Goal: Task Accomplishment & Management: Complete application form

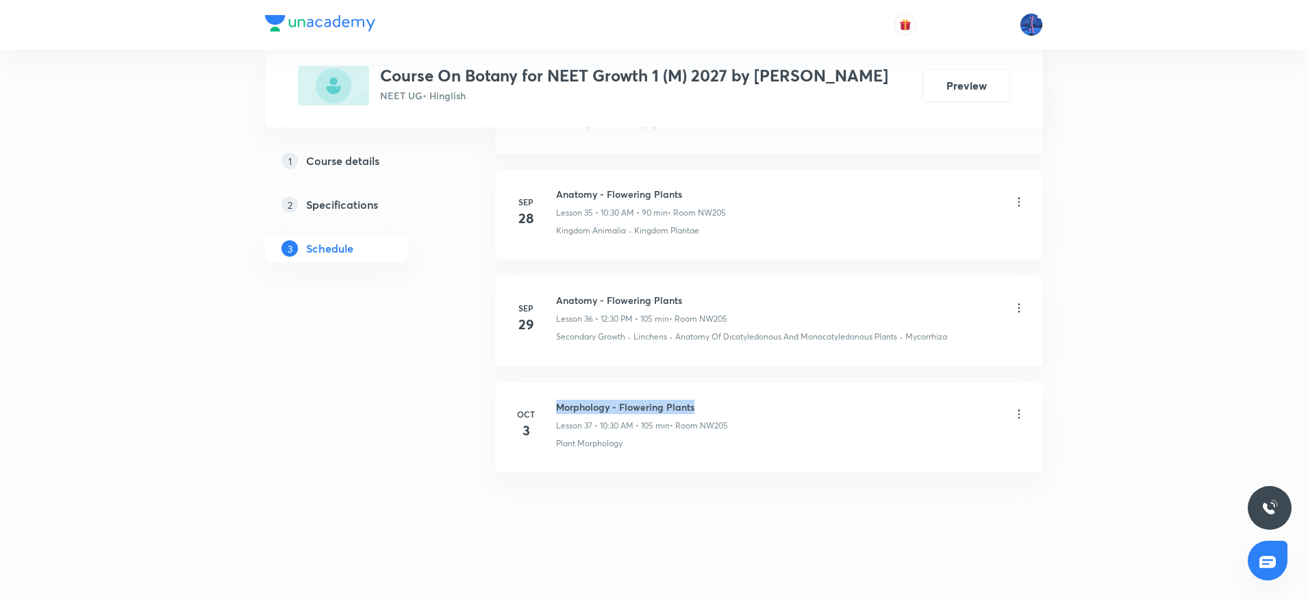
drag, startPoint x: 0, startPoint y: 0, endPoint x: 700, endPoint y: 401, distance: 806.9
click at [700, 401] on h6 "Morphology - Flowering Plants" at bounding box center [642, 407] width 172 height 14
copy h6 "Morphology - Flowering Plants"
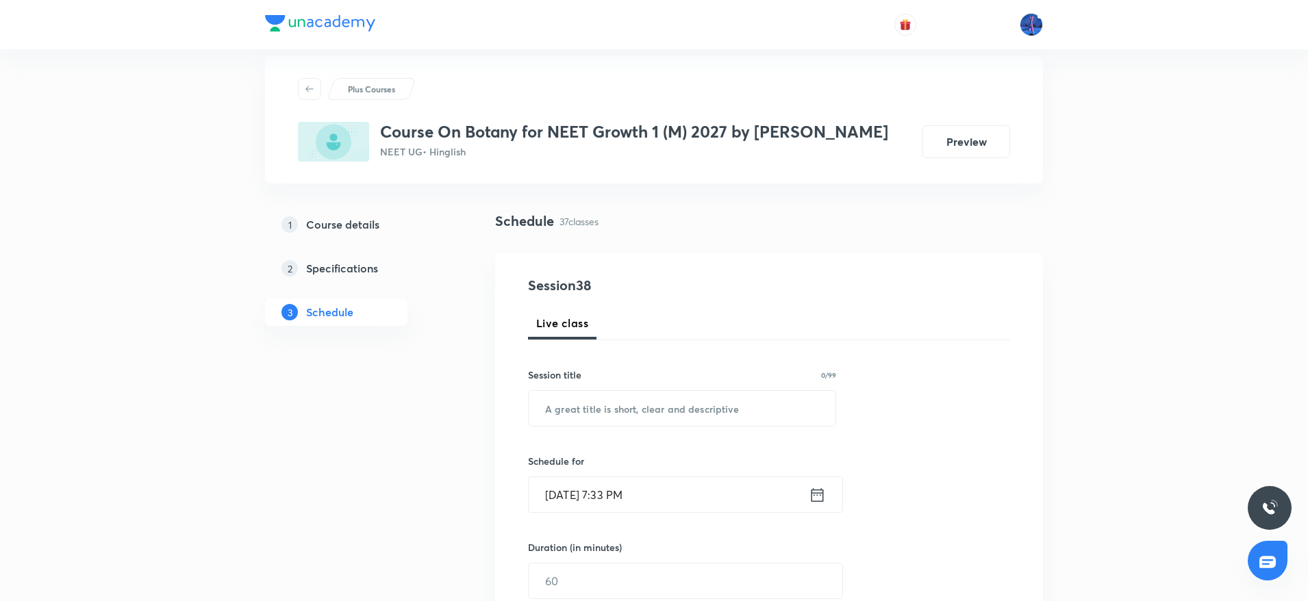
scroll to position [45, 0]
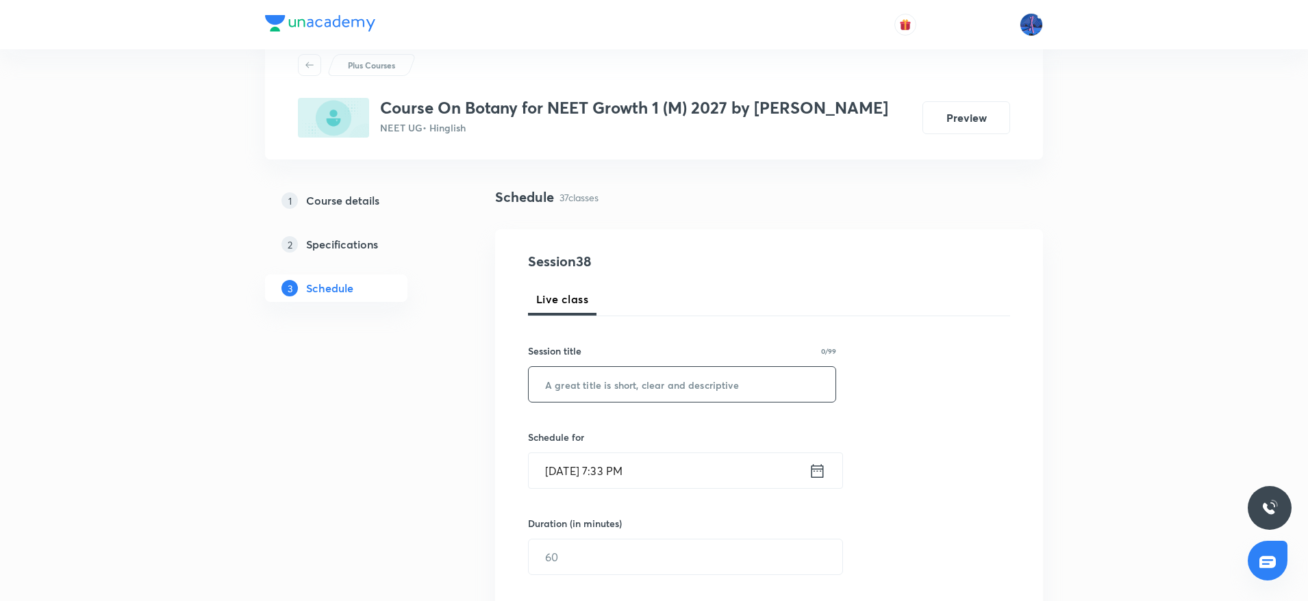
click at [684, 393] on input "text" at bounding box center [682, 384] width 307 height 35
paste input "Morphology - Flowering Plants"
type input "Morphology - Flowering Plants"
click at [729, 477] on input "Oct 3, 2025, 7:33 PM" at bounding box center [669, 470] width 280 height 35
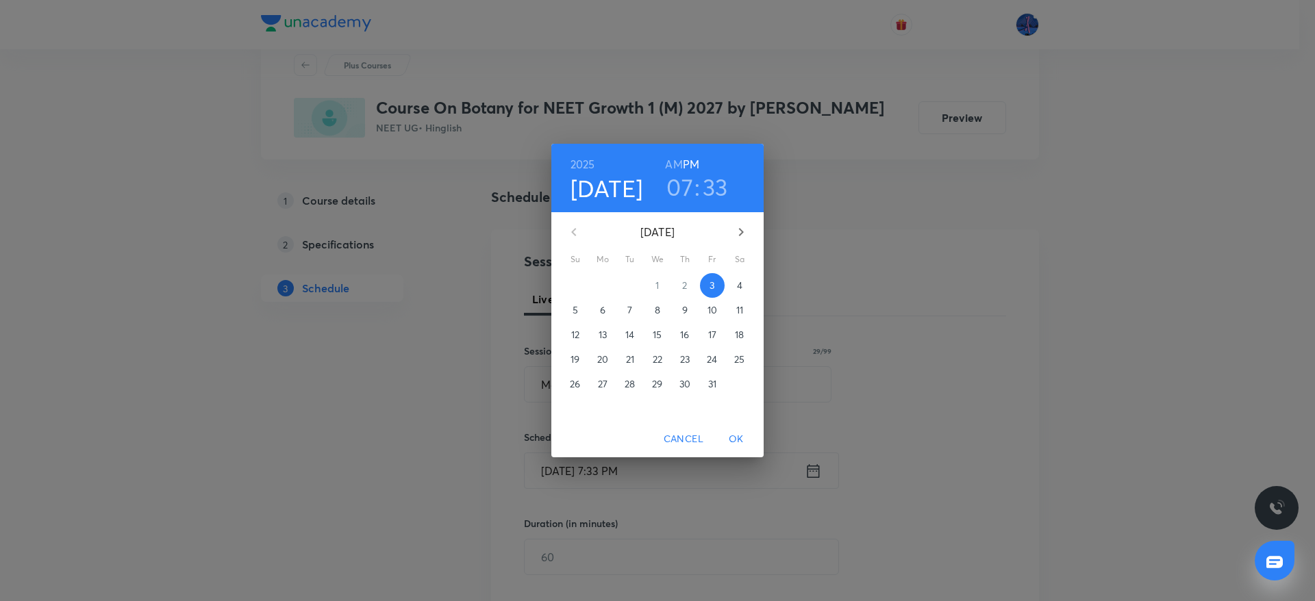
click at [737, 288] on p "4" at bounding box center [739, 286] width 5 height 14
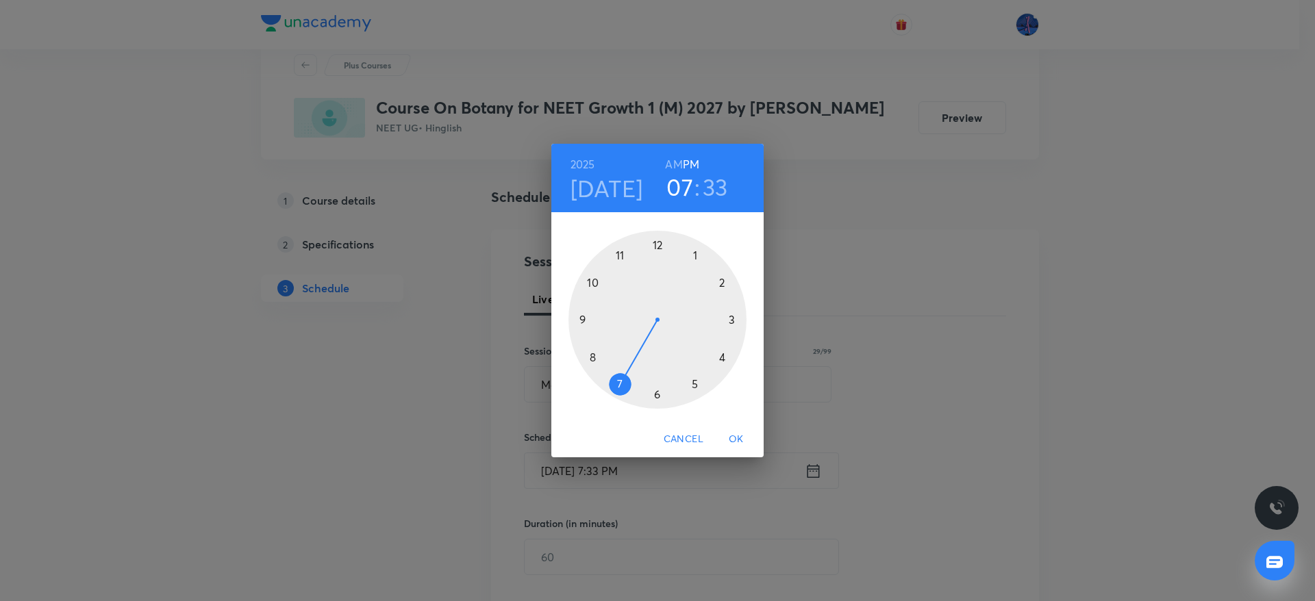
click at [674, 167] on h6 "AM" at bounding box center [673, 164] width 17 height 19
click at [595, 284] on div at bounding box center [657, 320] width 178 height 178
click at [657, 395] on div at bounding box center [657, 320] width 178 height 178
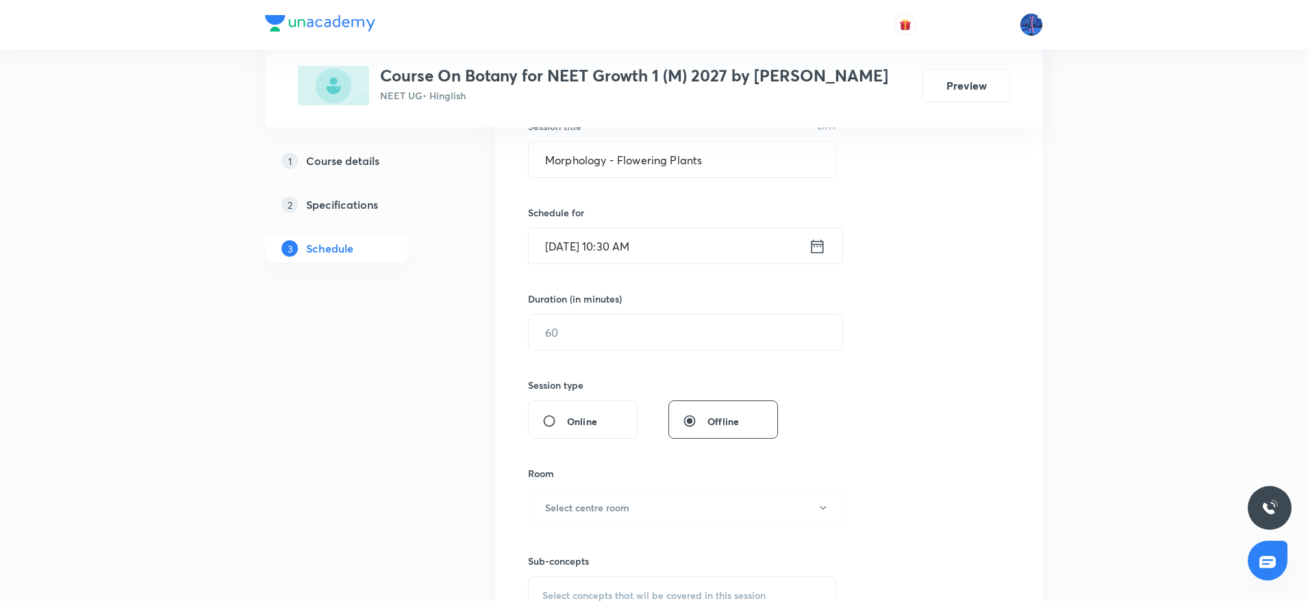
scroll to position [271, 0]
click at [641, 332] on input "text" at bounding box center [686, 331] width 314 height 35
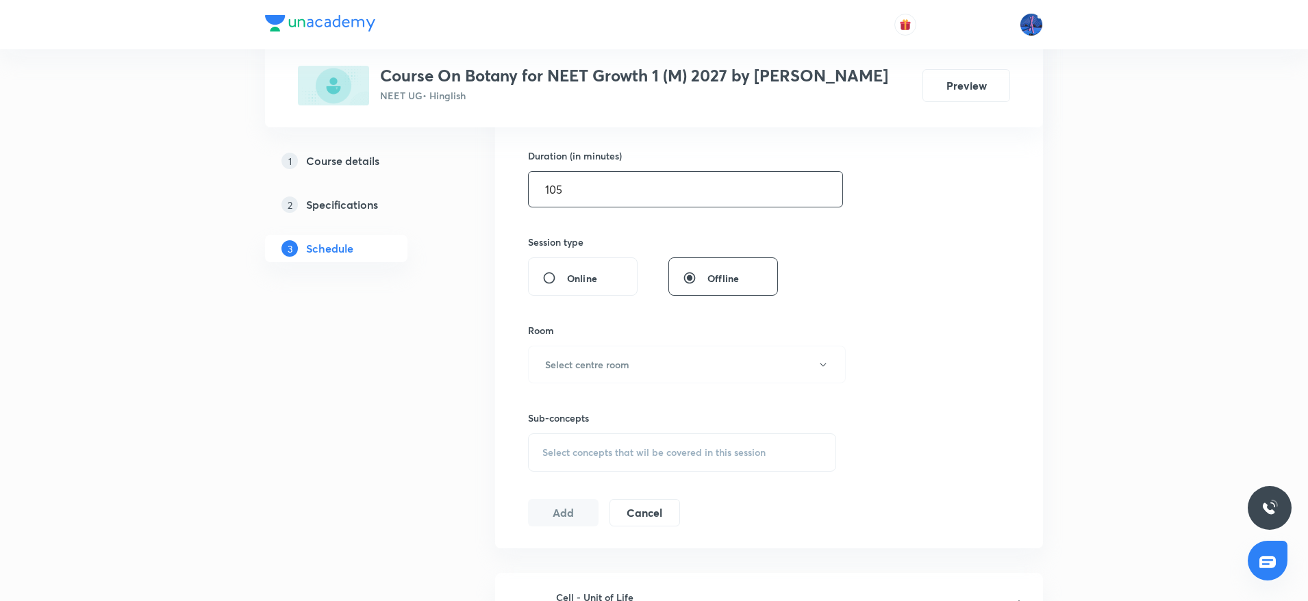
scroll to position [418, 0]
type input "105"
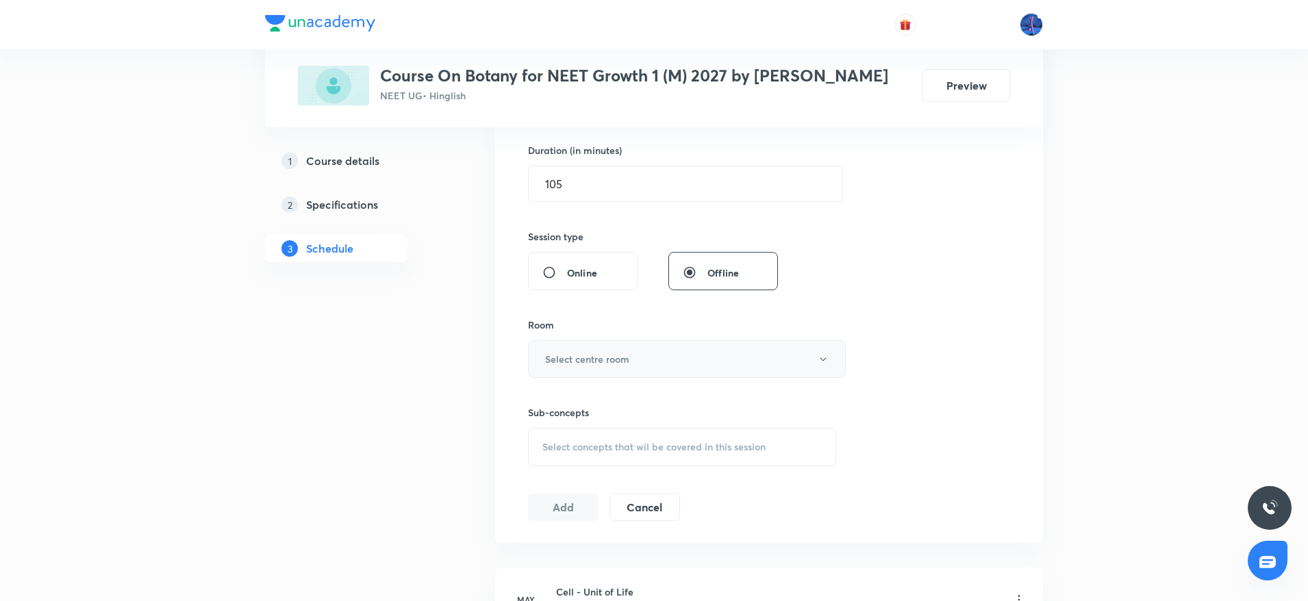
click at [706, 362] on button "Select centre room" at bounding box center [687, 359] width 318 height 38
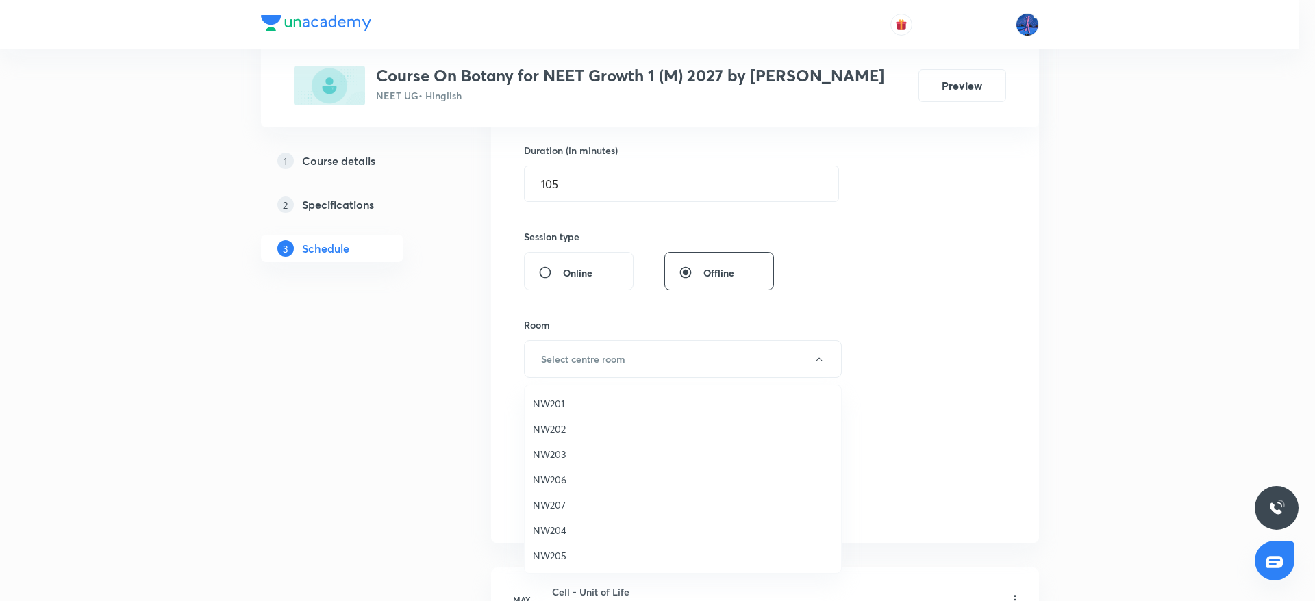
click at [545, 558] on span "NW205" at bounding box center [683, 556] width 300 height 14
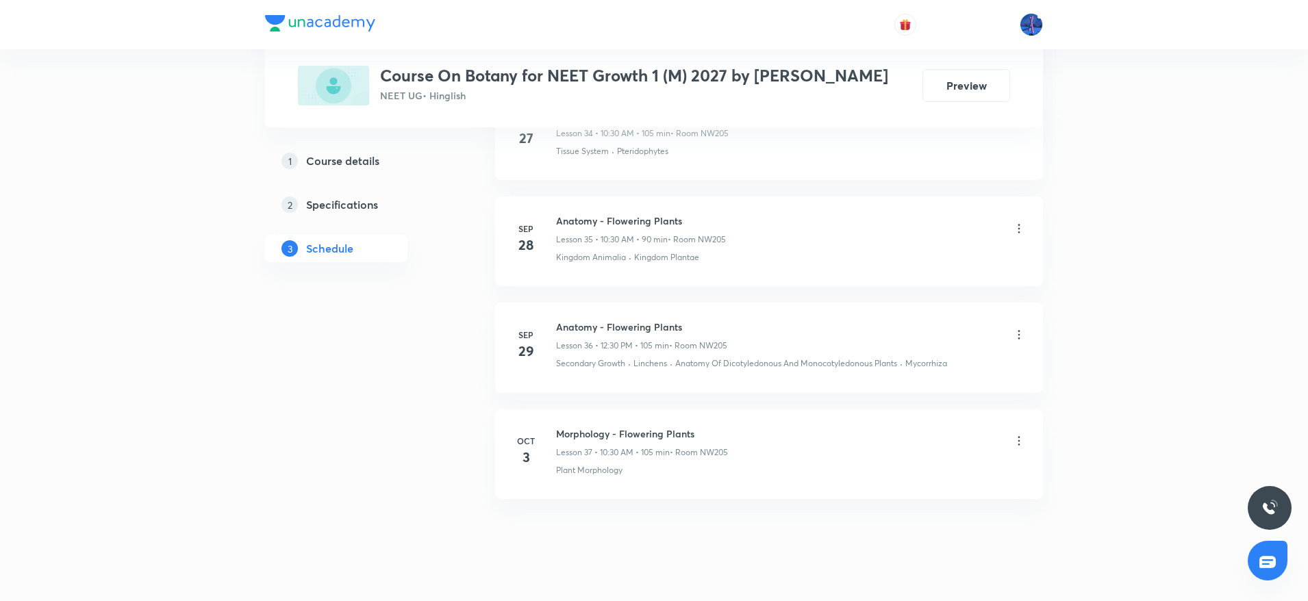
scroll to position [4428, 0]
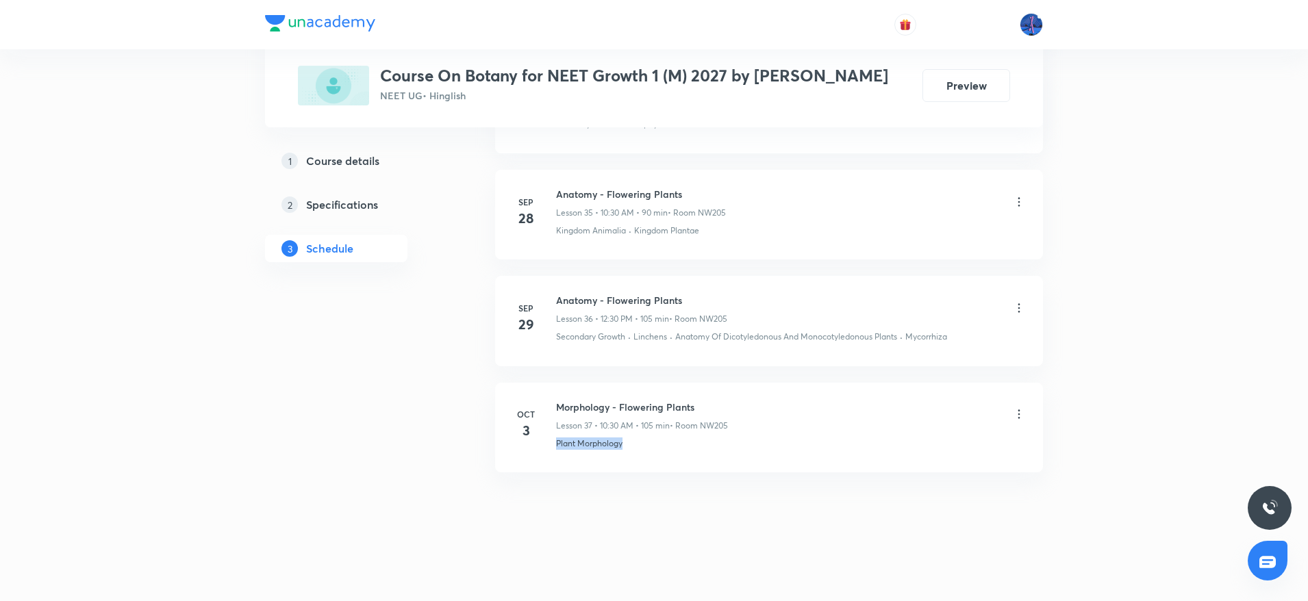
drag, startPoint x: 638, startPoint y: 442, endPoint x: 553, endPoint y: 453, distance: 86.3
click at [553, 453] on li "Oct 3 Morphology - Flowering Plants Lesson 37 • 10:30 AM • 105 min • Room NW205…" at bounding box center [769, 428] width 548 height 90
copy p "Plant Morphology"
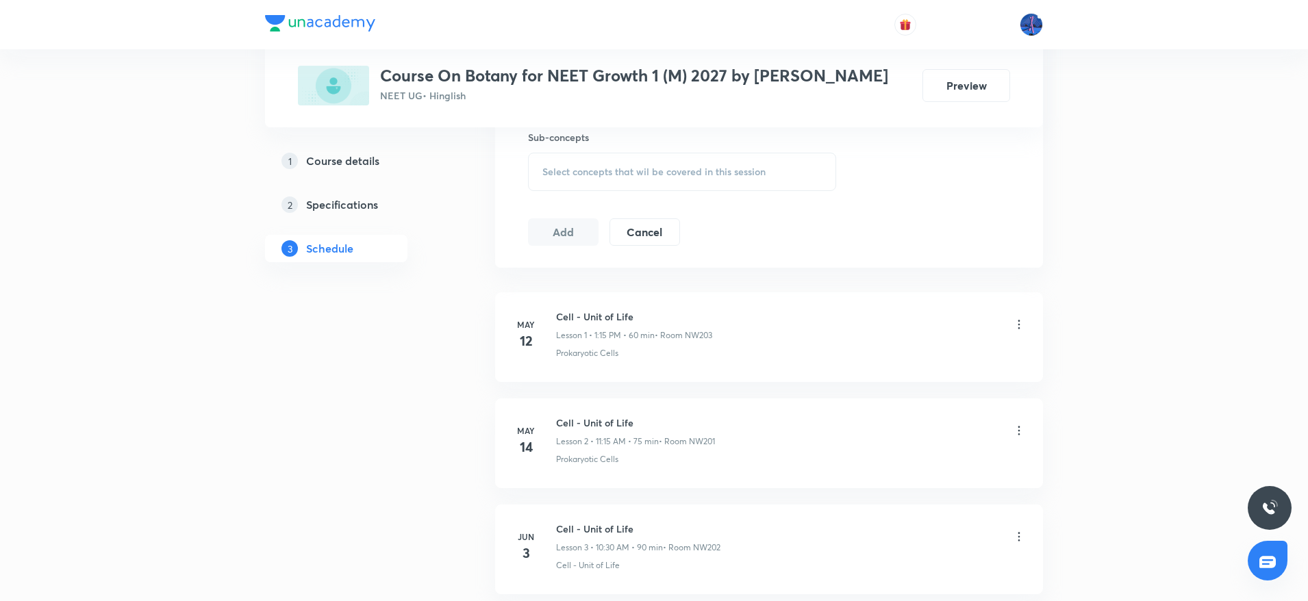
scroll to position [695, 0]
click at [744, 155] on div "Select concepts that wil be covered in this session" at bounding box center [682, 170] width 308 height 38
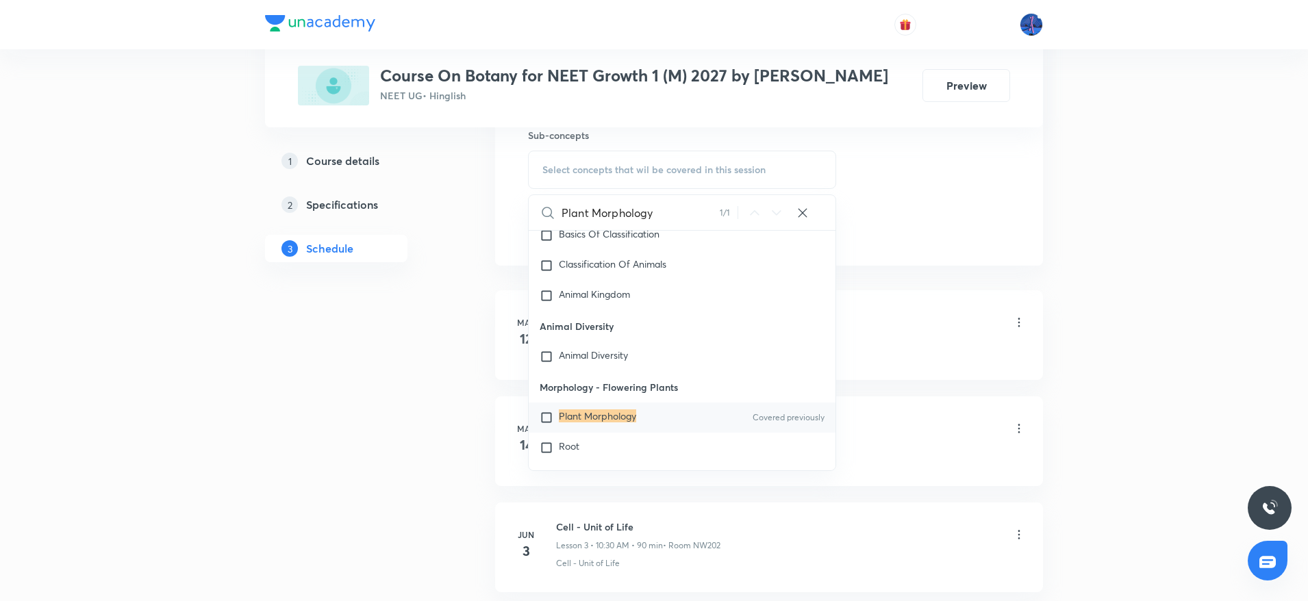
scroll to position [897, 0]
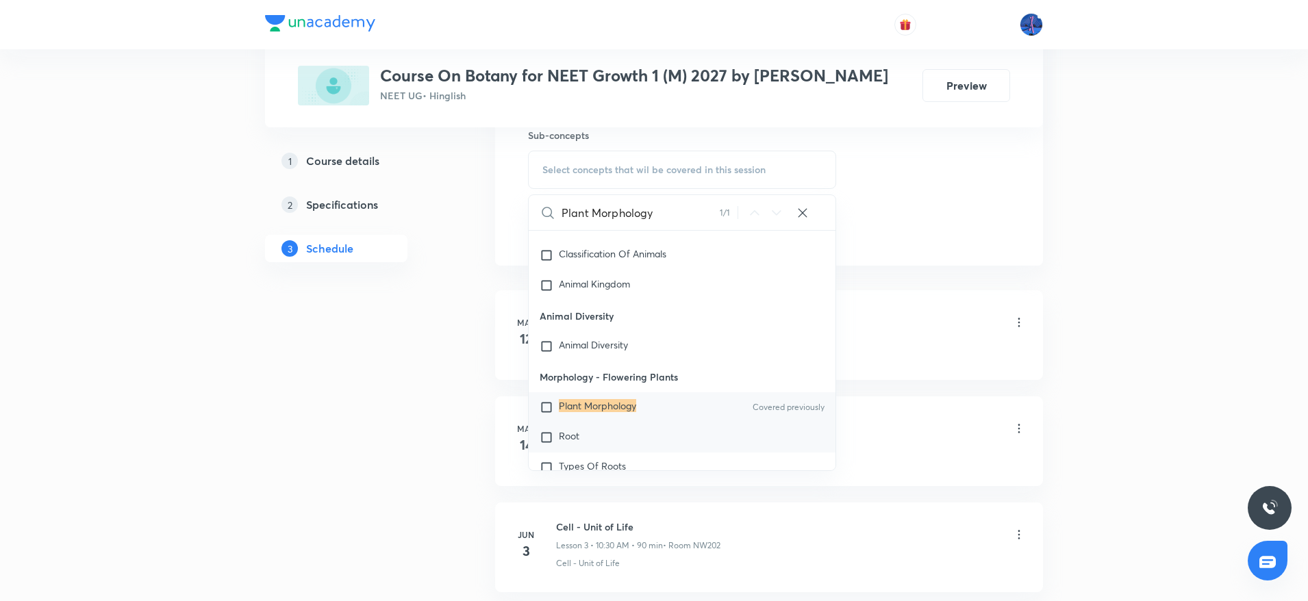
type input "Plant Morphology"
click at [594, 436] on div "Root" at bounding box center [682, 438] width 307 height 30
checkbox input "true"
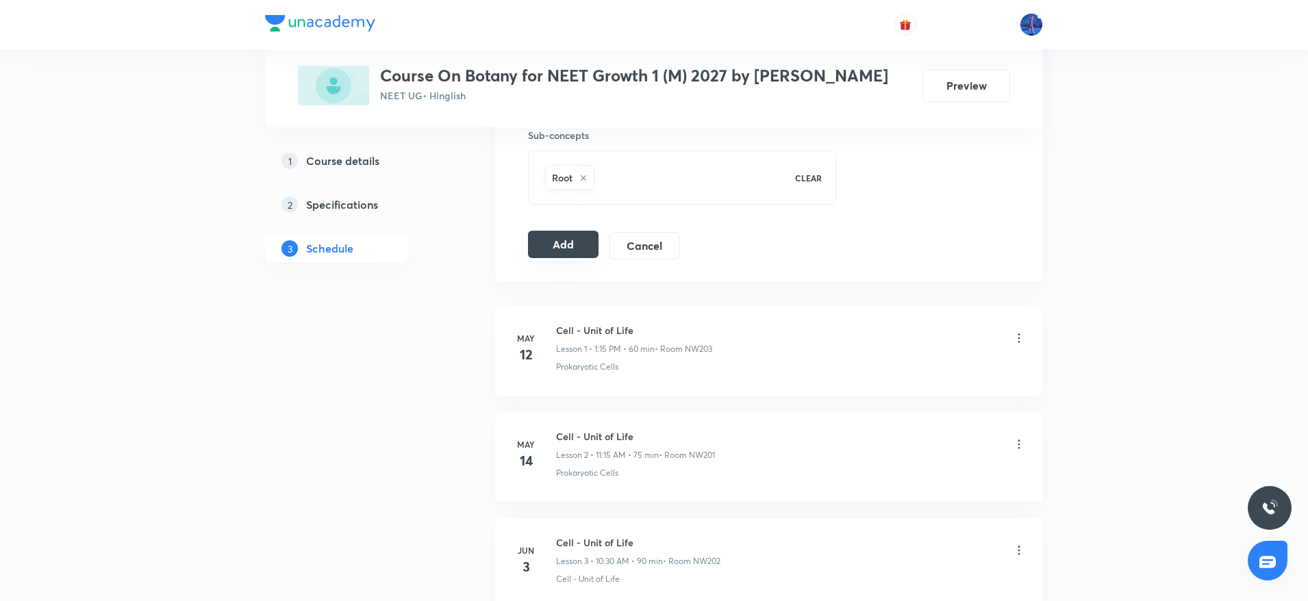
click at [585, 236] on button "Add" at bounding box center [563, 244] width 71 height 27
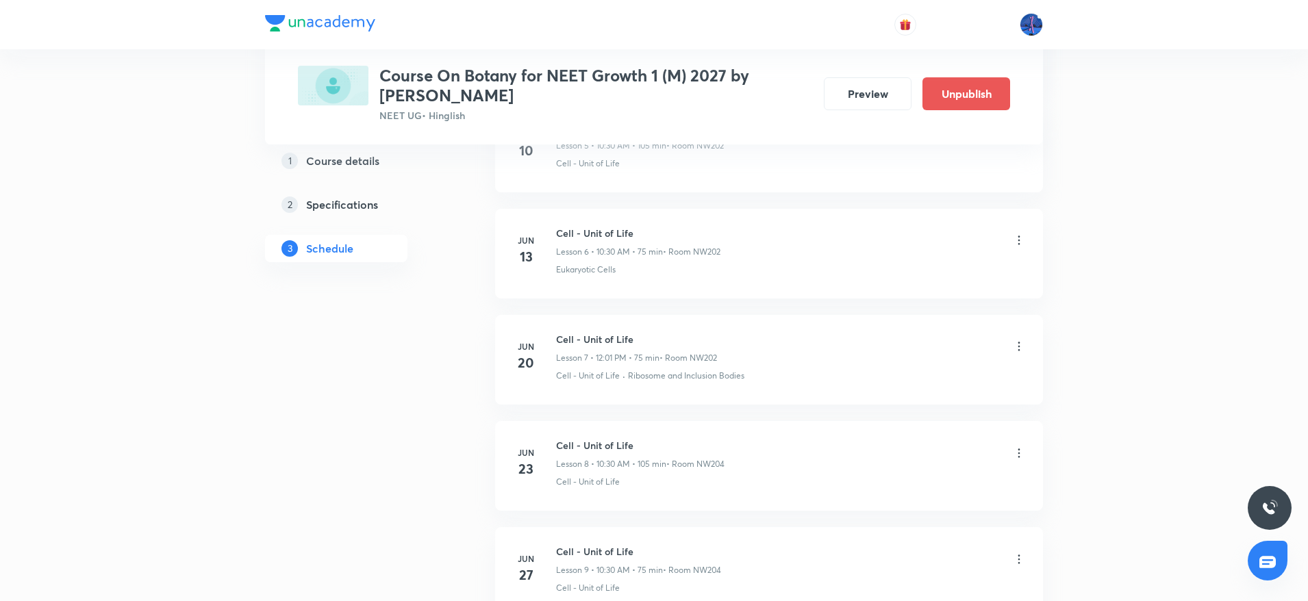
scroll to position [712, 0]
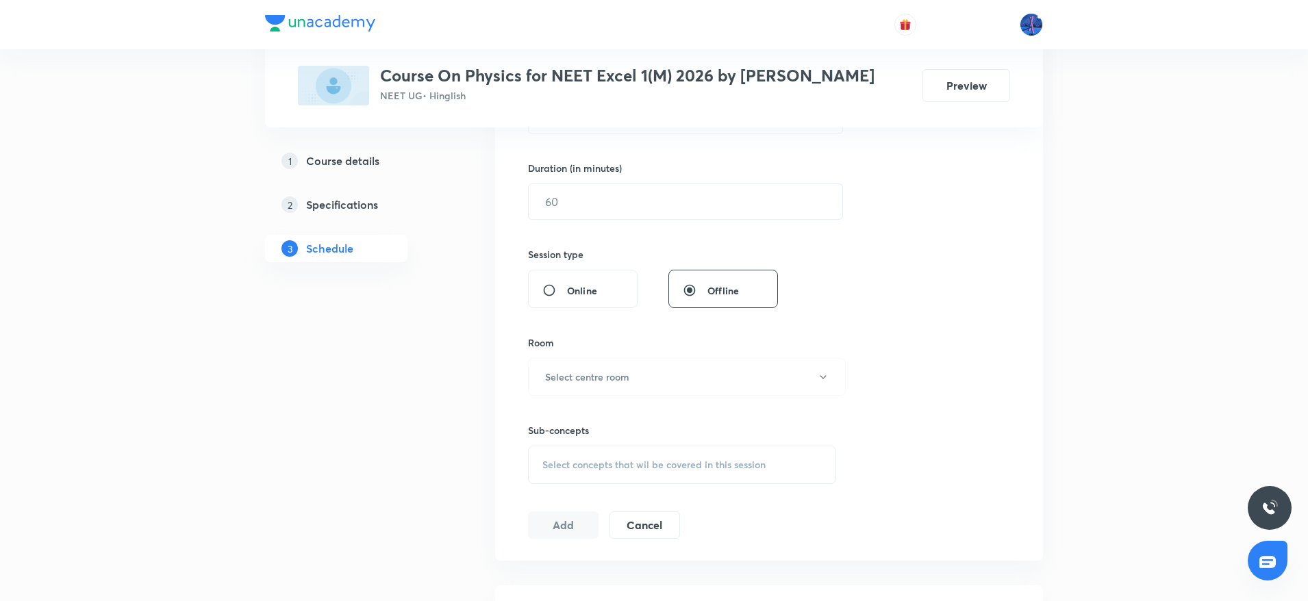
scroll to position [490, 0]
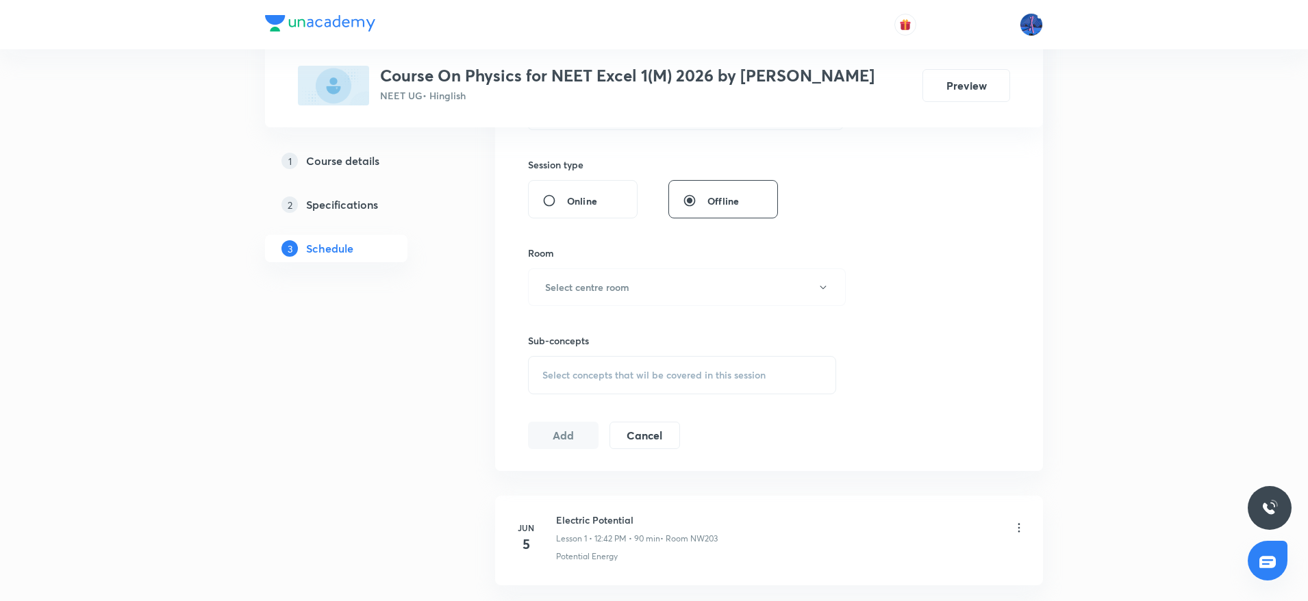
click at [690, 377] on span "Select concepts that wil be covered in this session" at bounding box center [653, 375] width 223 height 11
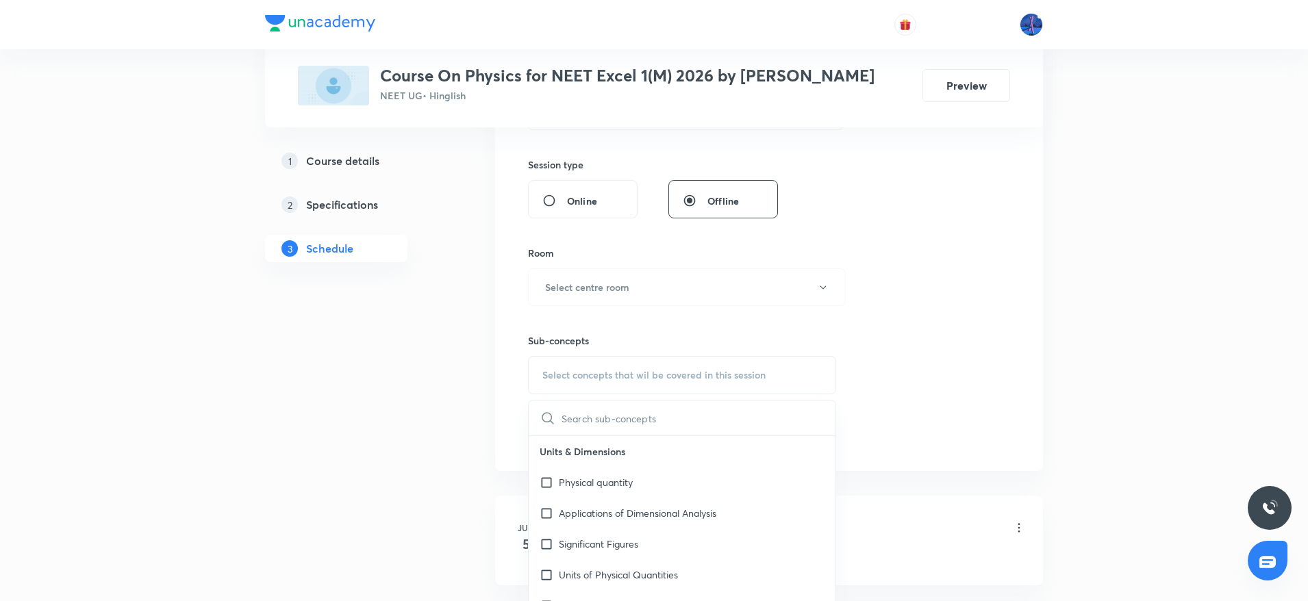
type input "a"
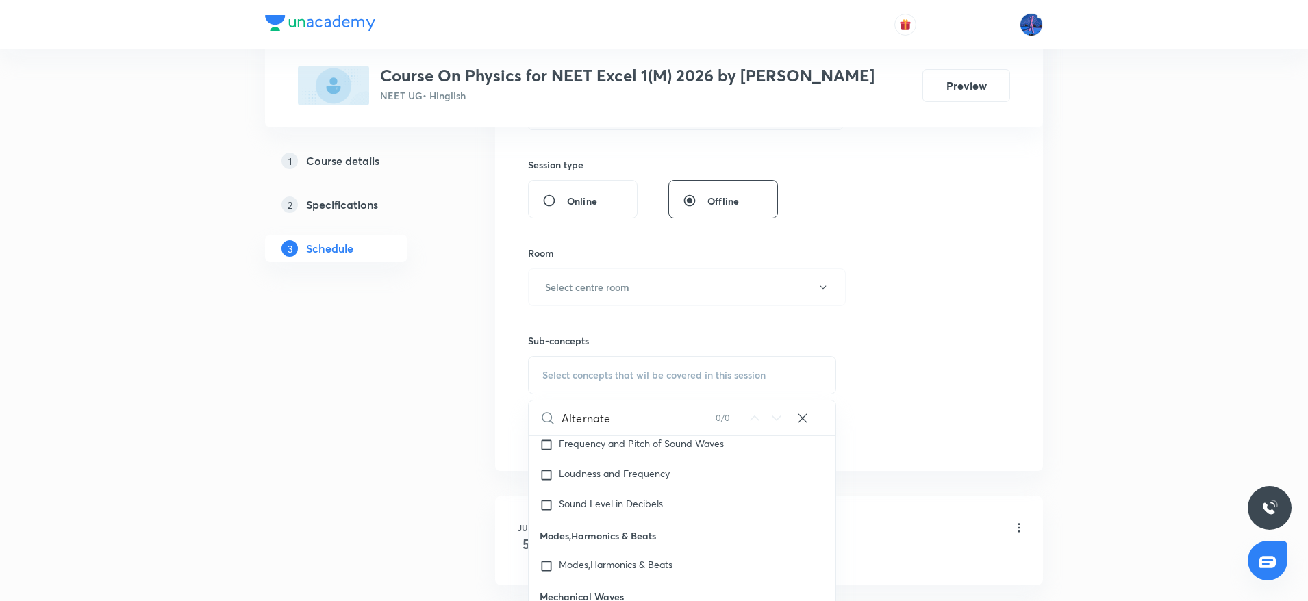
scroll to position [18217, 0]
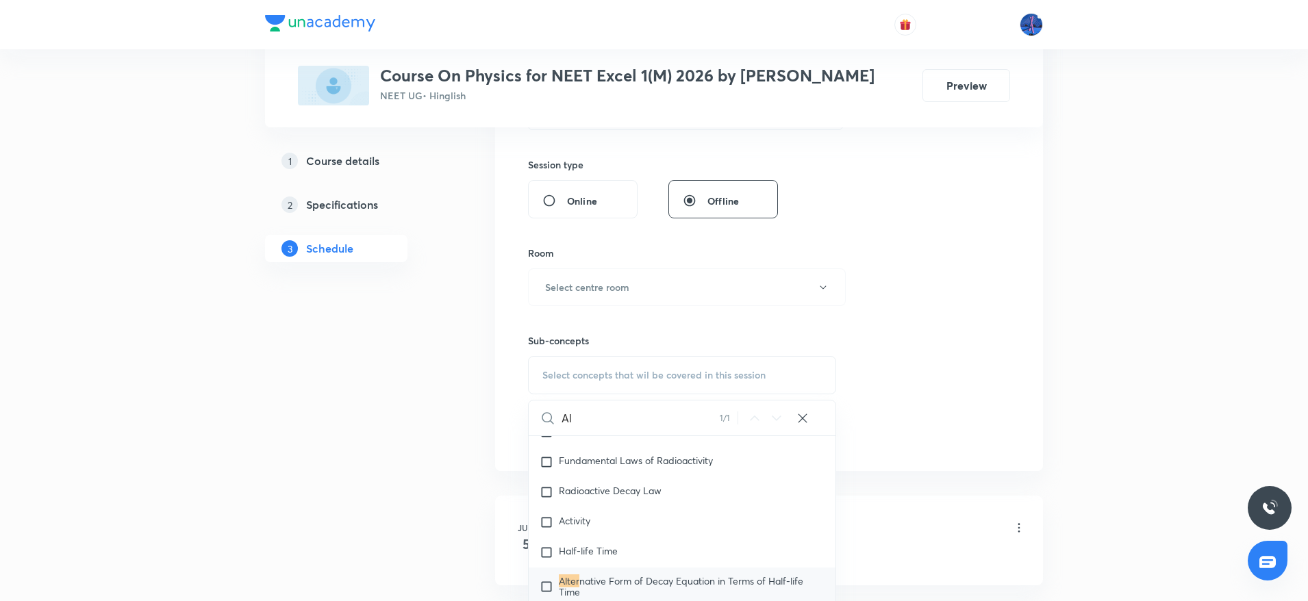
type input "A"
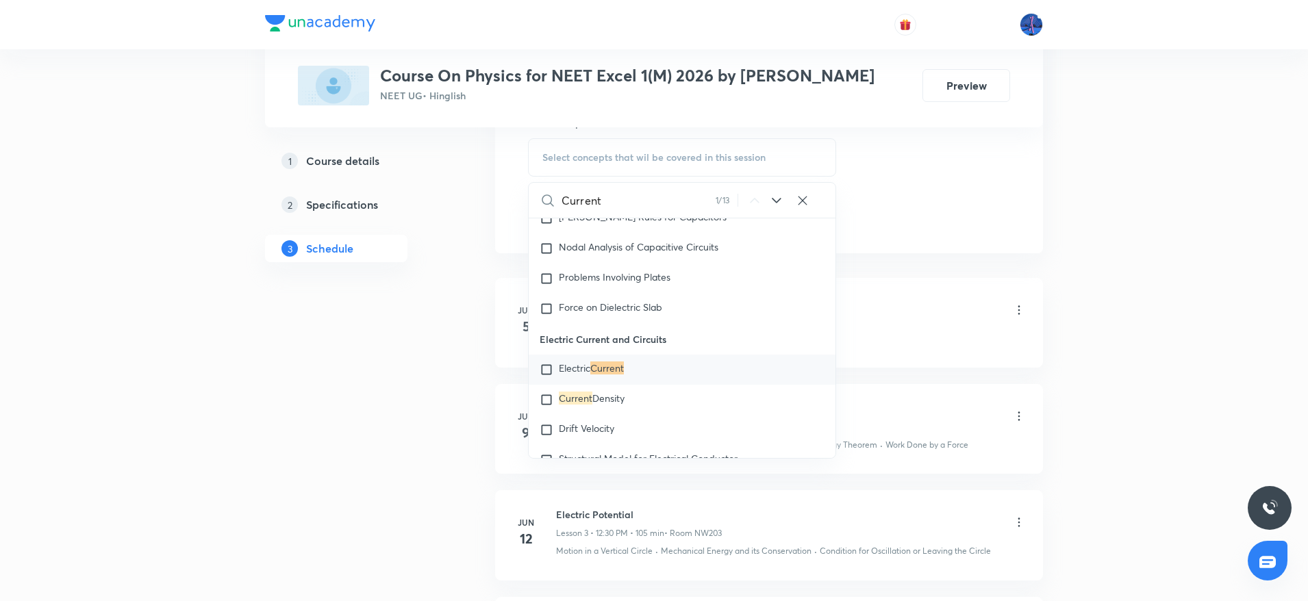
scroll to position [712, 0]
type input "Current"
click at [777, 197] on icon at bounding box center [776, 195] width 9 height 5
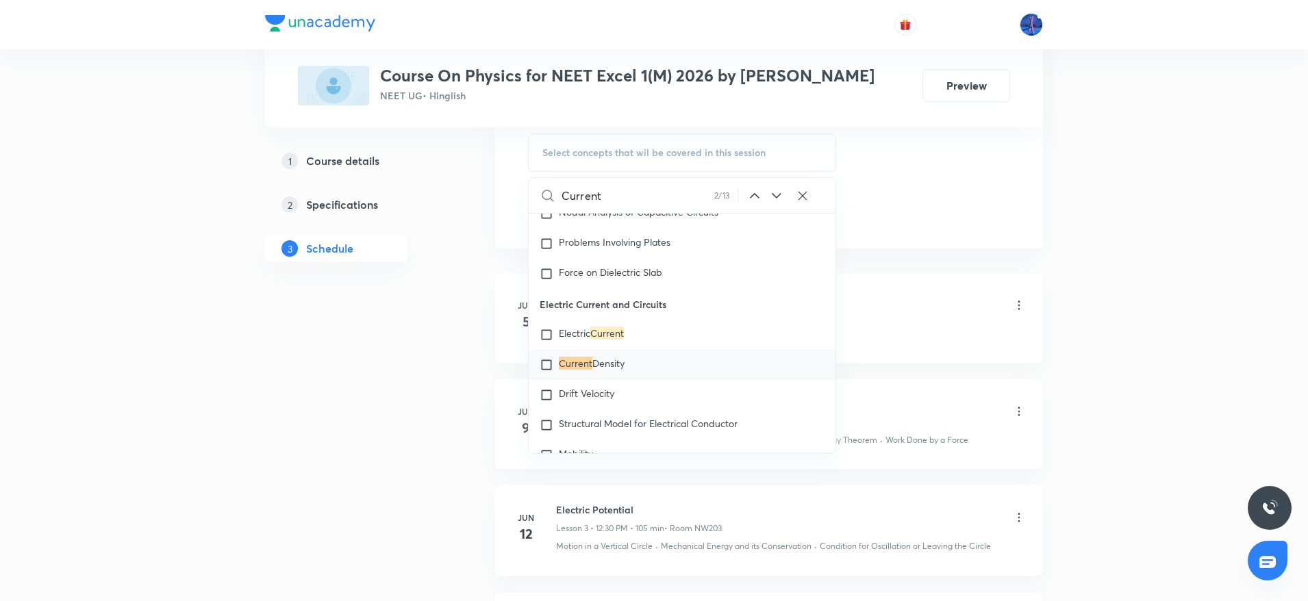
click at [777, 197] on icon at bounding box center [776, 195] width 9 height 5
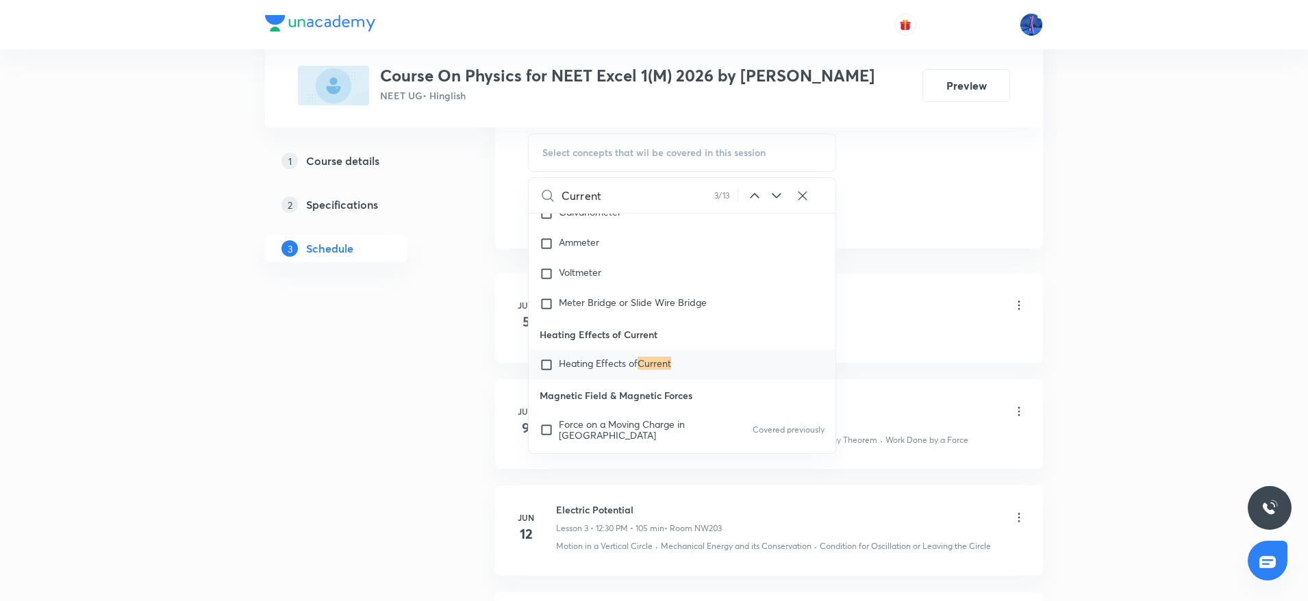
click at [777, 197] on icon at bounding box center [776, 195] width 9 height 5
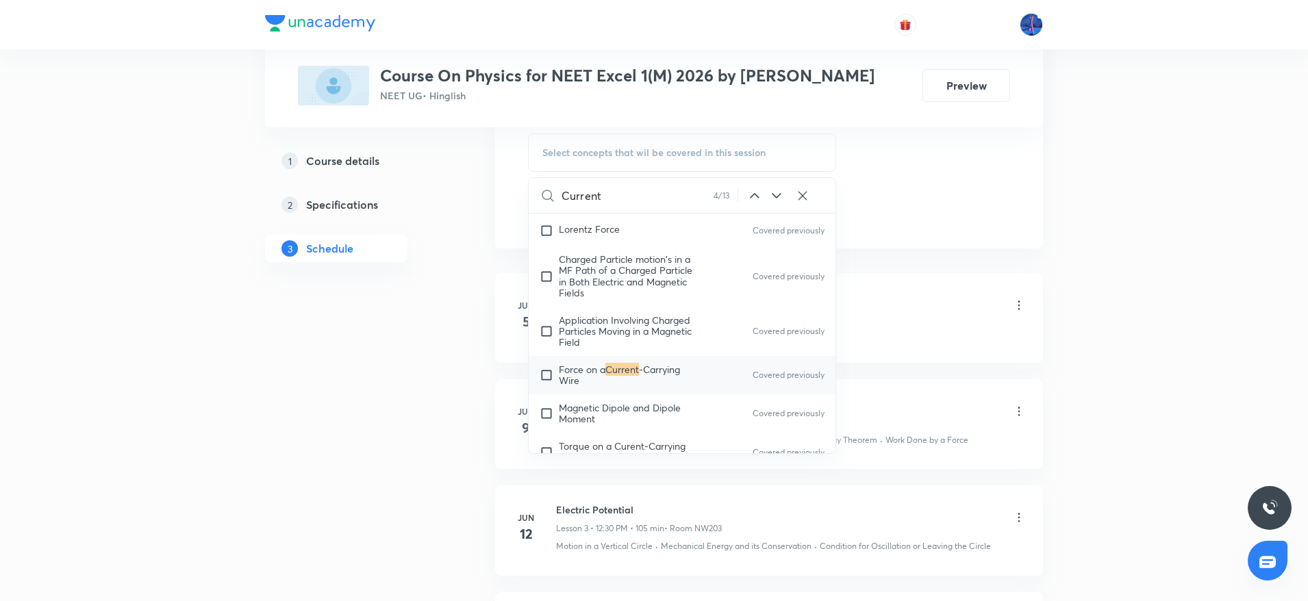
scroll to position [12294, 0]
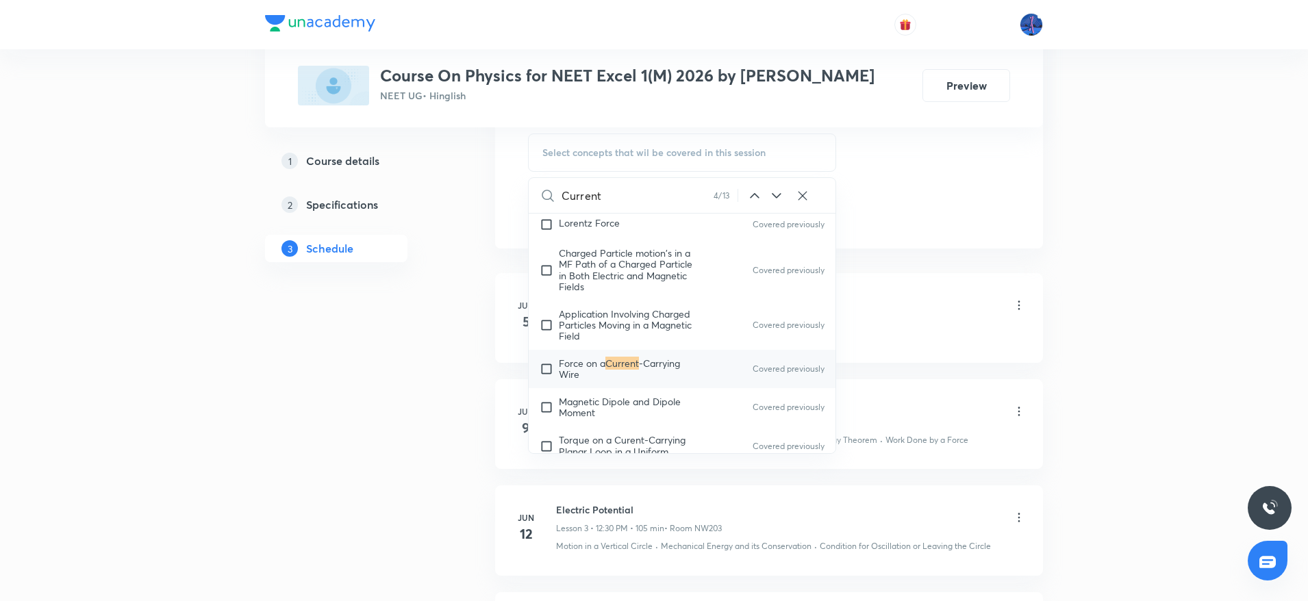
click at [777, 197] on icon at bounding box center [776, 195] width 9 height 5
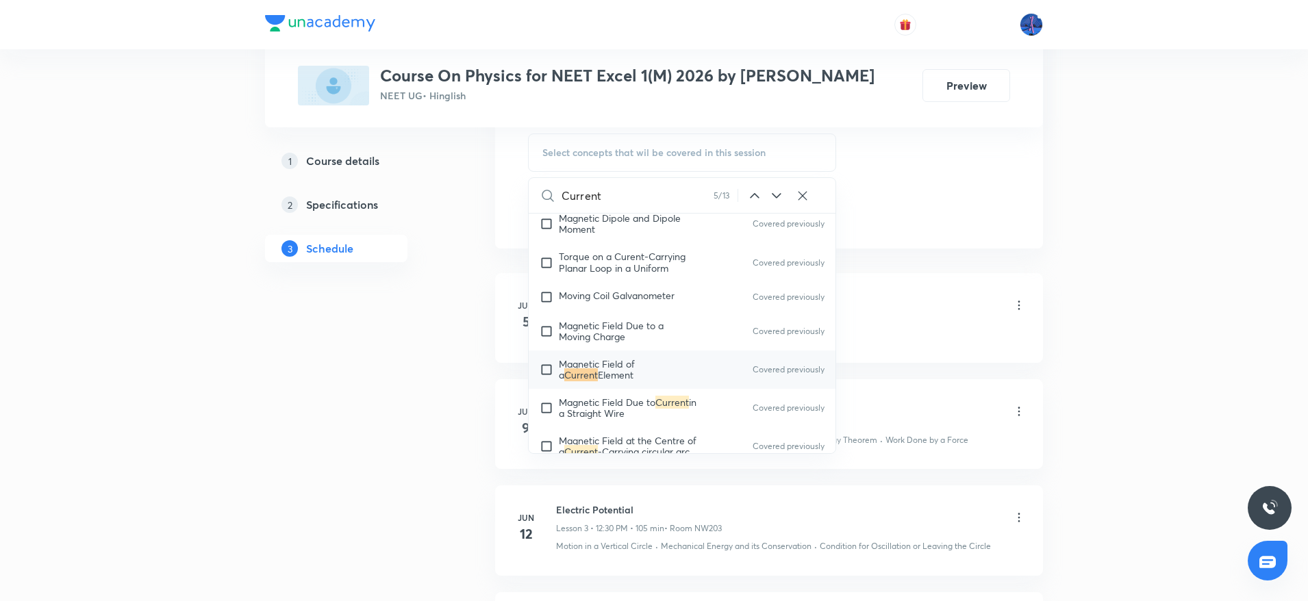
click at [777, 197] on icon at bounding box center [776, 195] width 9 height 5
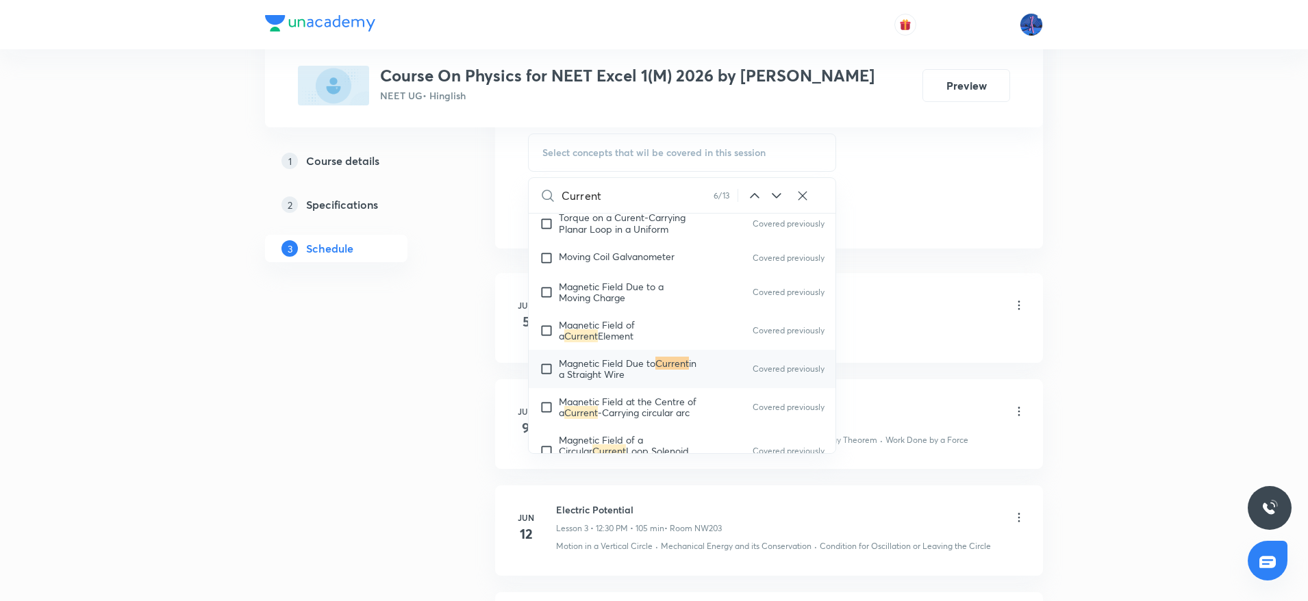
click at [777, 197] on icon at bounding box center [776, 195] width 9 height 5
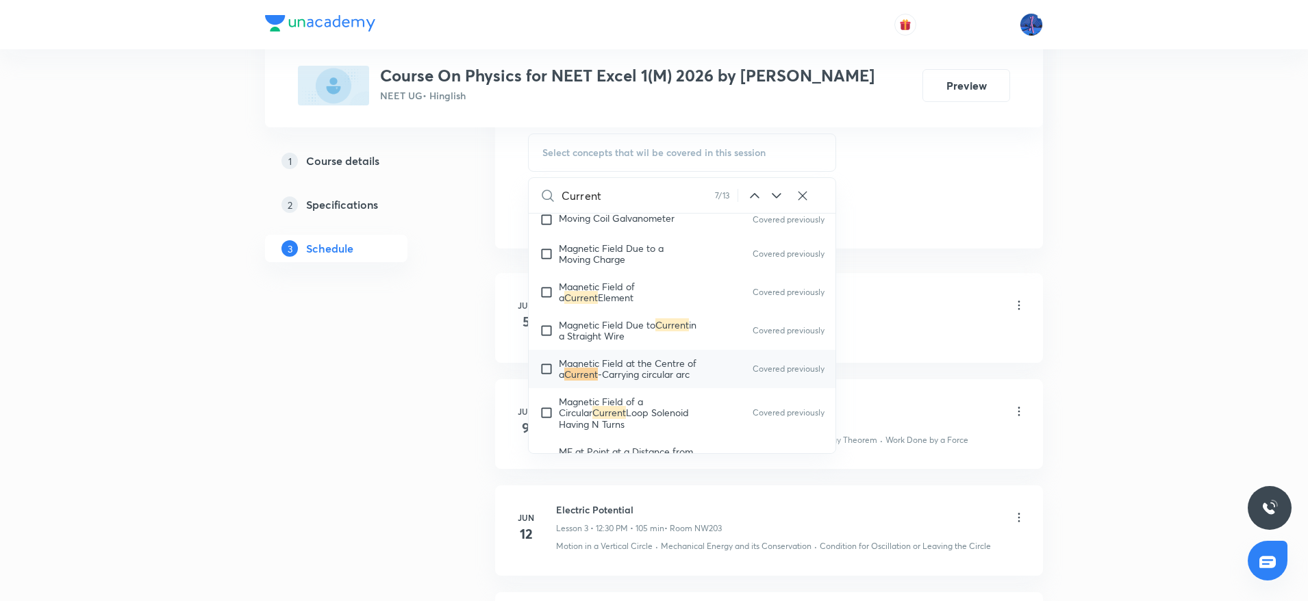
click at [777, 197] on icon at bounding box center [776, 195] width 9 height 5
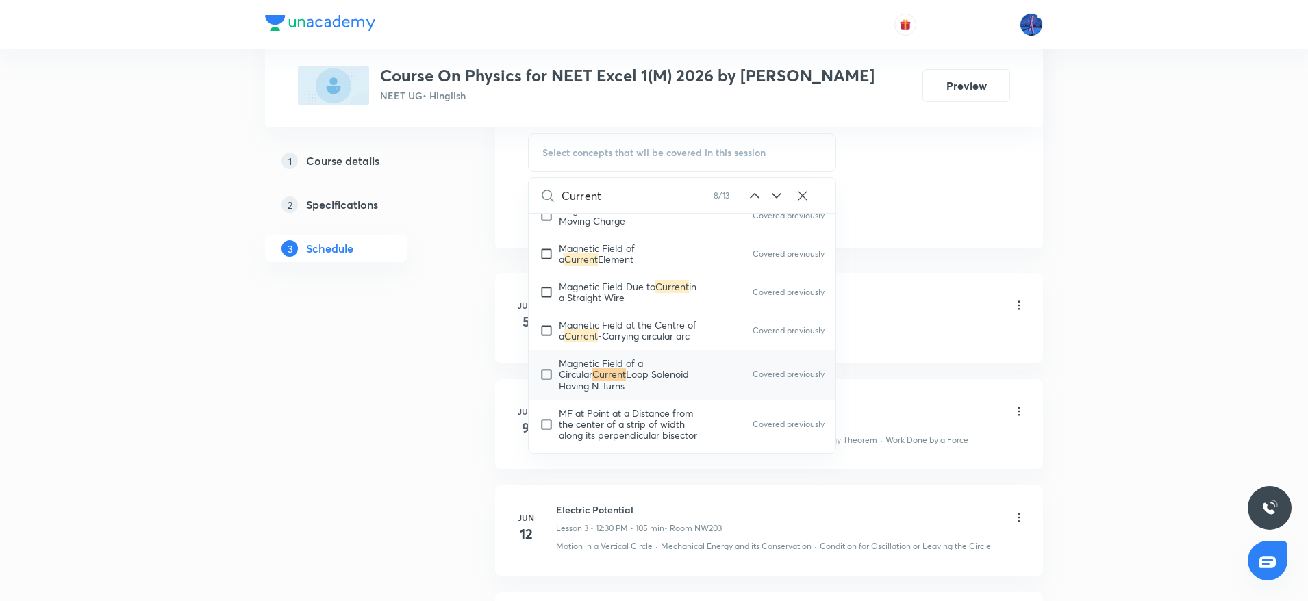
click at [777, 197] on icon at bounding box center [776, 195] width 9 height 5
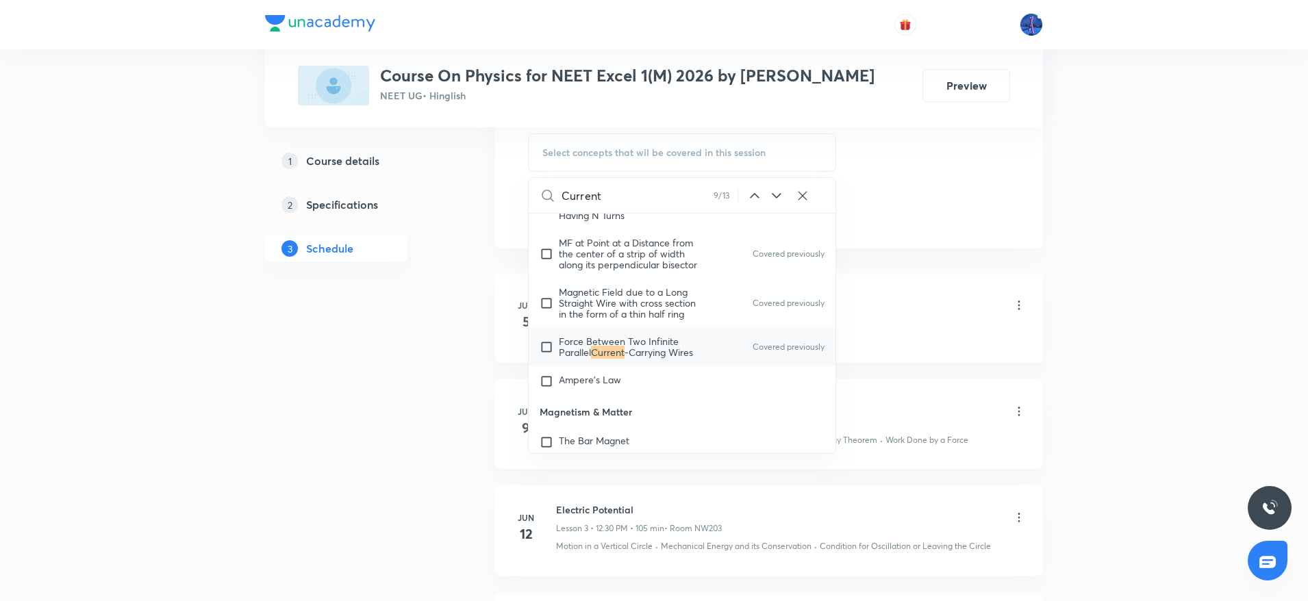
click at [777, 197] on icon at bounding box center [776, 195] width 9 height 5
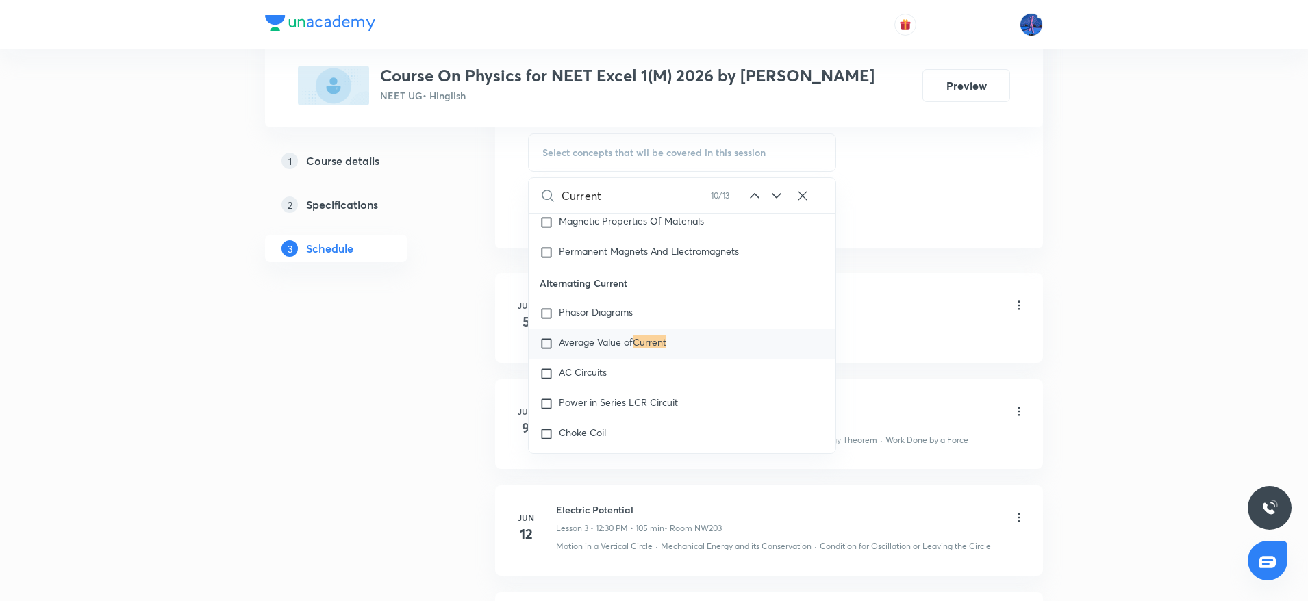
scroll to position [13105, 0]
drag, startPoint x: 541, startPoint y: 330, endPoint x: 639, endPoint y: 324, distance: 98.1
click at [639, 298] on p "Alternating Current" at bounding box center [682, 282] width 307 height 31
copy p "Alternating Current"
click at [593, 318] on span "Phasor Diagrams" at bounding box center [596, 311] width 74 height 13
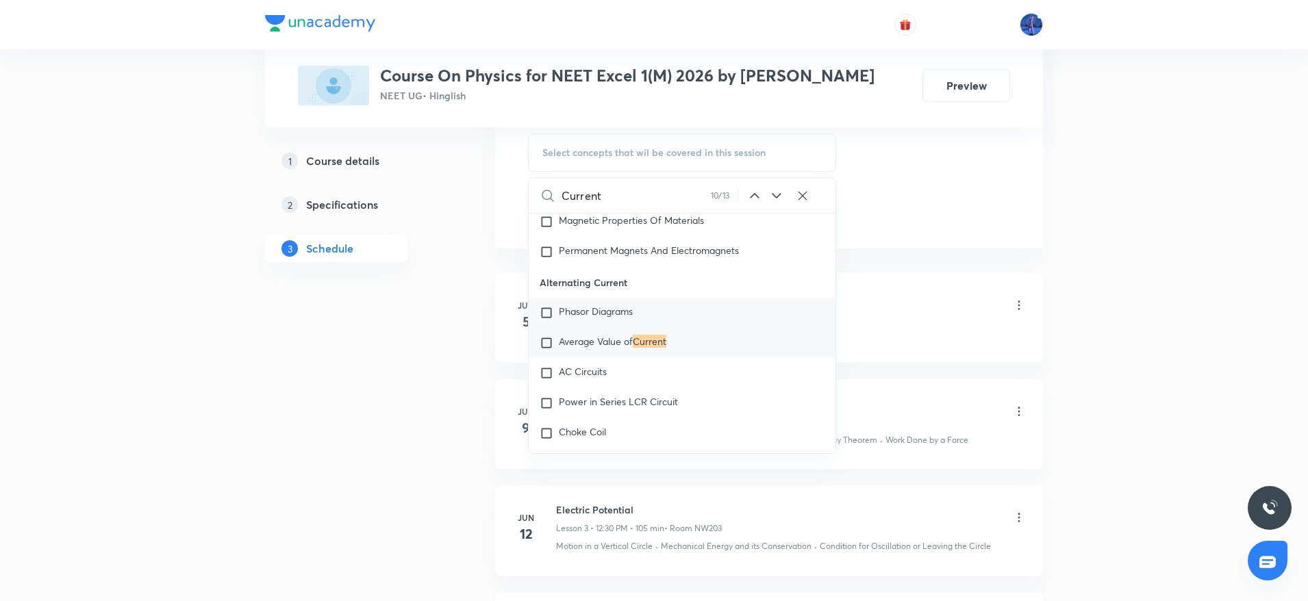
checkbox input "true"
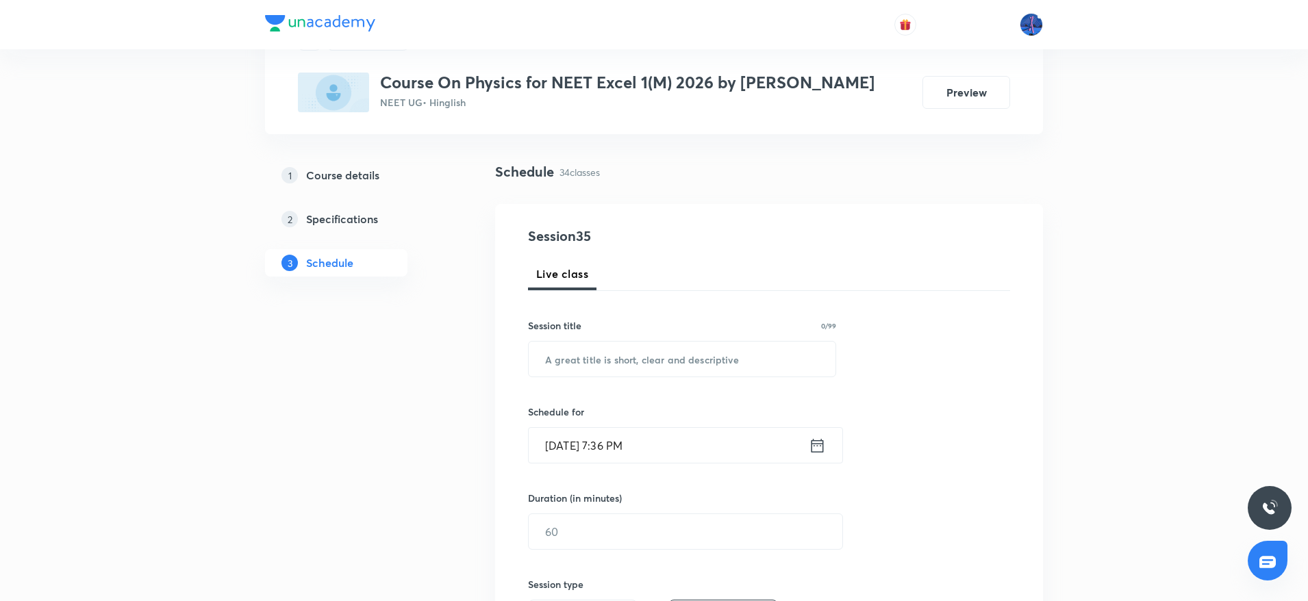
scroll to position [188, 0]
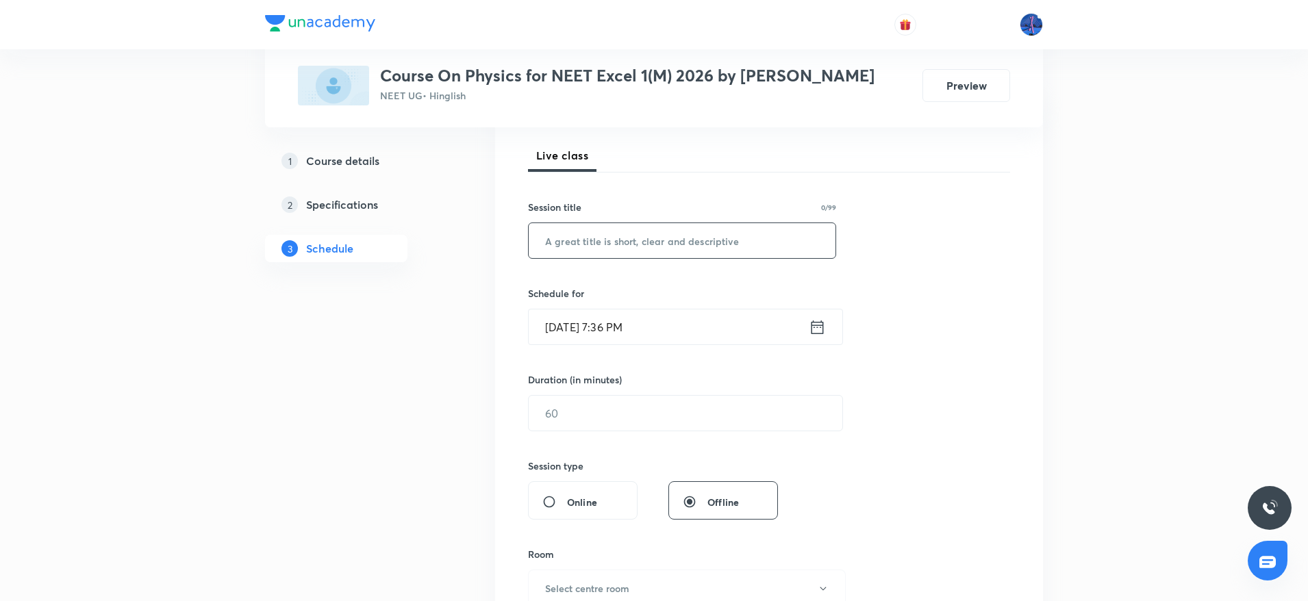
click at [613, 253] on input "text" at bounding box center [682, 240] width 307 height 35
paste input "Alternating Current"
type input "Alternating Current"
click at [695, 329] on input "Oct 3, 2025, 7:36 PM" at bounding box center [669, 327] width 280 height 35
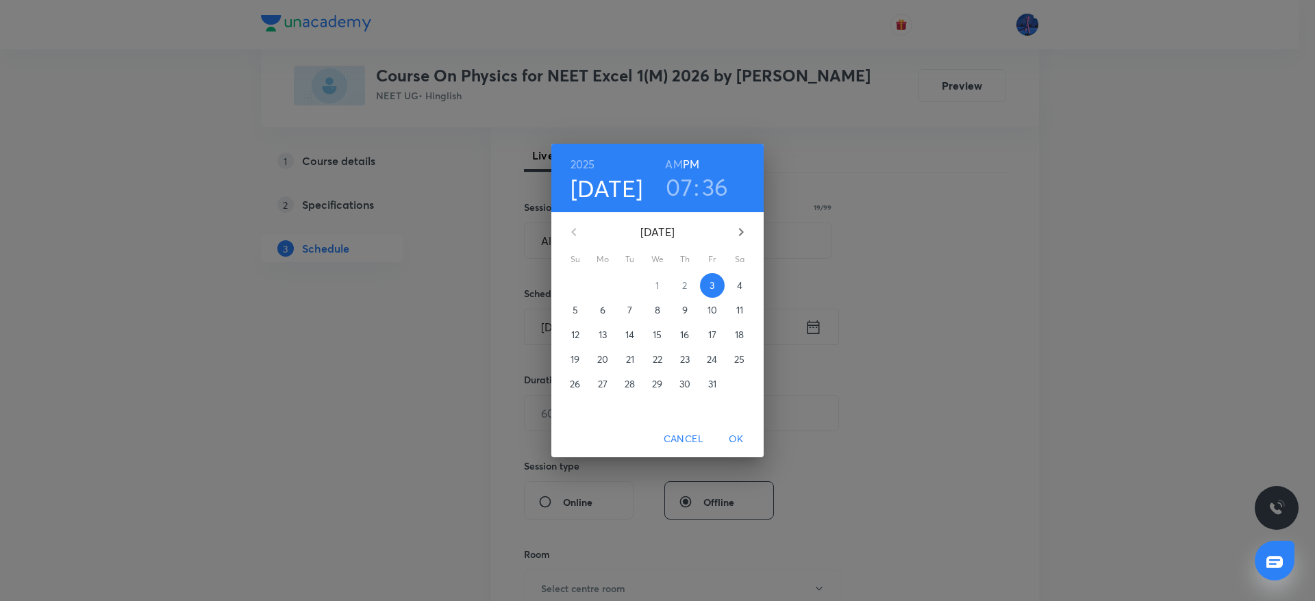
click at [734, 290] on span "4" at bounding box center [739, 286] width 25 height 14
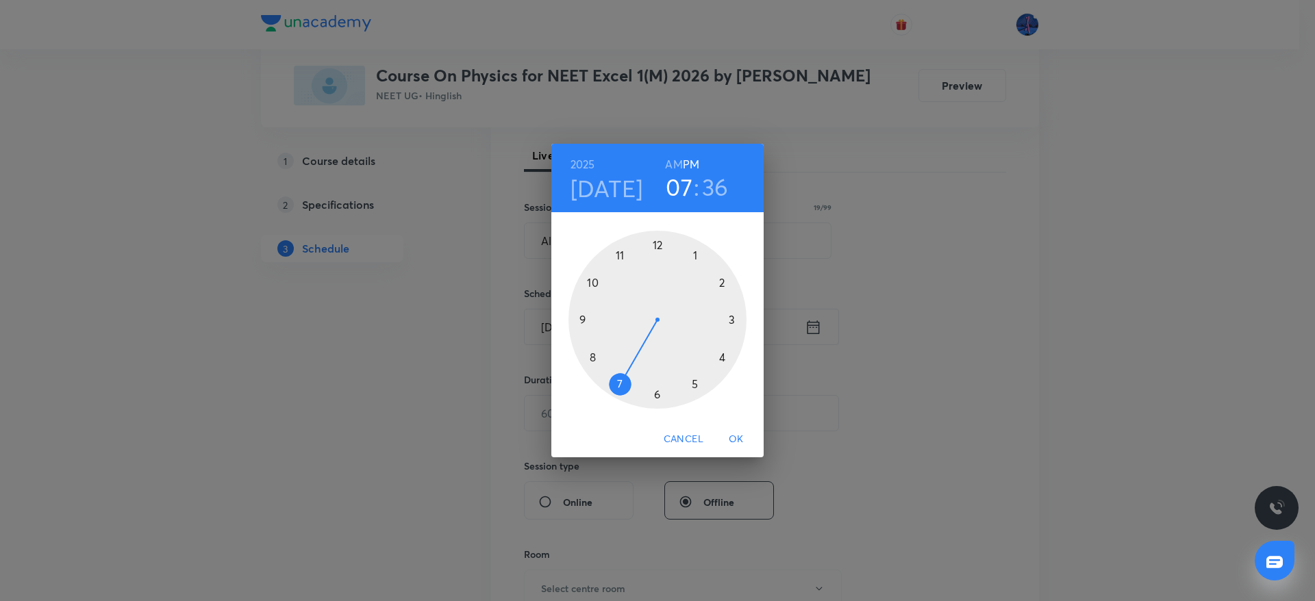
click at [673, 165] on h6 "AM" at bounding box center [673, 164] width 17 height 19
click at [598, 282] on div at bounding box center [657, 320] width 178 height 178
click at [656, 391] on div at bounding box center [657, 320] width 178 height 178
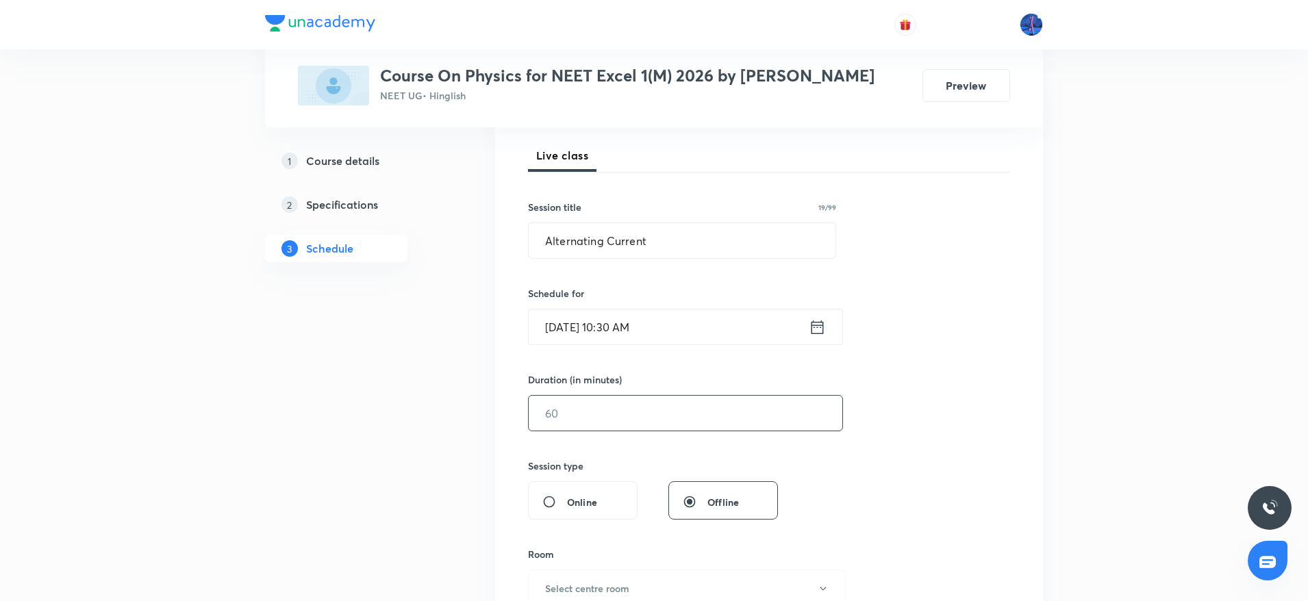
click at [638, 404] on input "text" at bounding box center [686, 413] width 314 height 35
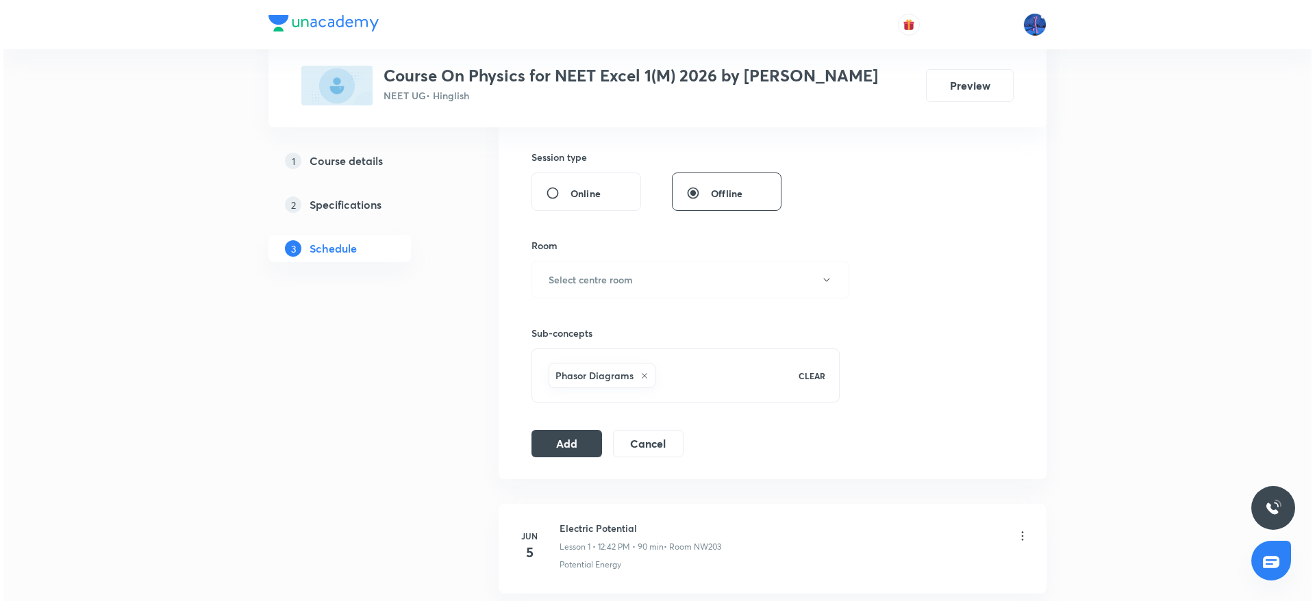
scroll to position [500, 0]
type input "105"
click at [704, 274] on button "Select centre room" at bounding box center [687, 277] width 318 height 38
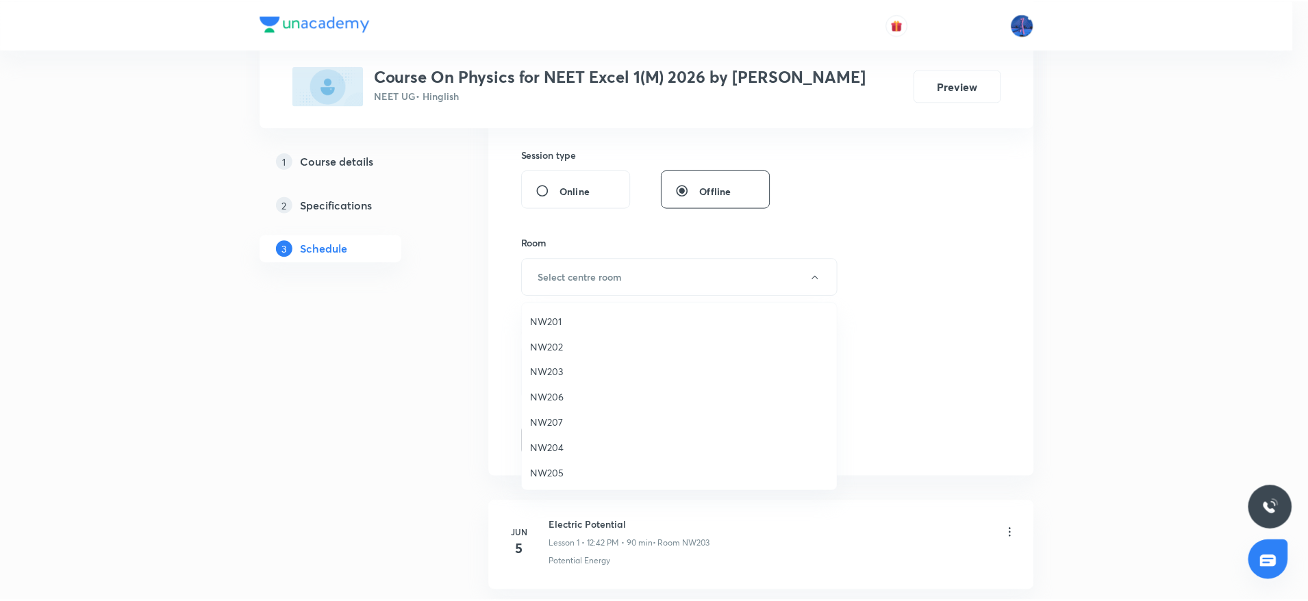
scroll to position [1, 0]
click at [564, 400] on span "NW206" at bounding box center [683, 397] width 300 height 14
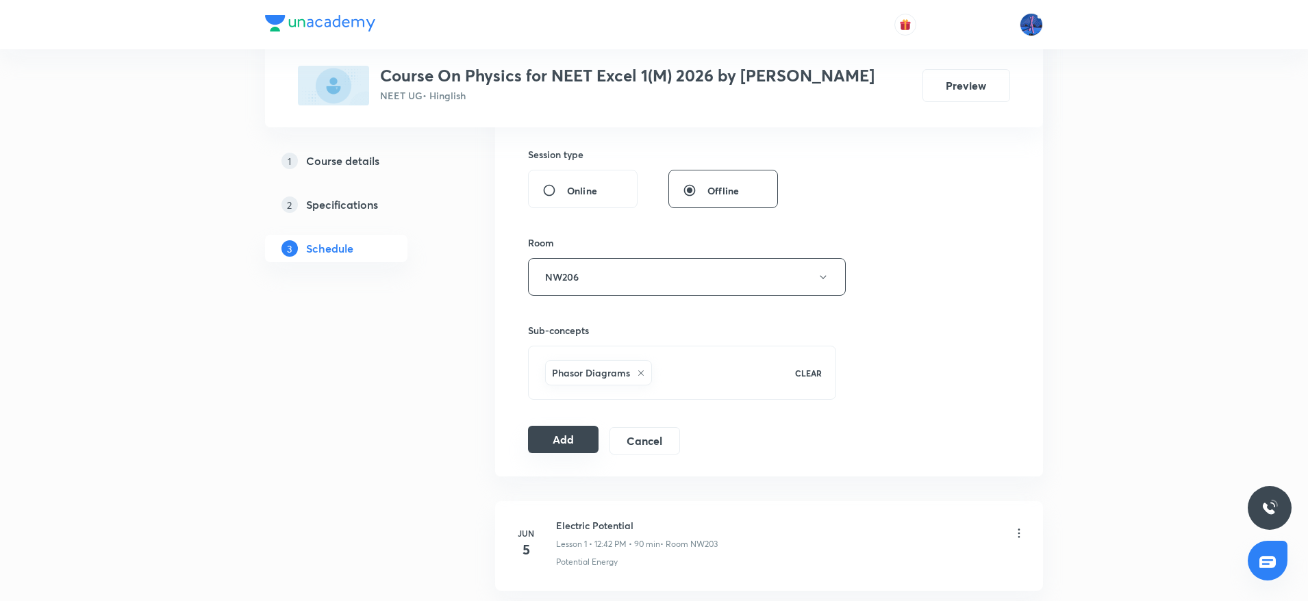
click at [562, 439] on button "Add" at bounding box center [563, 439] width 71 height 27
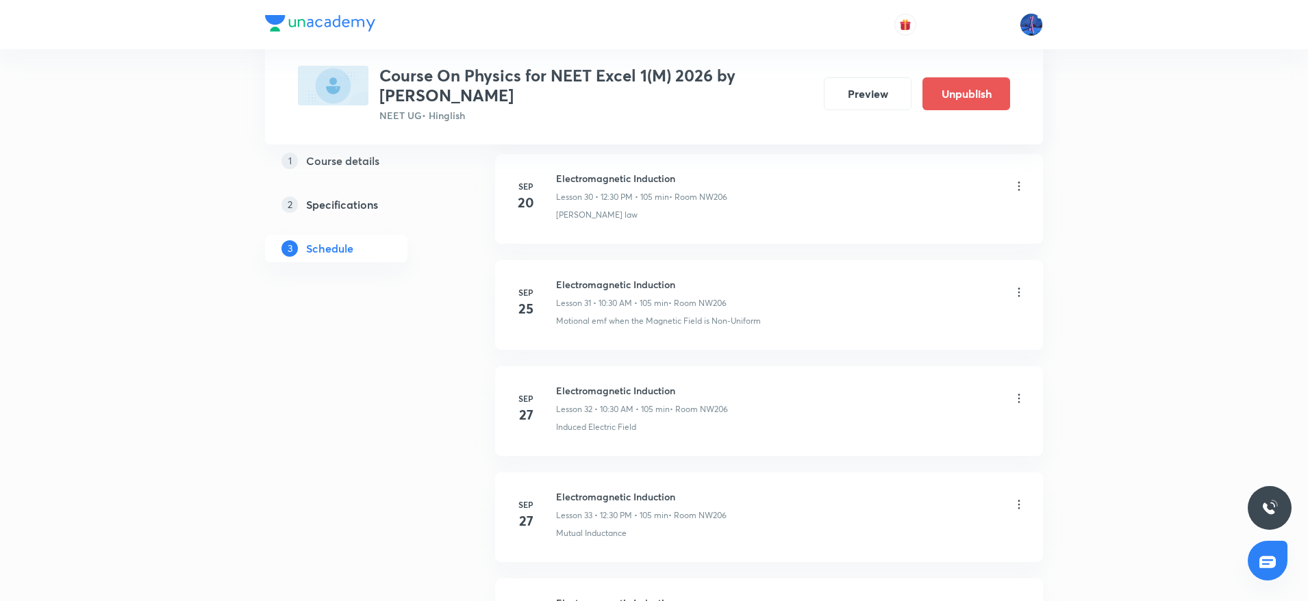
scroll to position [3642, 0]
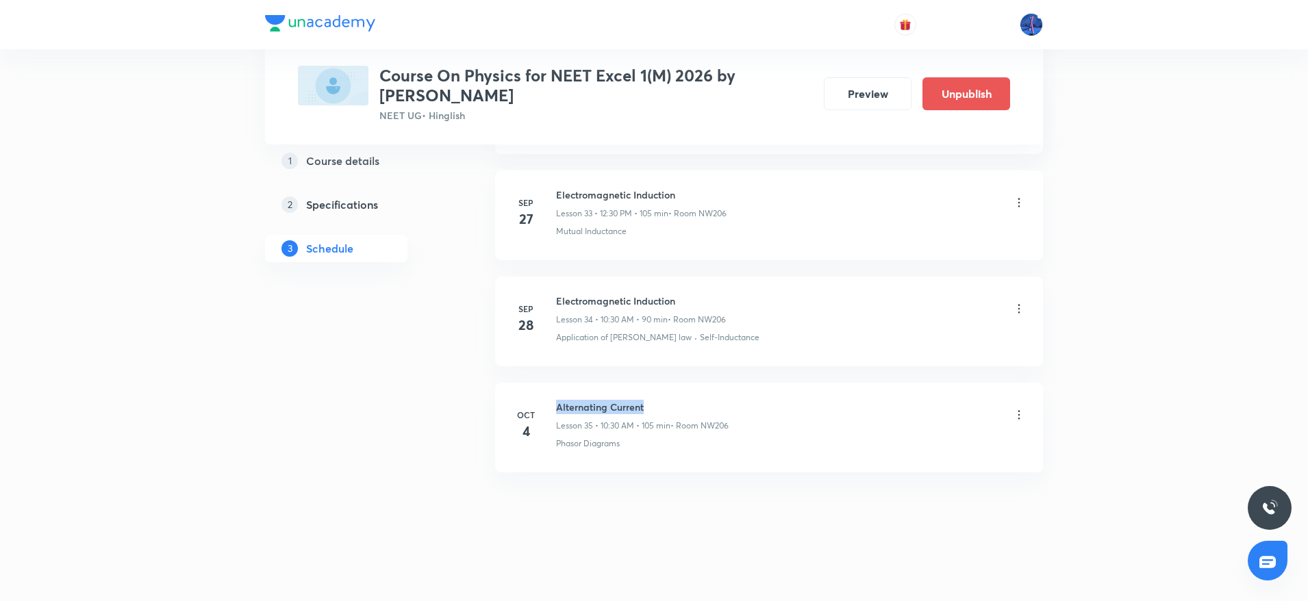
drag, startPoint x: 556, startPoint y: 405, endPoint x: 685, endPoint y: 403, distance: 128.8
click at [685, 403] on h6 "Alternating Current" at bounding box center [642, 407] width 173 height 14
copy h6 "Alternating Current"
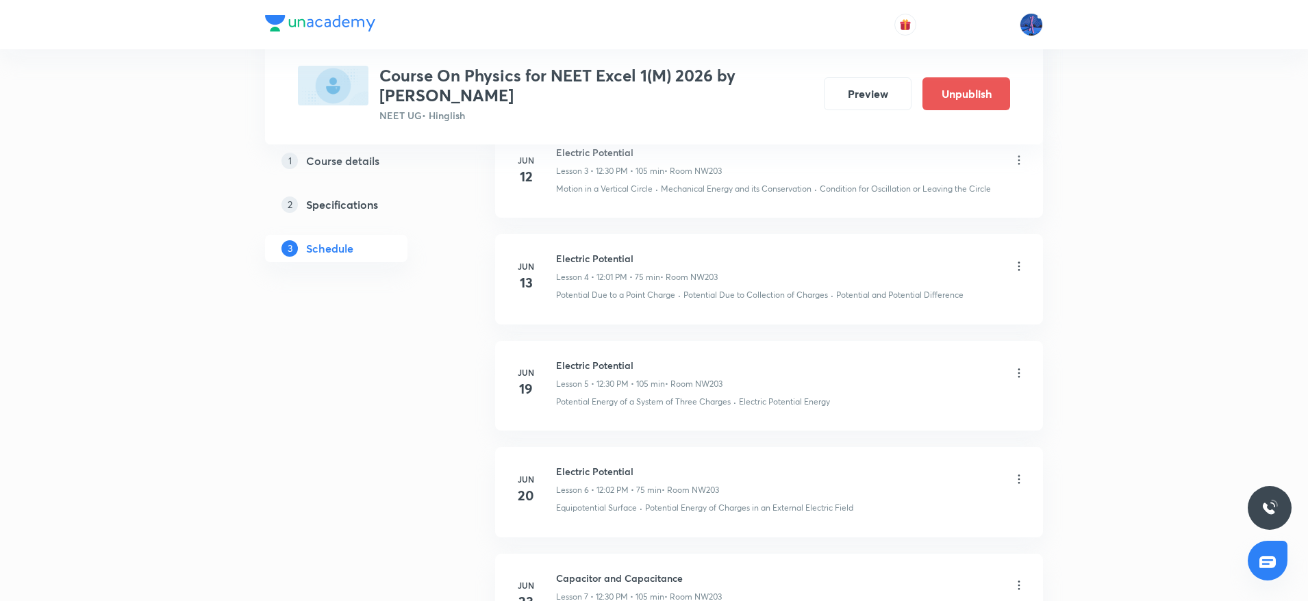
scroll to position [0, 0]
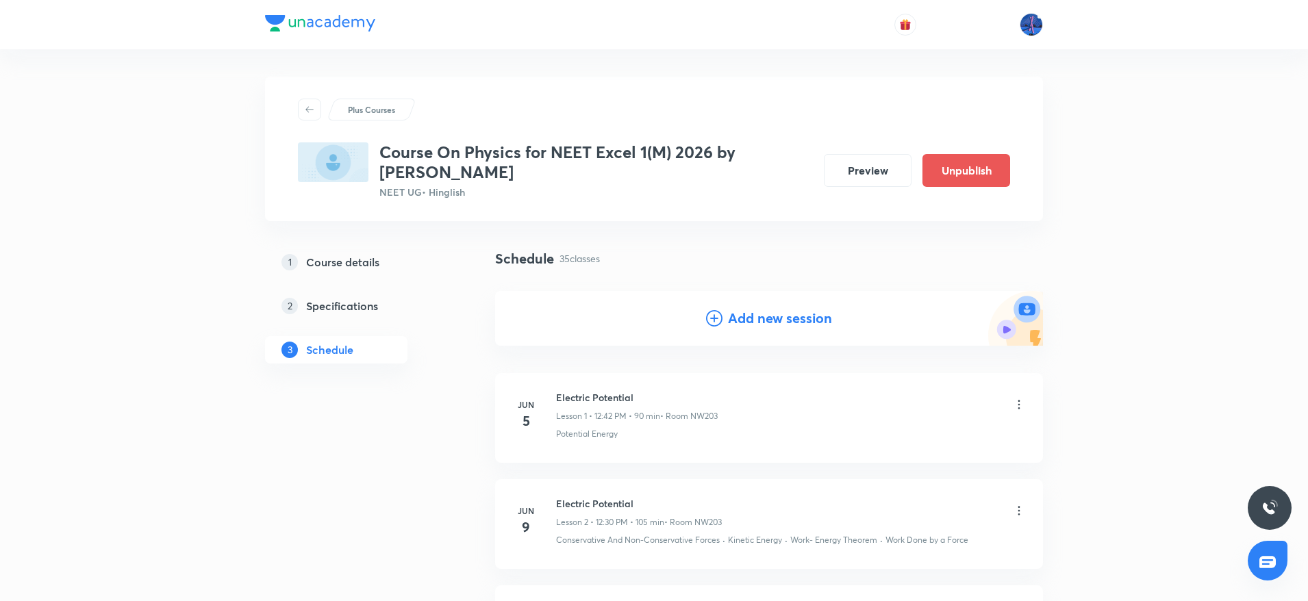
click at [765, 317] on h4 "Add new session" at bounding box center [780, 318] width 104 height 21
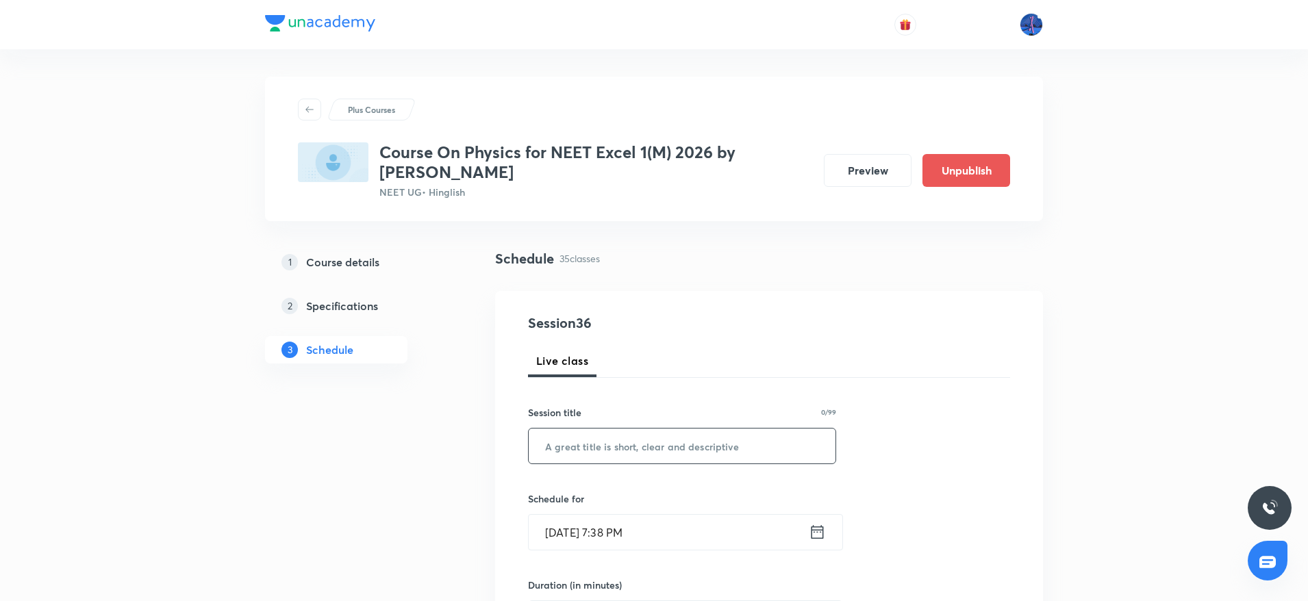
click at [632, 434] on input "text" at bounding box center [682, 446] width 307 height 35
paste input "Alternating Current"
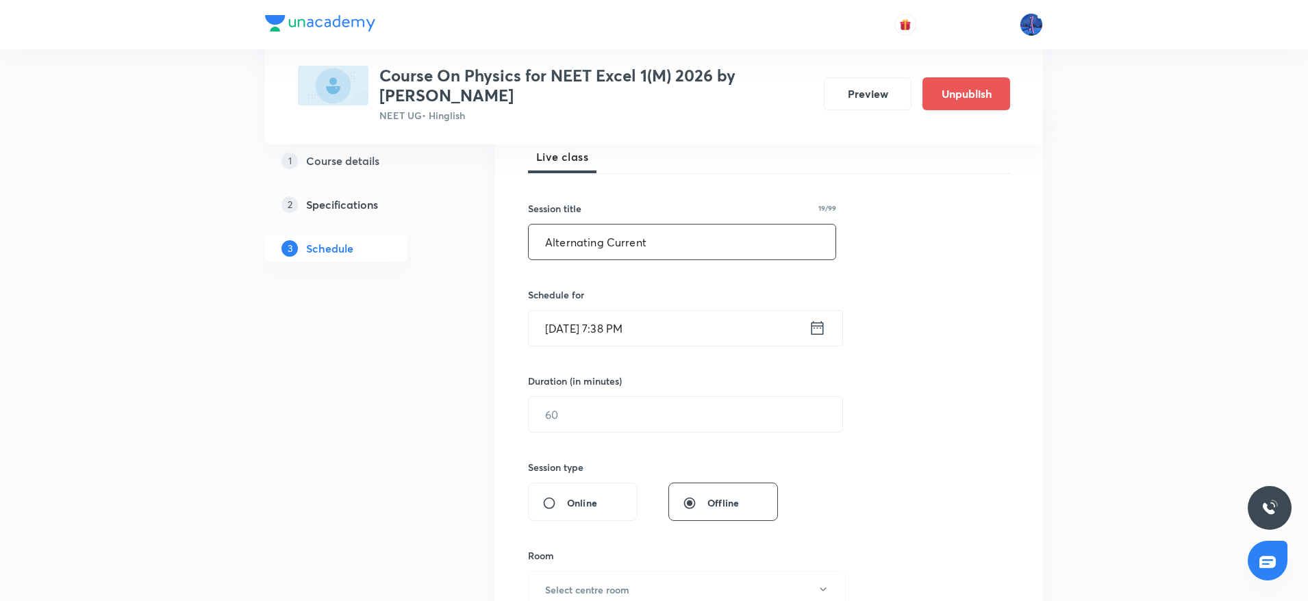
scroll to position [205, 0]
type input "Alternating Current"
click at [711, 334] on input "Oct 3, 2025, 7:38 PM" at bounding box center [669, 327] width 280 height 35
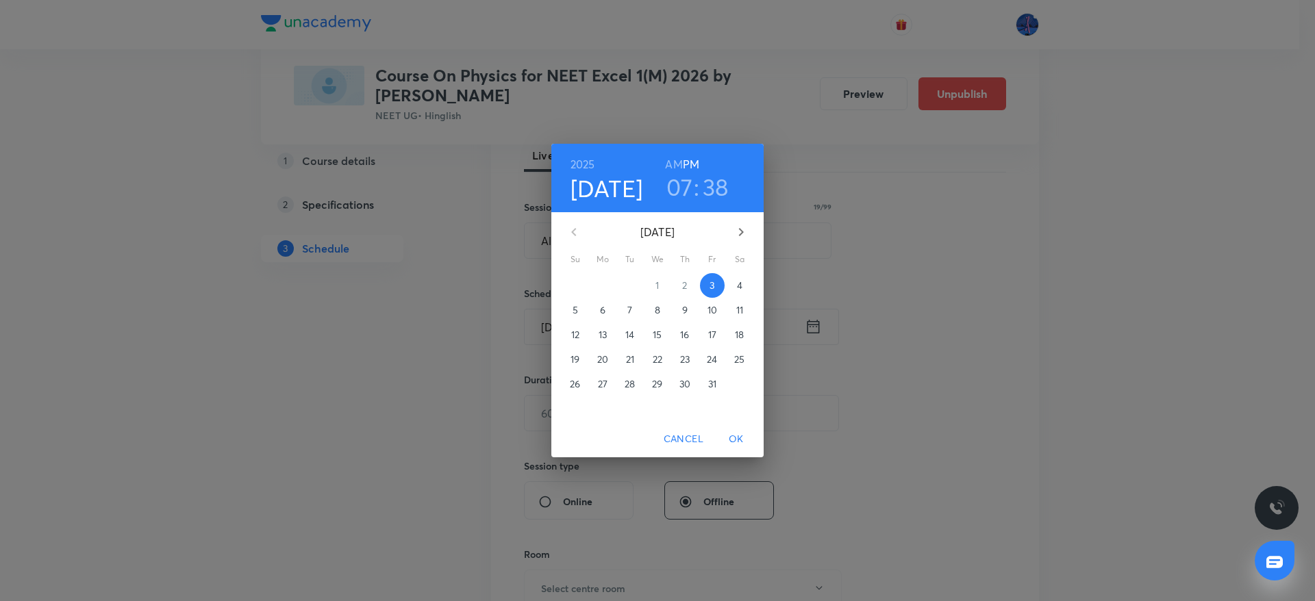
click at [738, 286] on p "4" at bounding box center [739, 286] width 5 height 14
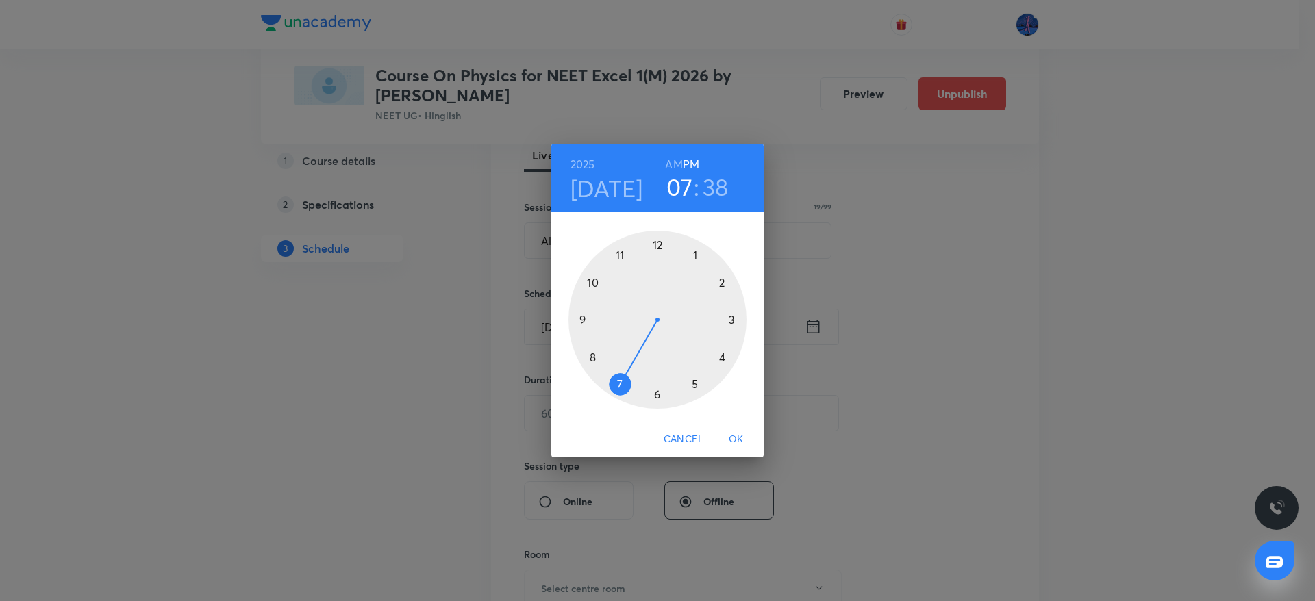
click at [658, 241] on div at bounding box center [657, 320] width 178 height 178
click at [657, 390] on div at bounding box center [657, 320] width 178 height 178
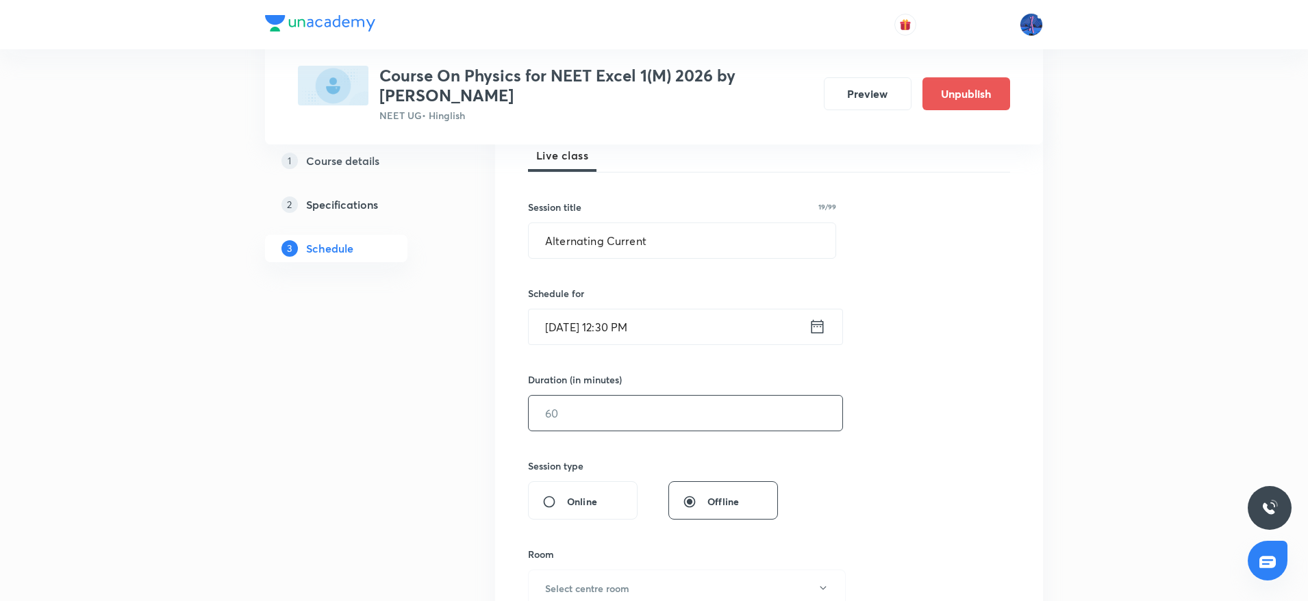
click at [631, 410] on input "text" at bounding box center [686, 413] width 314 height 35
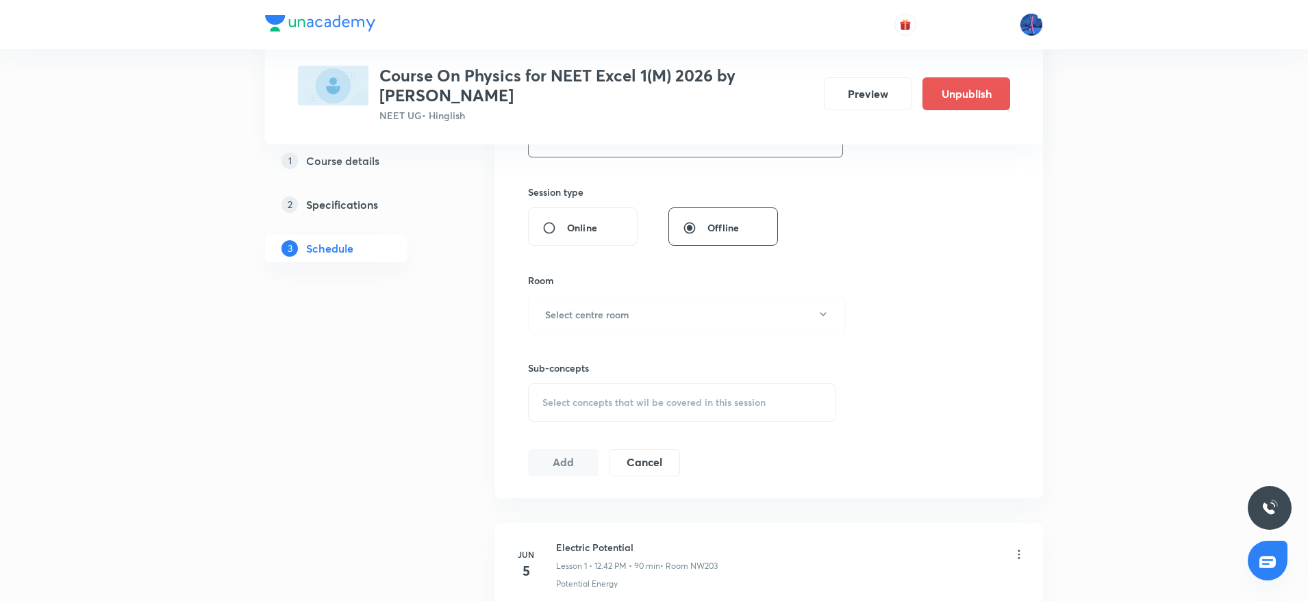
scroll to position [497, 0]
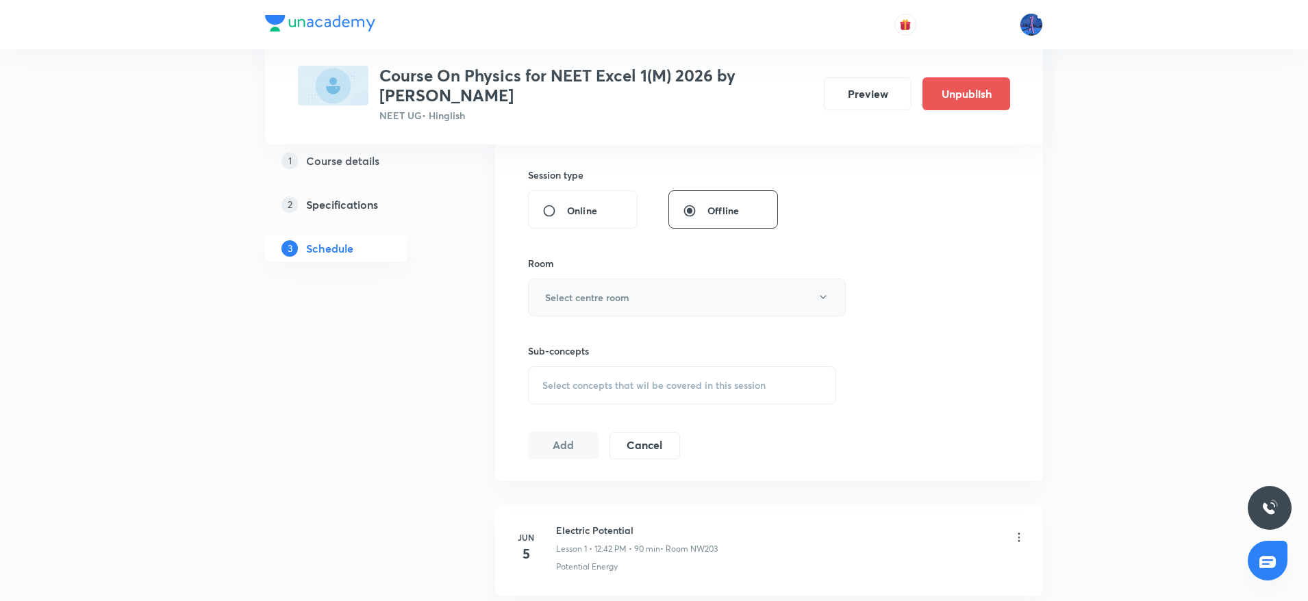
type input "105"
click at [712, 301] on button "Select centre room" at bounding box center [687, 298] width 318 height 38
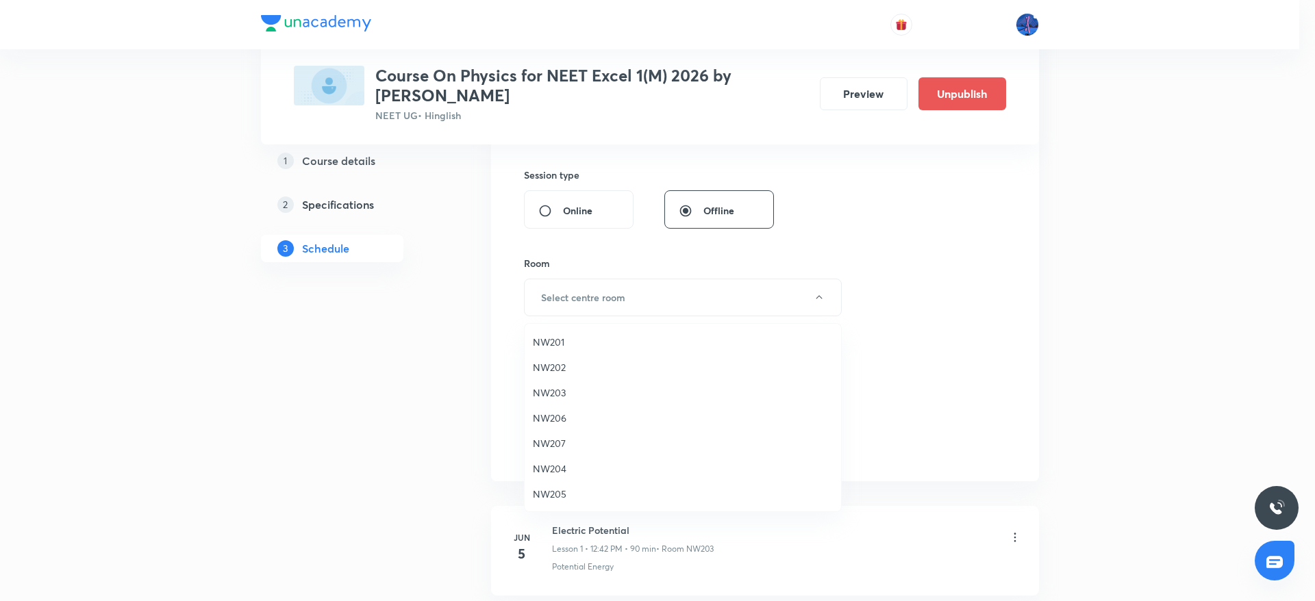
click at [564, 418] on span "NW206" at bounding box center [683, 418] width 300 height 14
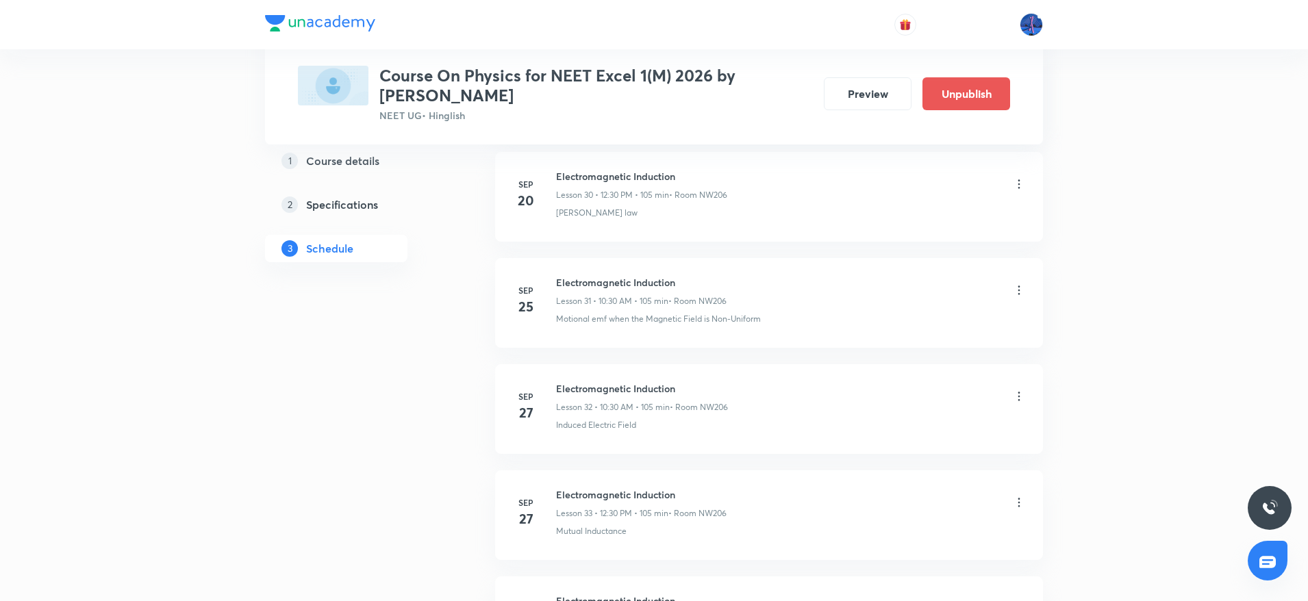
scroll to position [4271, 0]
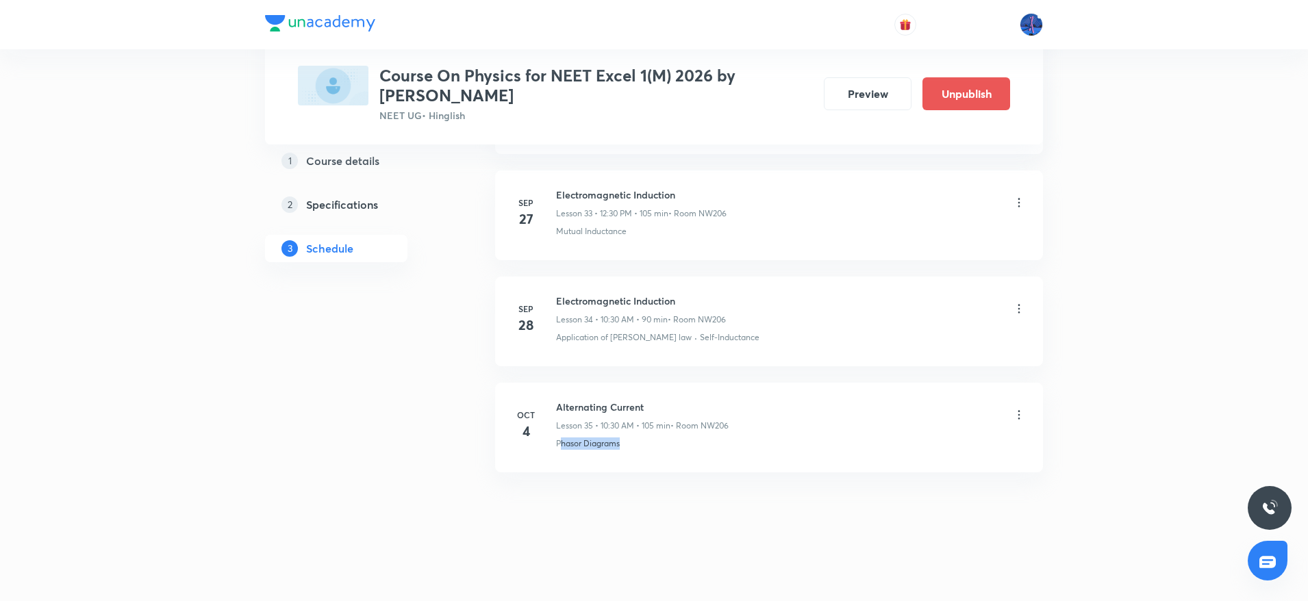
drag, startPoint x: 638, startPoint y: 442, endPoint x: 559, endPoint y: 456, distance: 80.6
click at [559, 456] on li "Oct 4 Alternating Current Lesson 35 • 10:30 AM • 105 min • Room NW206 Phasor Di…" at bounding box center [769, 428] width 548 height 90
copy p "Phasor Diagrams"
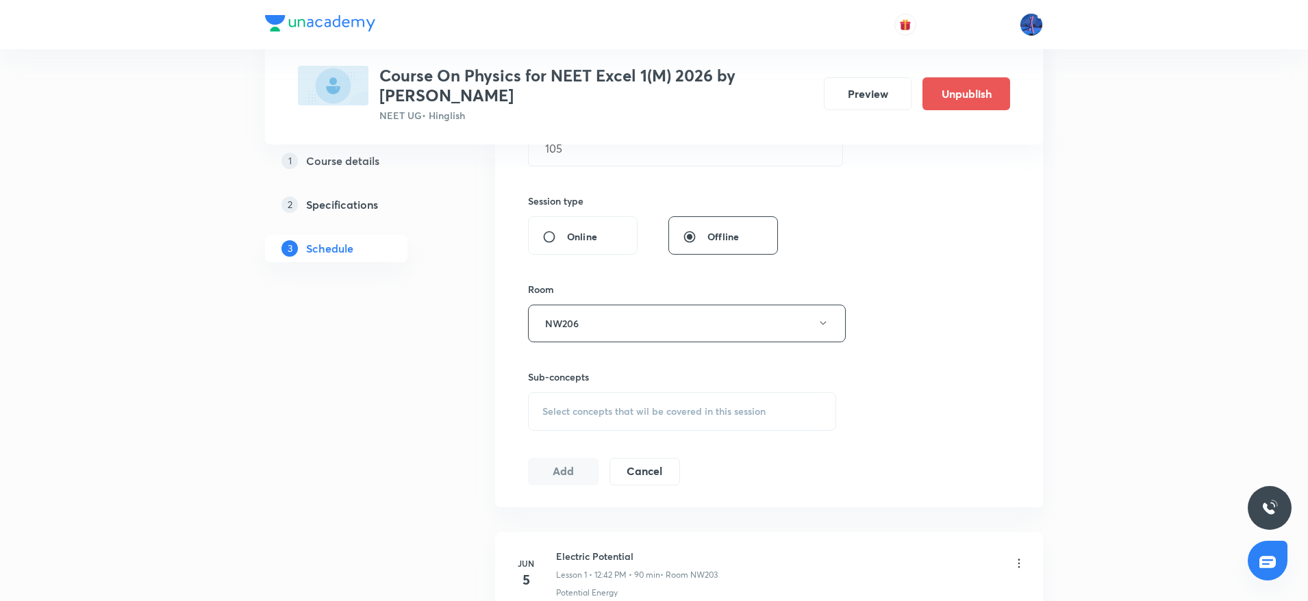
scroll to position [500, 0]
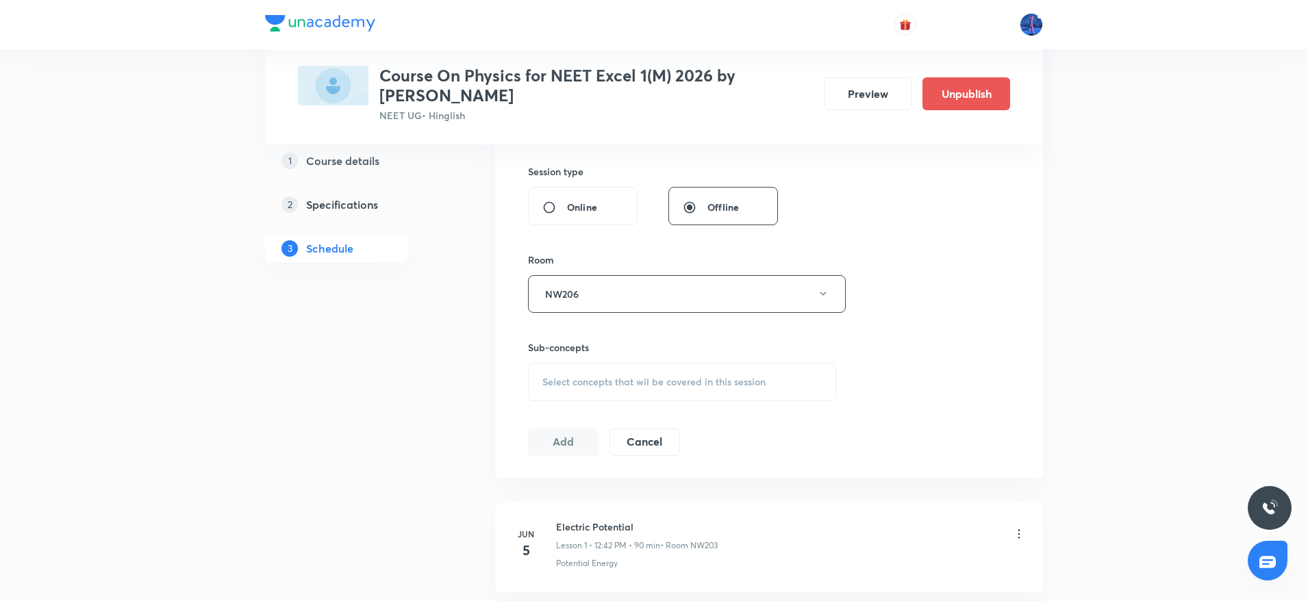
click at [664, 396] on div "Select concepts that wil be covered in this session" at bounding box center [682, 382] width 308 height 38
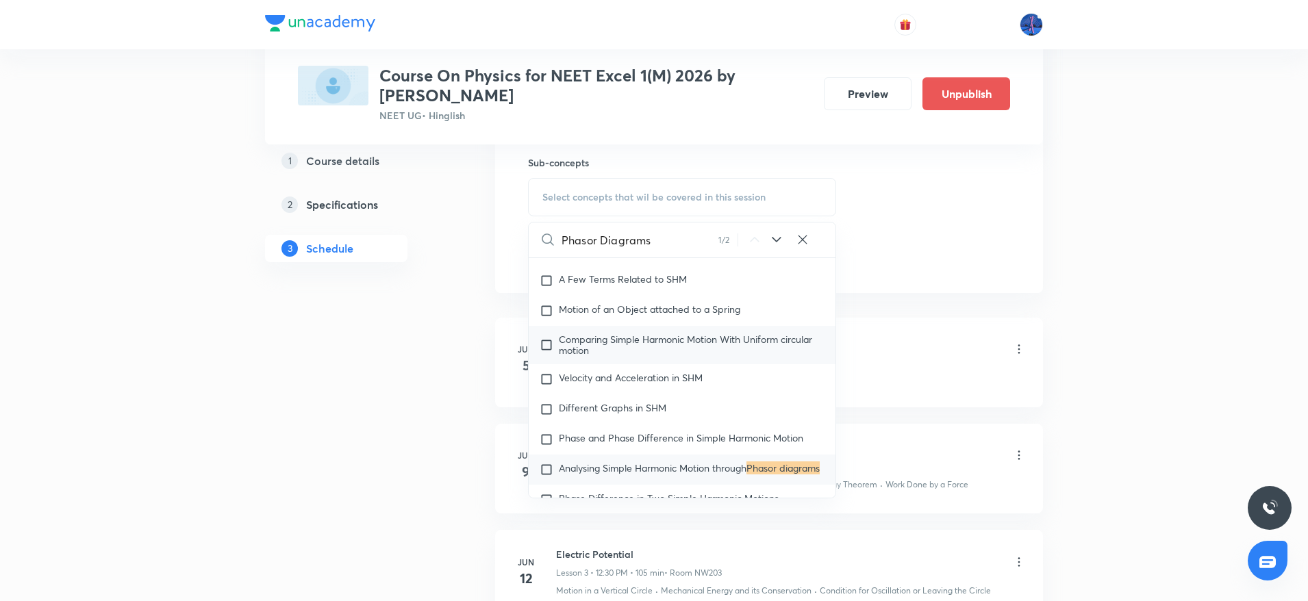
scroll to position [5452, 0]
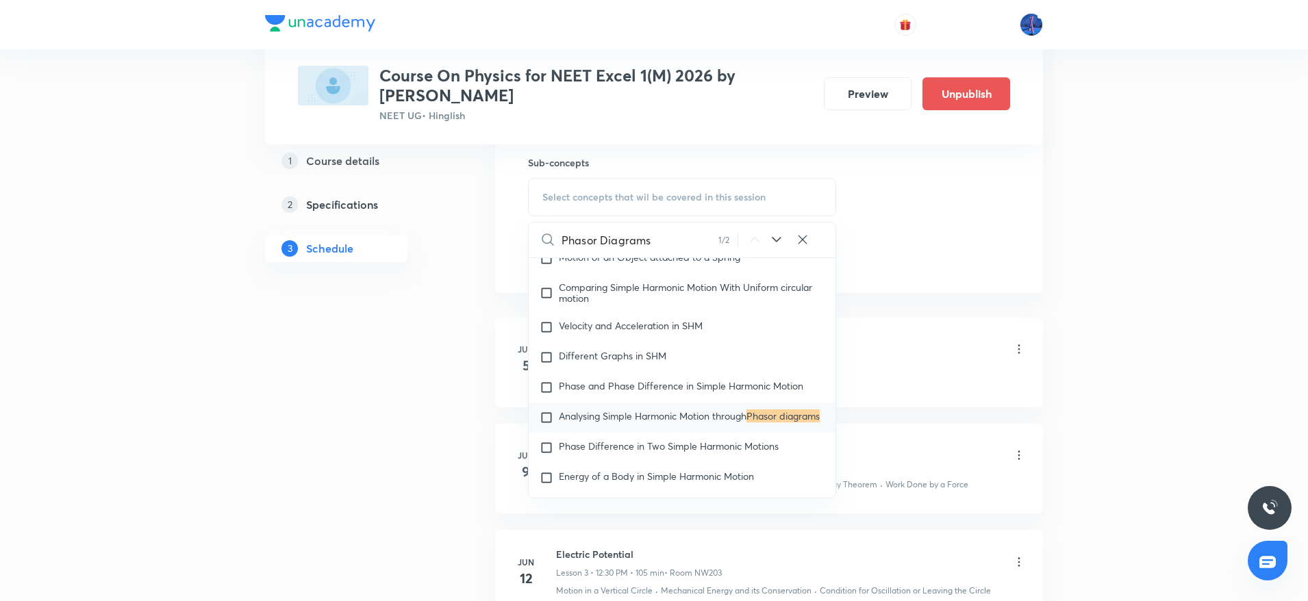
type input "Phasor Diagrams"
click at [778, 243] on icon at bounding box center [776, 240] width 16 height 16
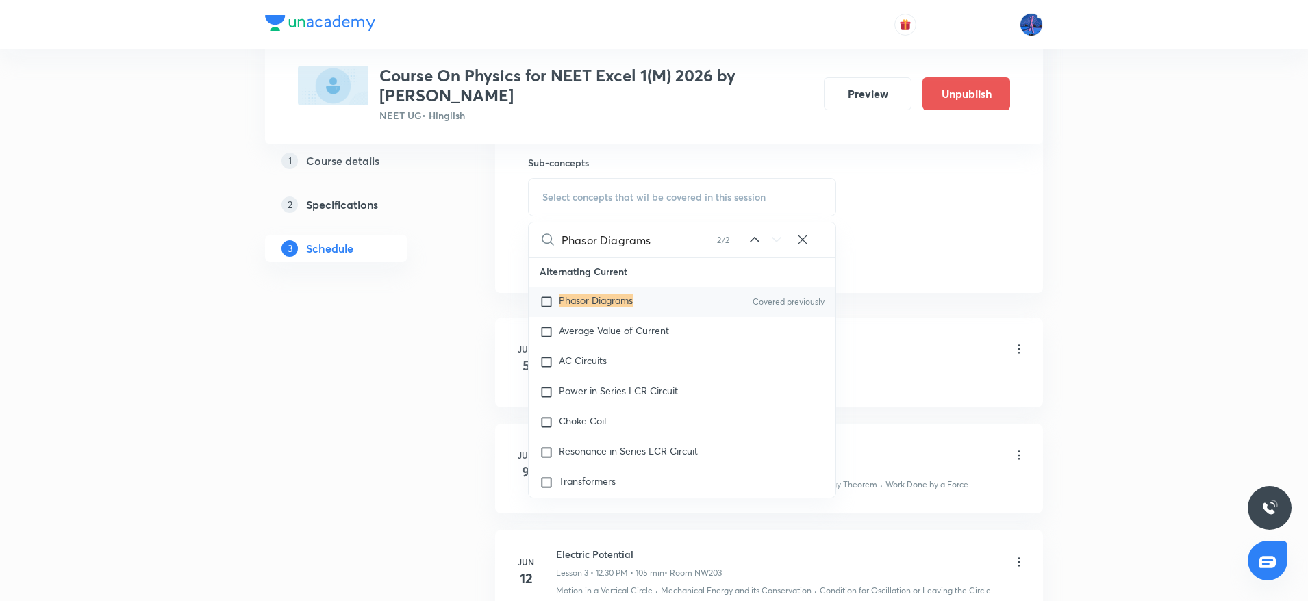
scroll to position [13181, 0]
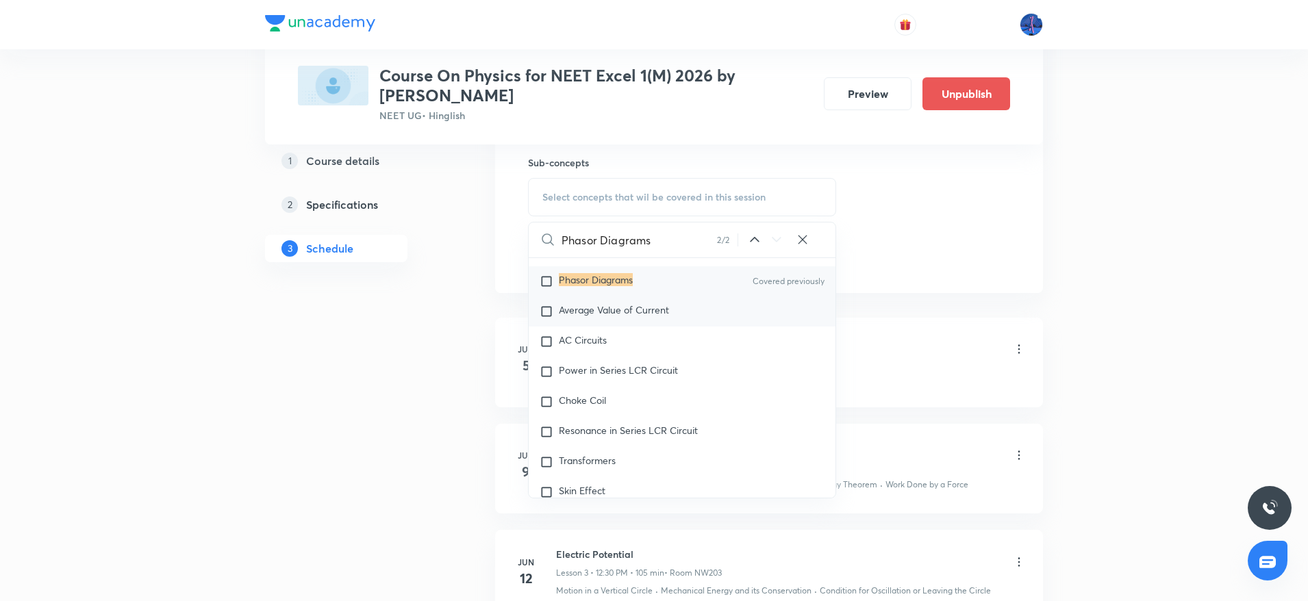
click at [618, 316] on span "Average Value of Current" at bounding box center [614, 309] width 110 height 13
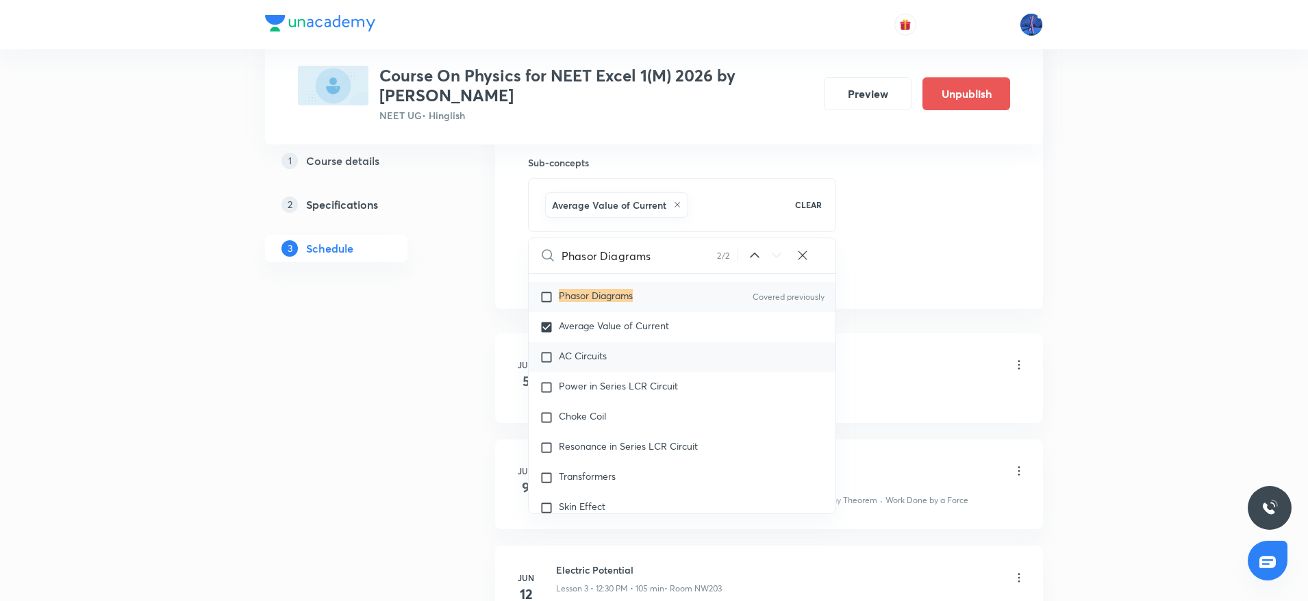
click at [590, 362] on span "AC Circuits" at bounding box center [583, 355] width 48 height 13
checkbox input "true"
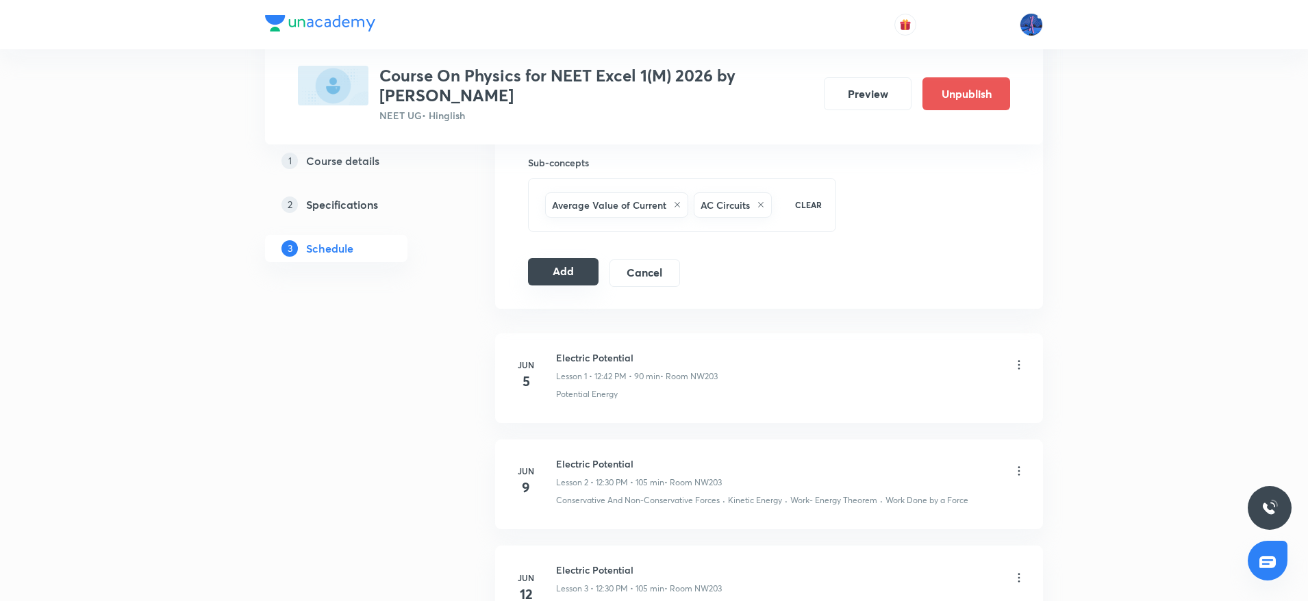
click at [568, 274] on button "Add" at bounding box center [563, 271] width 71 height 27
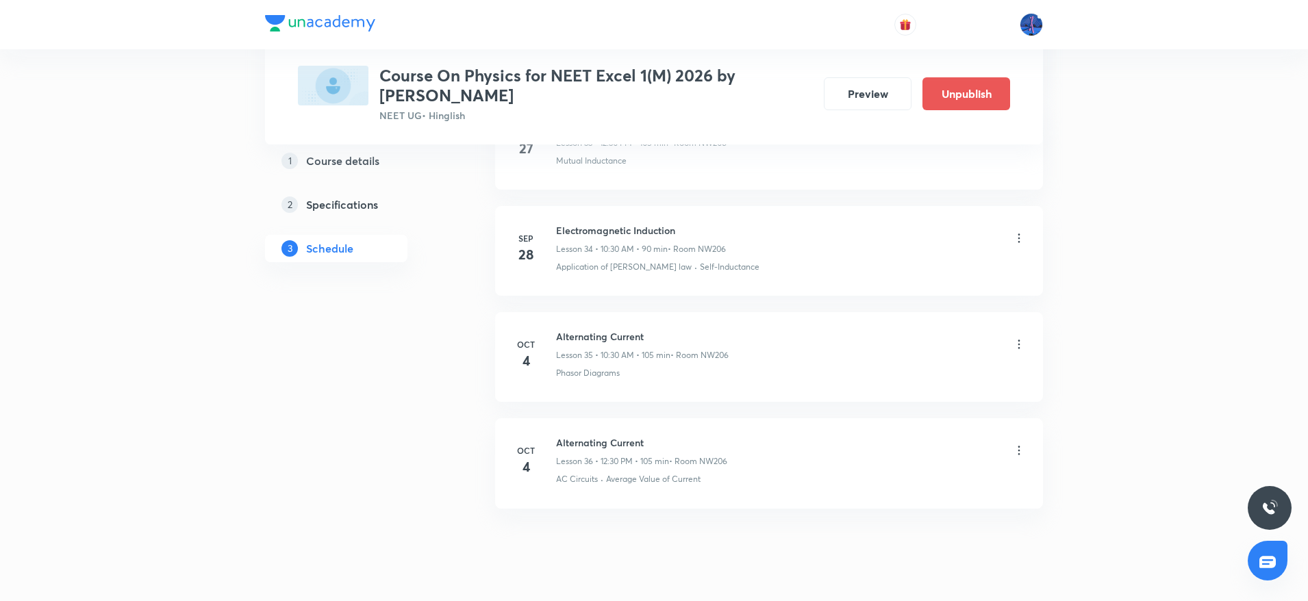
scroll to position [3749, 0]
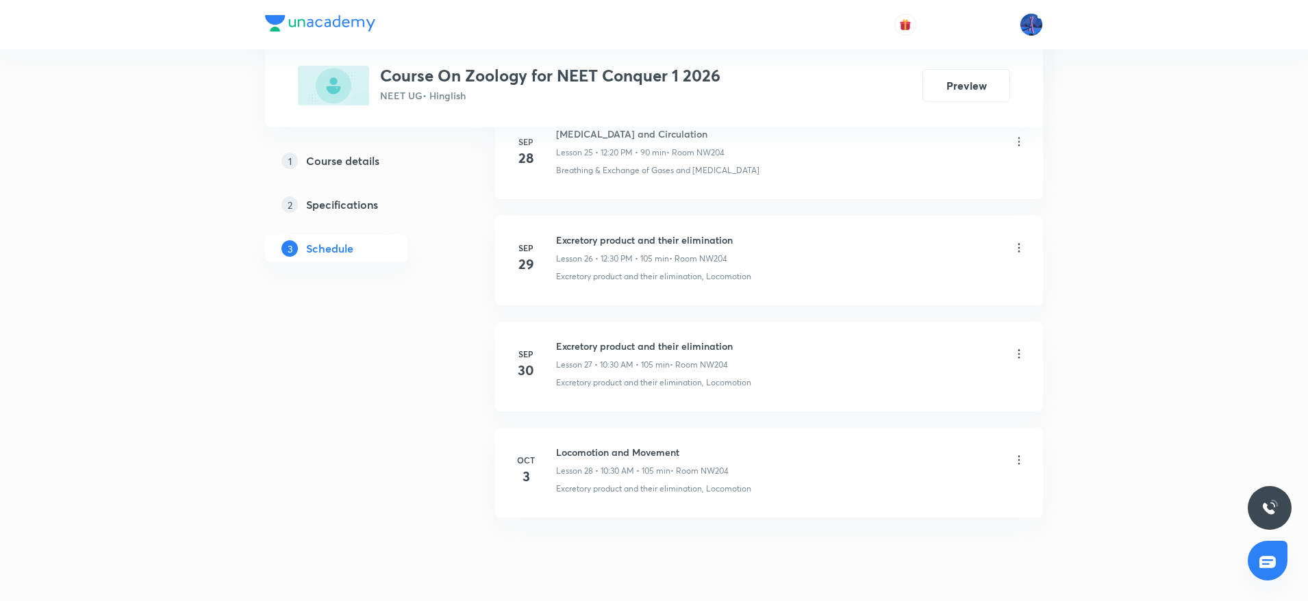
scroll to position [3469, 0]
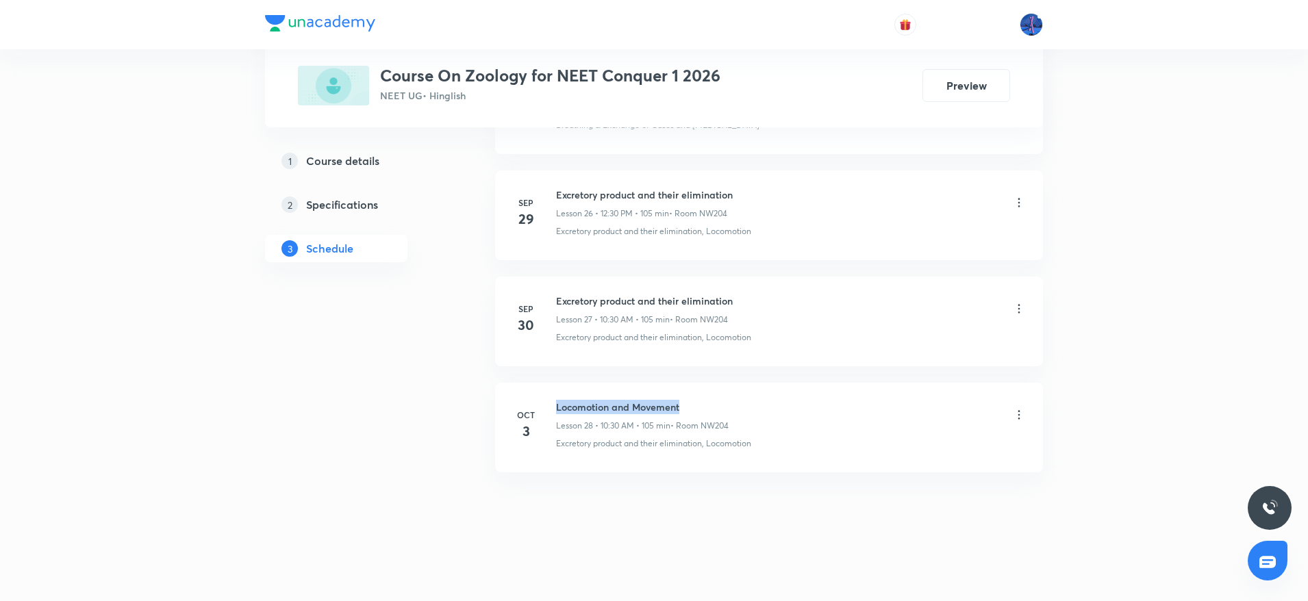
drag, startPoint x: 556, startPoint y: 405, endPoint x: 714, endPoint y: 403, distance: 157.5
click at [714, 403] on h6 "Locomotion and Movement" at bounding box center [642, 407] width 173 height 14
copy h6 "Locomotion and Movement"
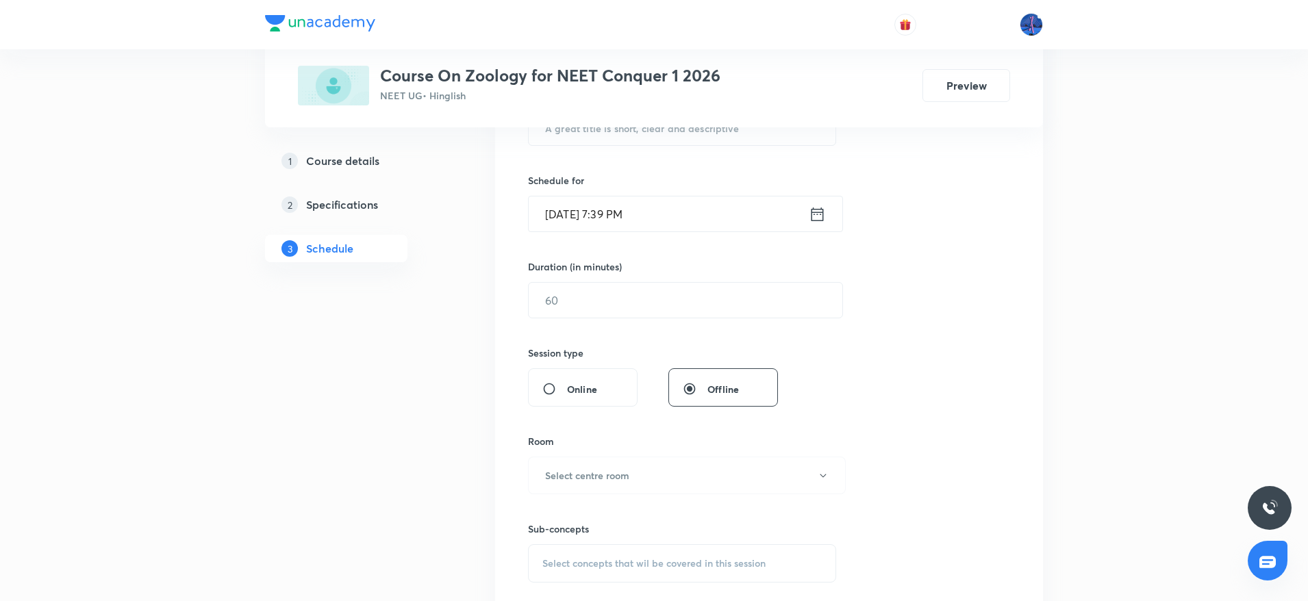
scroll to position [0, 0]
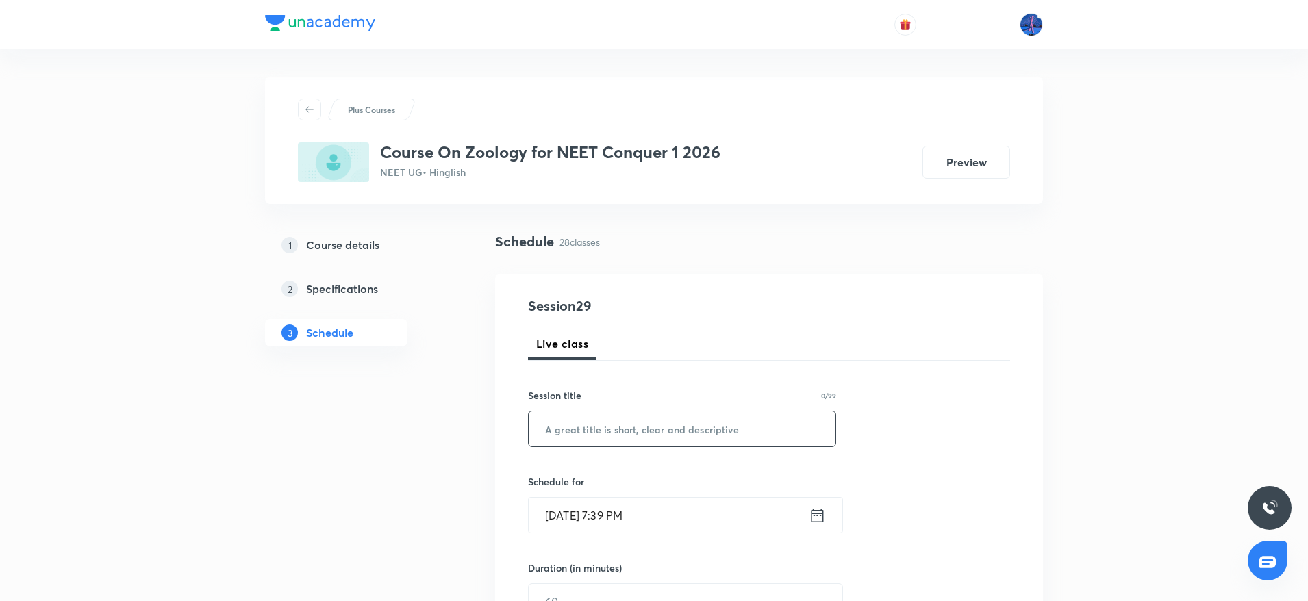
click at [697, 414] on input "text" at bounding box center [682, 429] width 307 height 35
paste input "Locomotion and Movement"
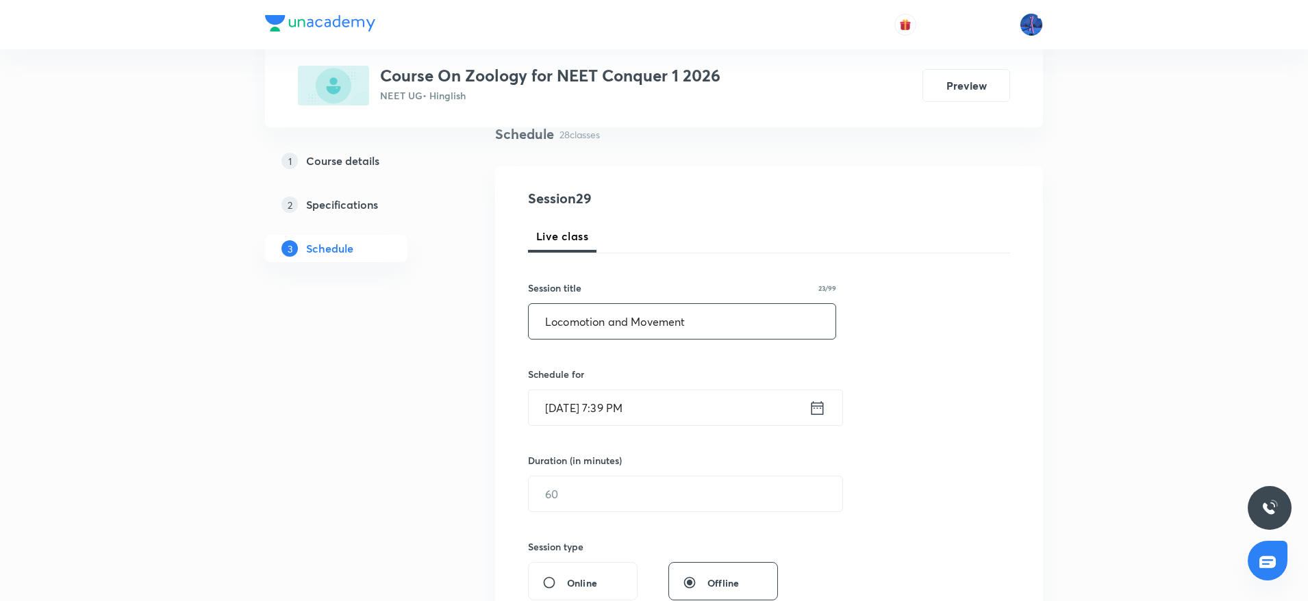
scroll to position [116, 0]
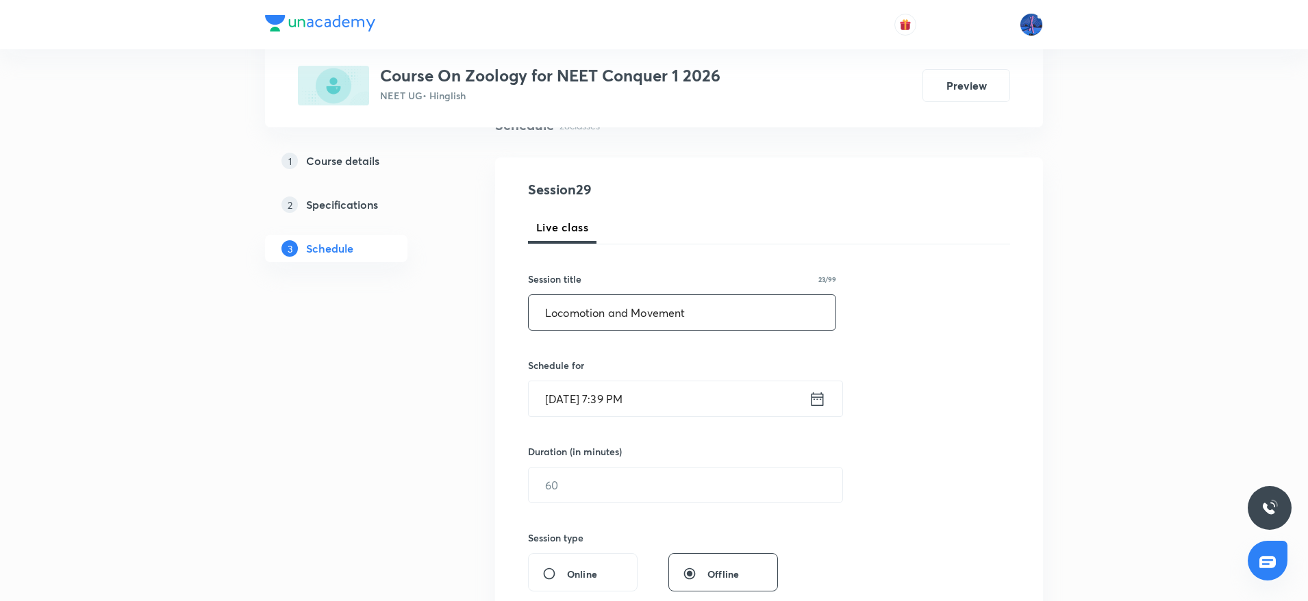
type input "Locomotion and Movement"
click at [723, 408] on input "Oct 3, 2025, 7:39 PM" at bounding box center [669, 399] width 280 height 35
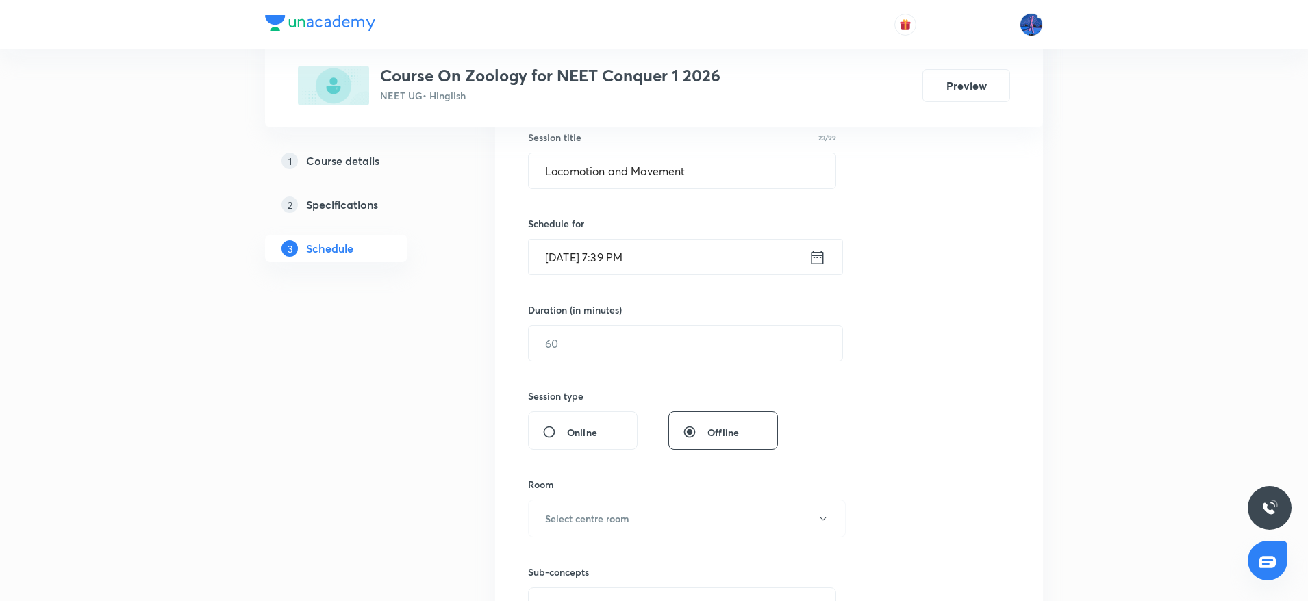
scroll to position [267, 0]
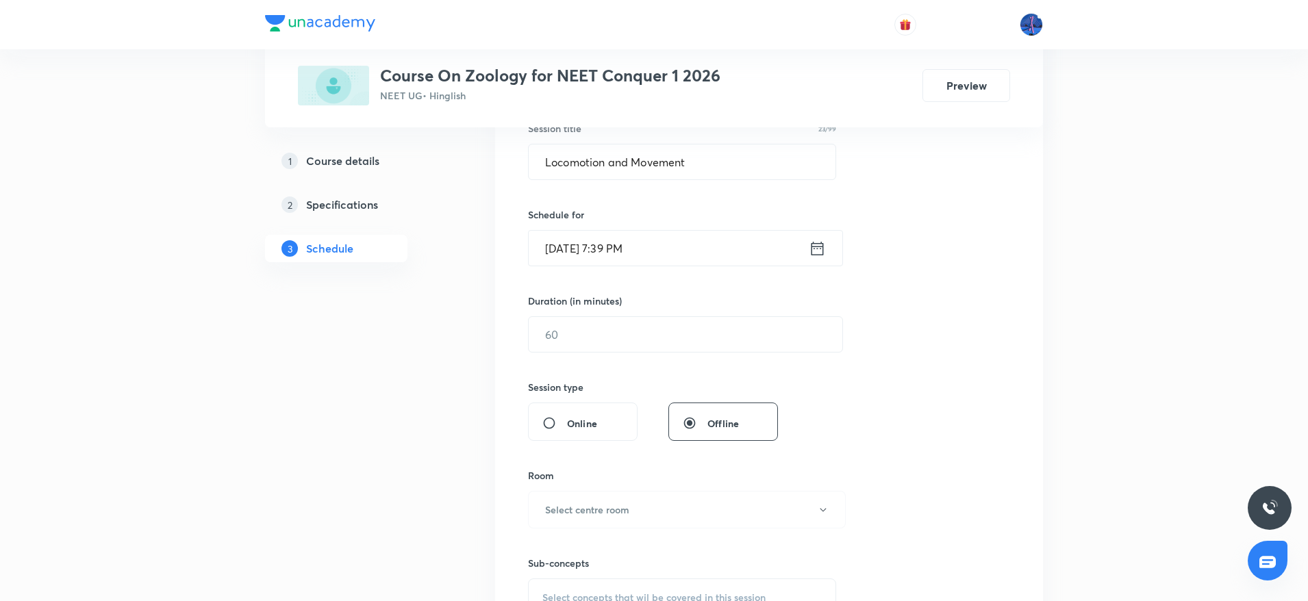
click at [813, 253] on icon at bounding box center [817, 248] width 17 height 19
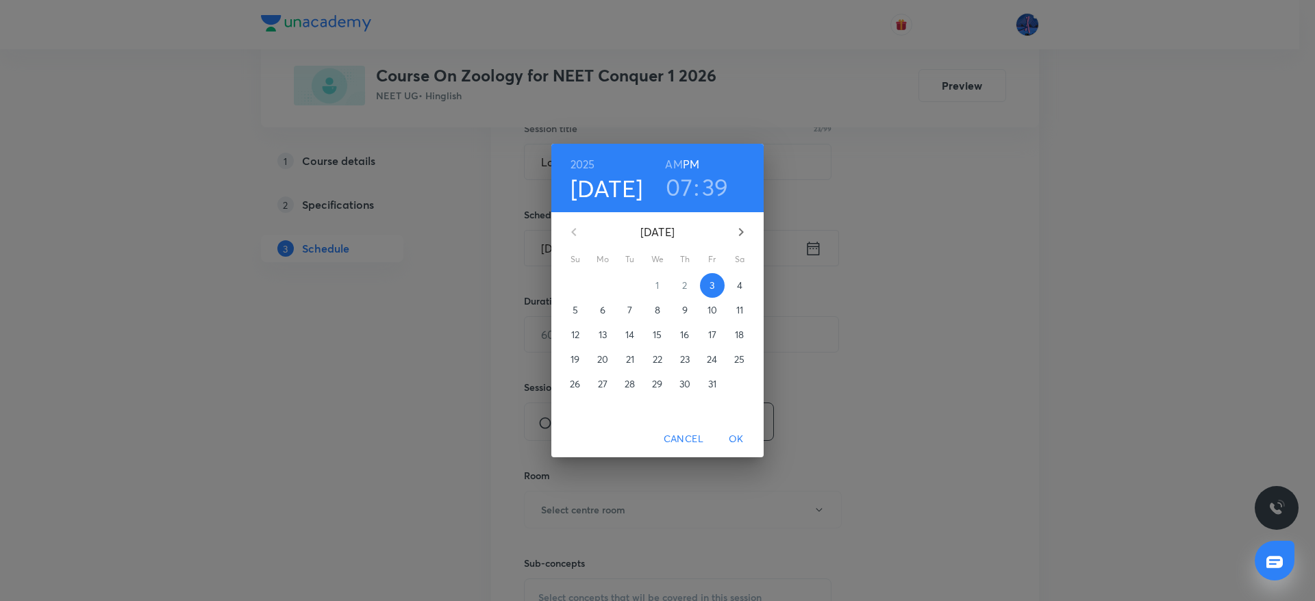
click at [742, 288] on p "4" at bounding box center [739, 286] width 5 height 14
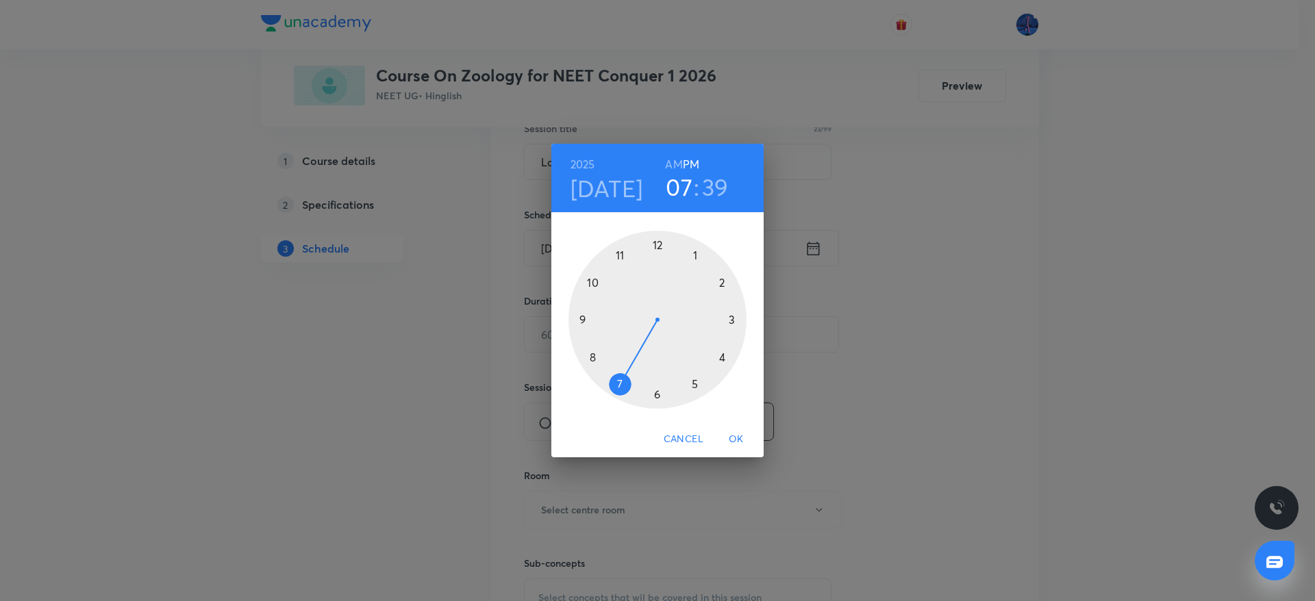
click at [671, 165] on h6 "AM" at bounding box center [673, 164] width 17 height 19
click at [592, 279] on div at bounding box center [657, 320] width 178 height 178
click at [659, 392] on div at bounding box center [657, 320] width 178 height 178
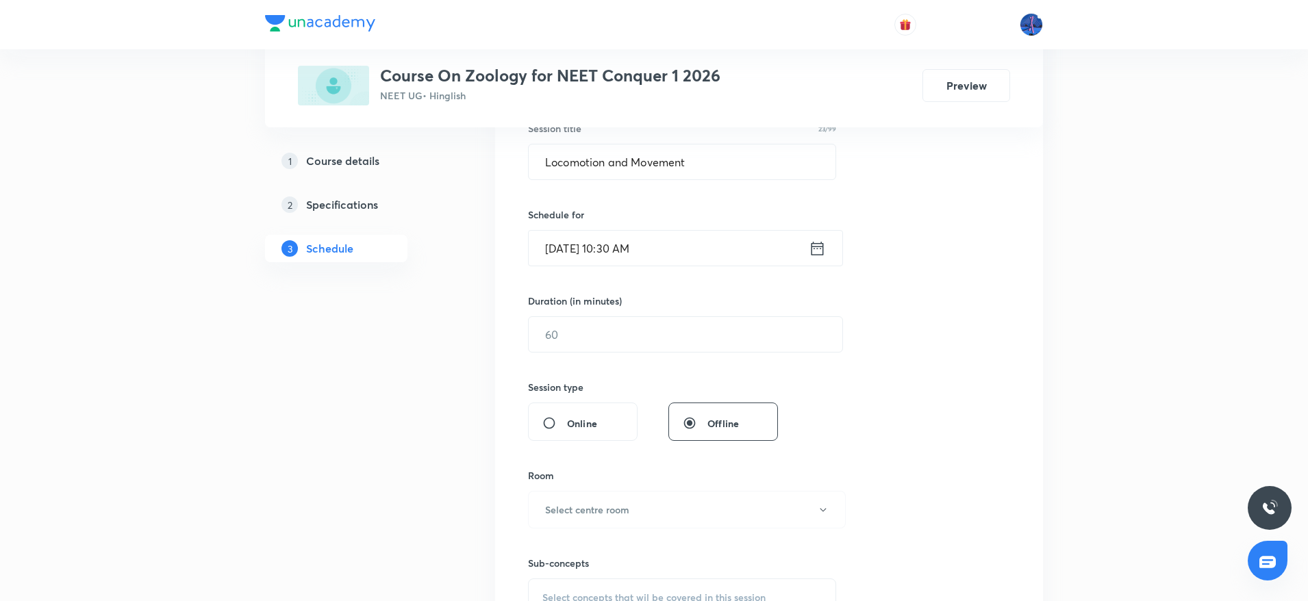
scroll to position [281, 0]
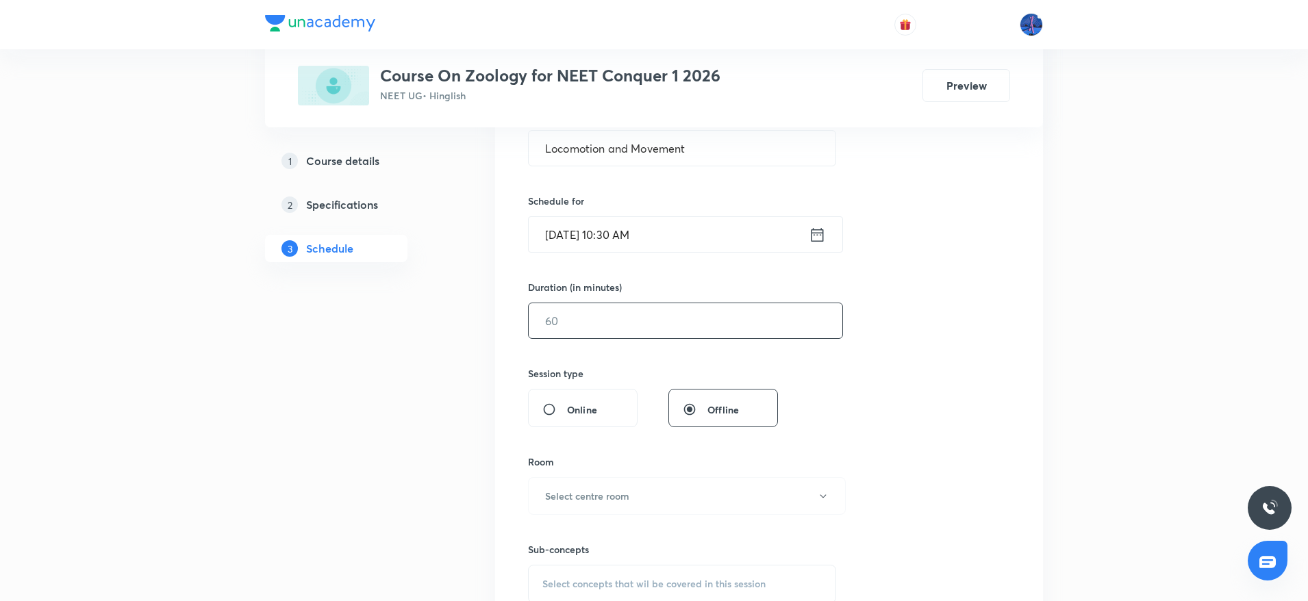
click at [624, 320] on input "text" at bounding box center [686, 320] width 314 height 35
type input "9"
type input "0"
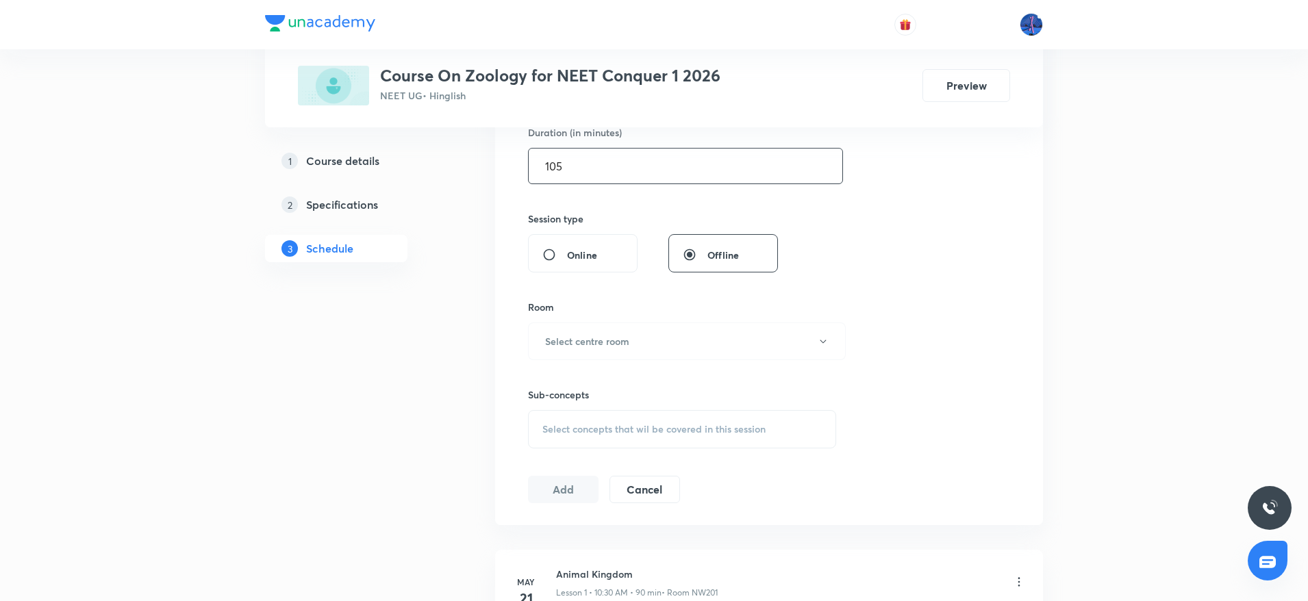
scroll to position [449, 0]
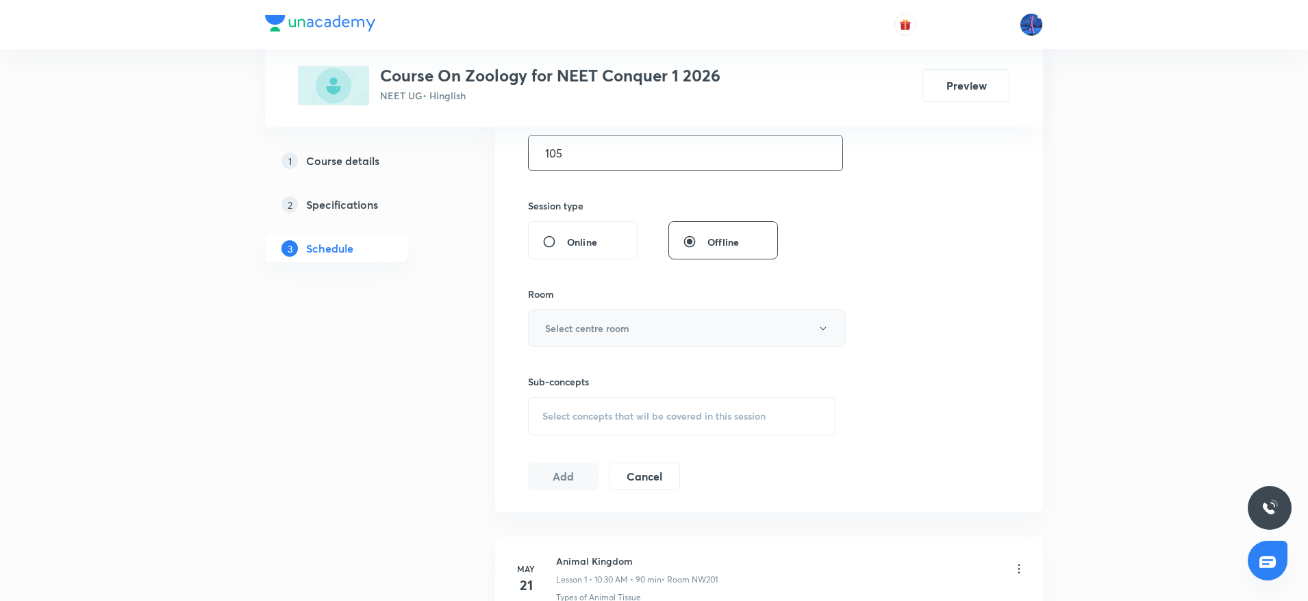
type input "105"
click at [651, 324] on button "Select centre room" at bounding box center [687, 329] width 318 height 38
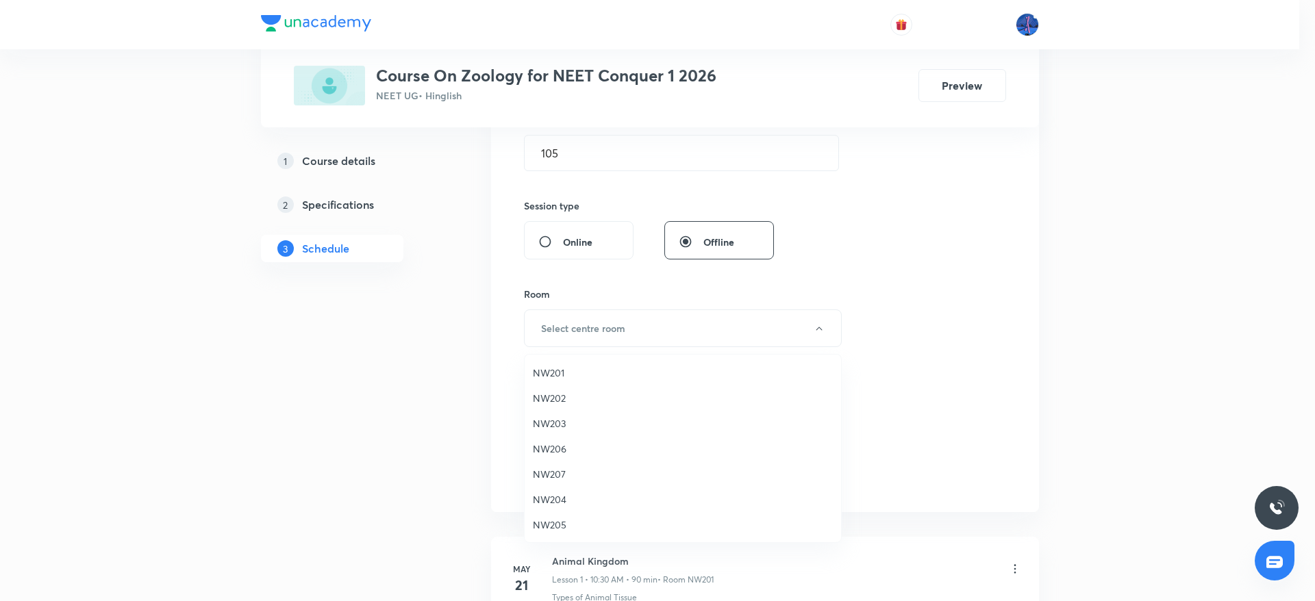
click at [554, 497] on span "NW204" at bounding box center [683, 499] width 300 height 14
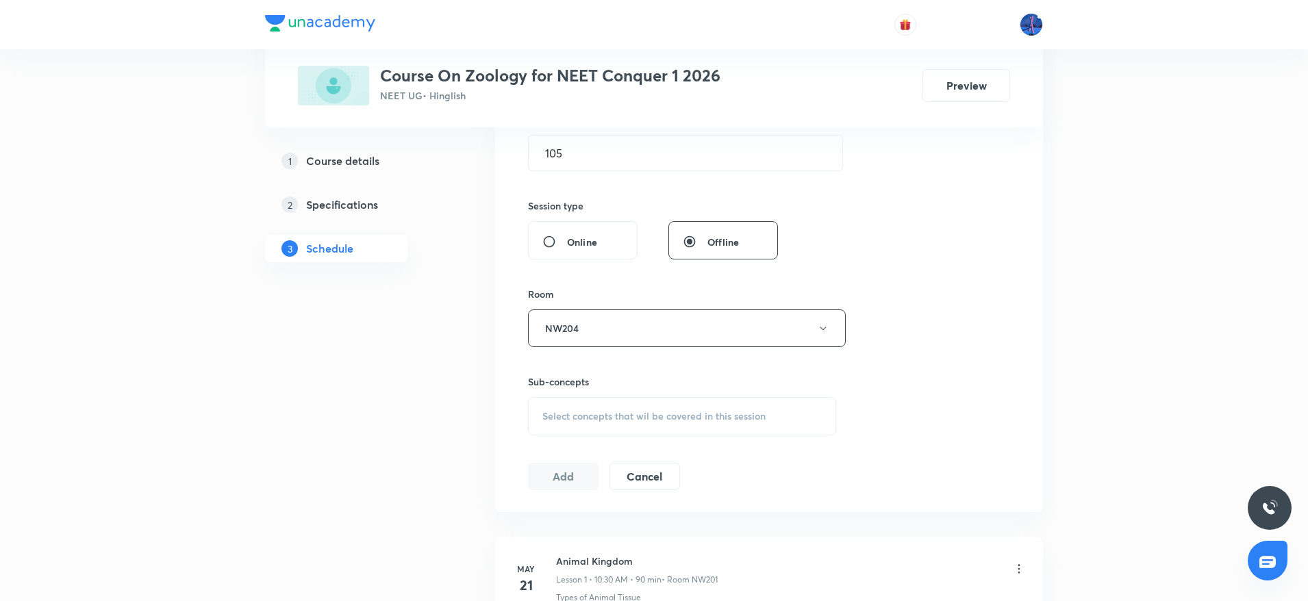
click at [603, 428] on div "Select concepts that wil be covered in this session" at bounding box center [682, 416] width 308 height 38
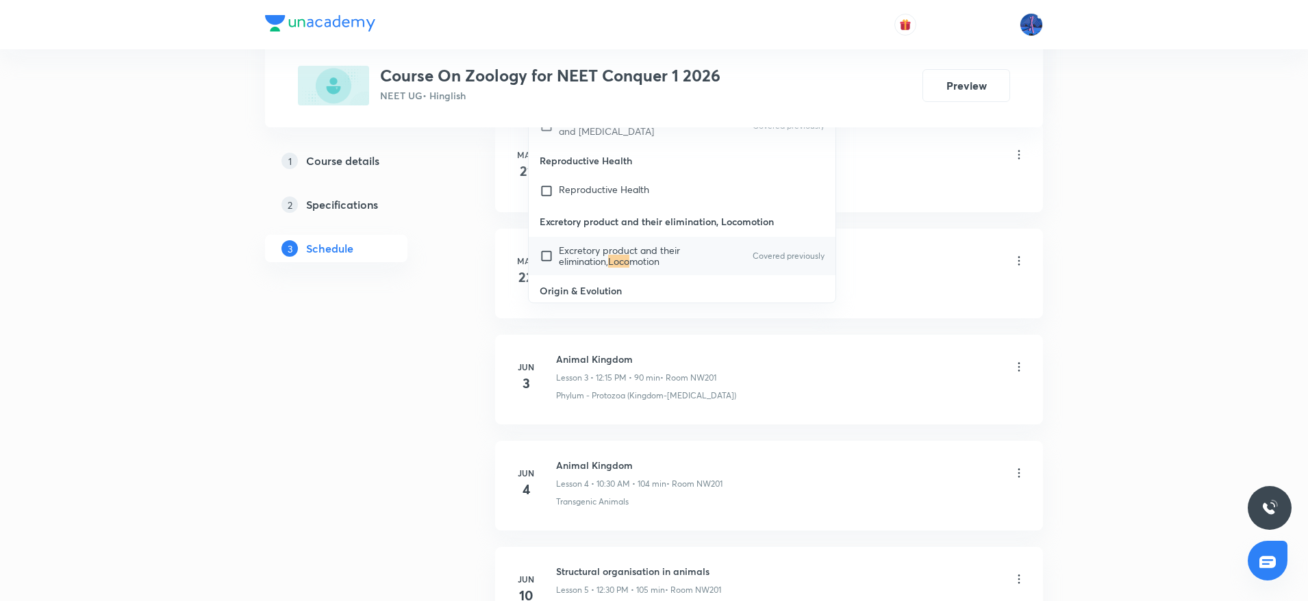
scroll to position [25003, 0]
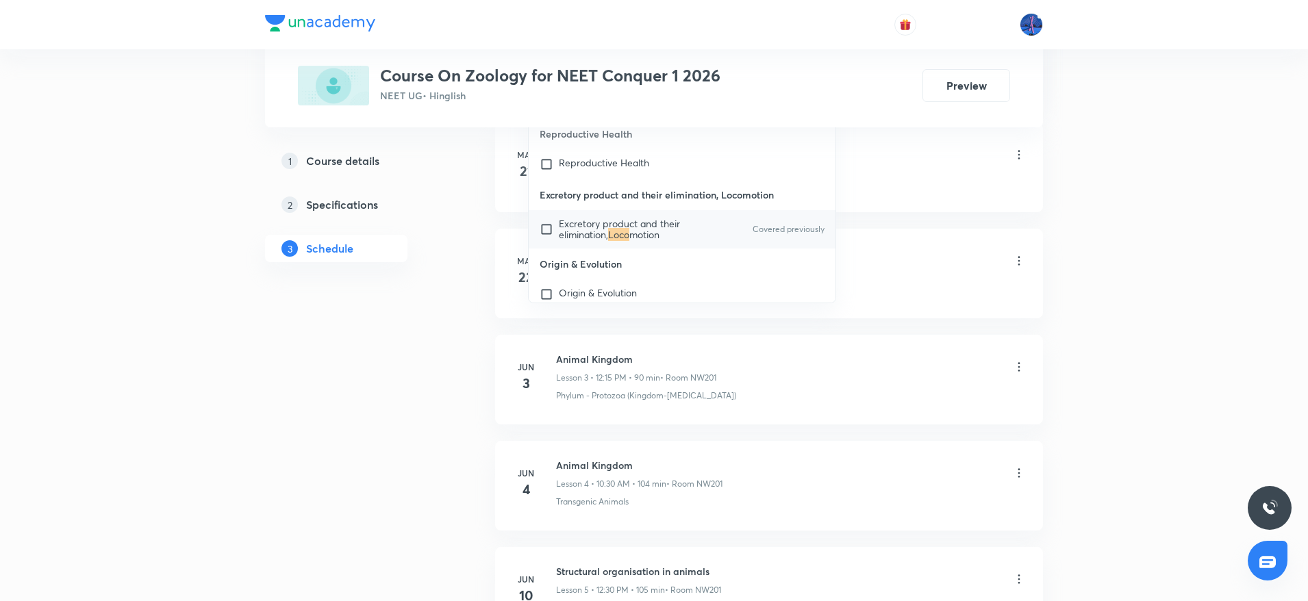
type input "Loco"
click at [649, 241] on span "motion" at bounding box center [644, 234] width 30 height 13
checkbox input "true"
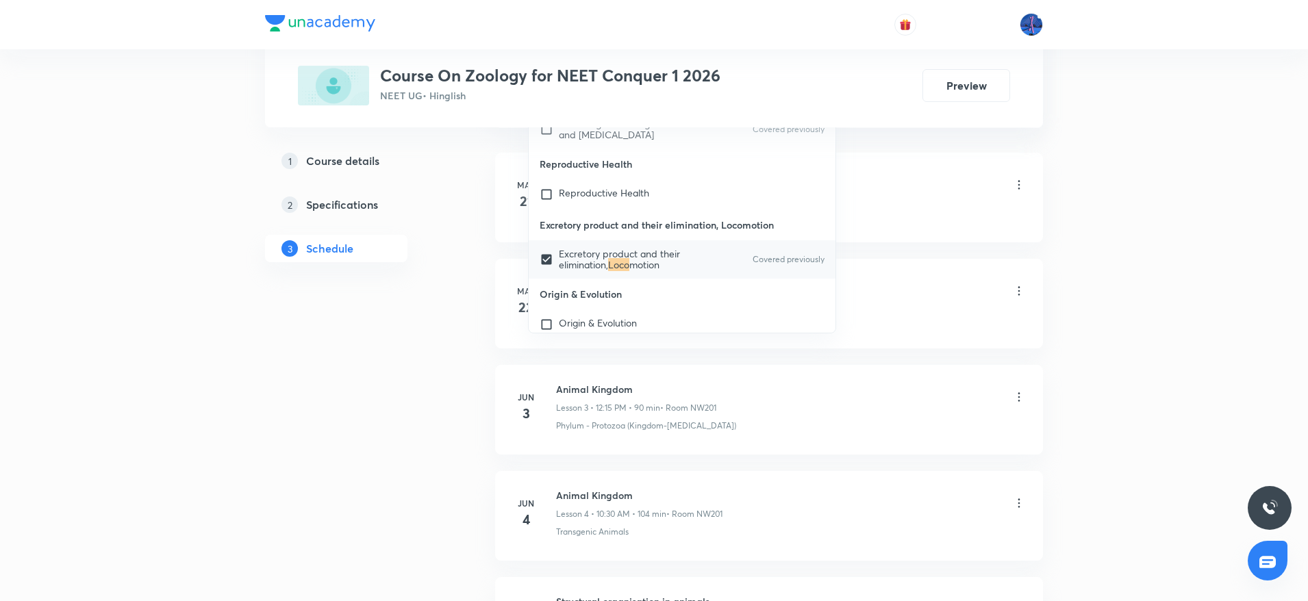
click at [858, 223] on li "May 21 Animal Kingdom Lesson 1 • 10:30 AM • 90 min • Room NW201 Types of Animal…" at bounding box center [769, 198] width 548 height 90
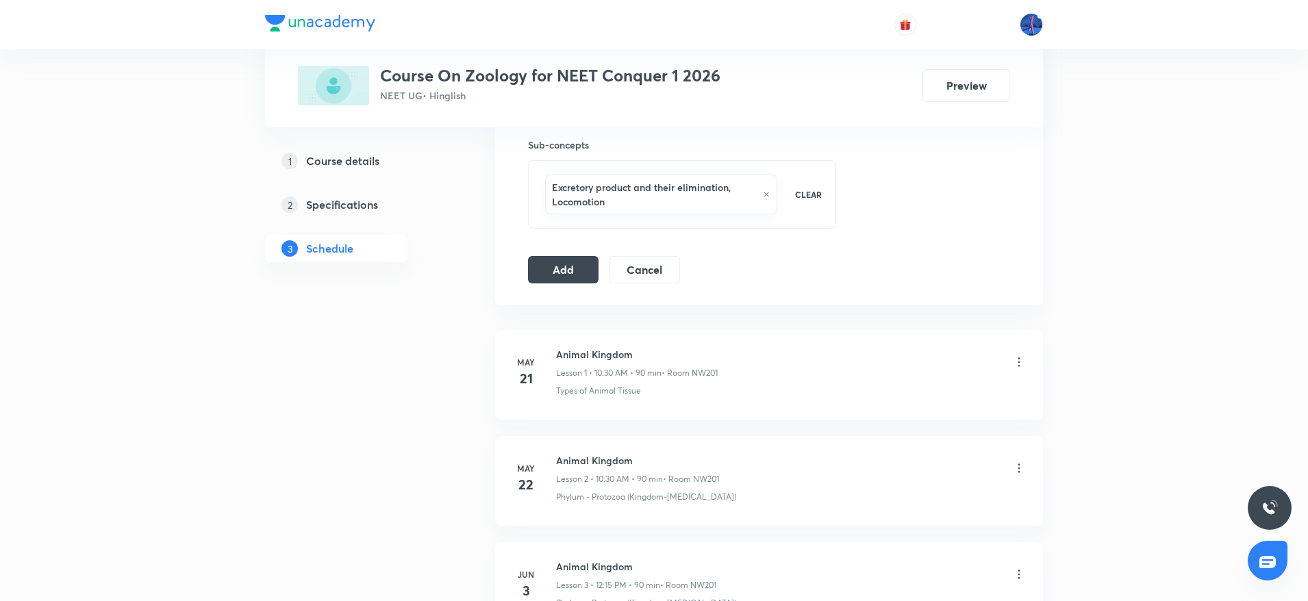
scroll to position [655, 0]
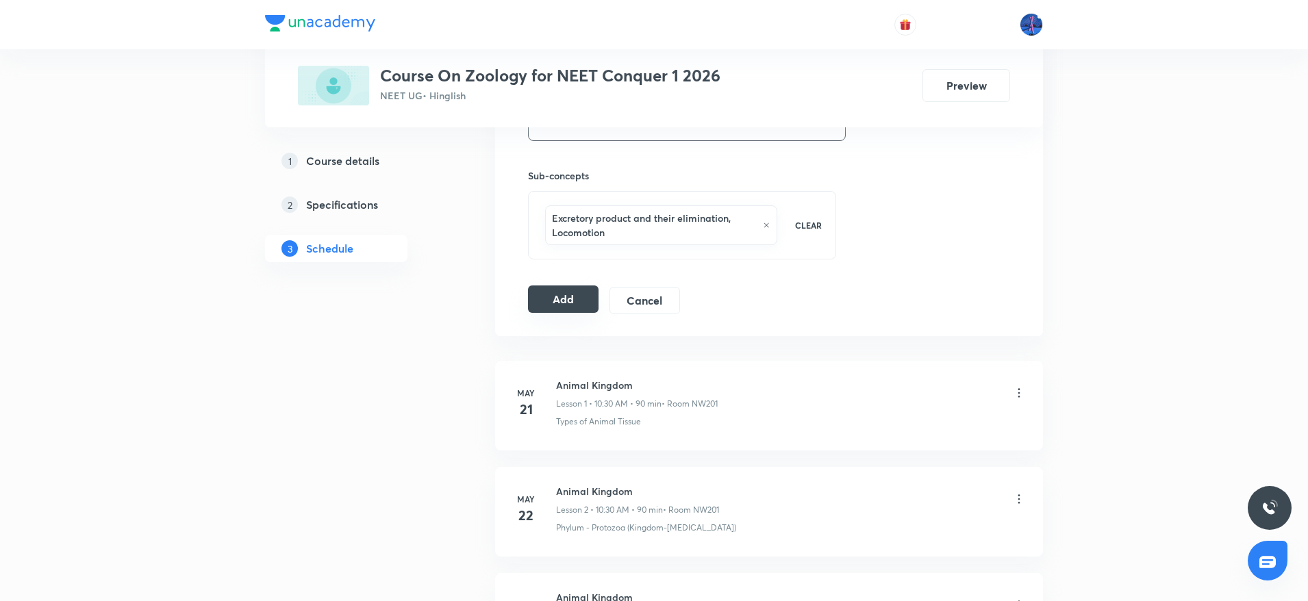
click at [570, 292] on button "Add" at bounding box center [563, 299] width 71 height 27
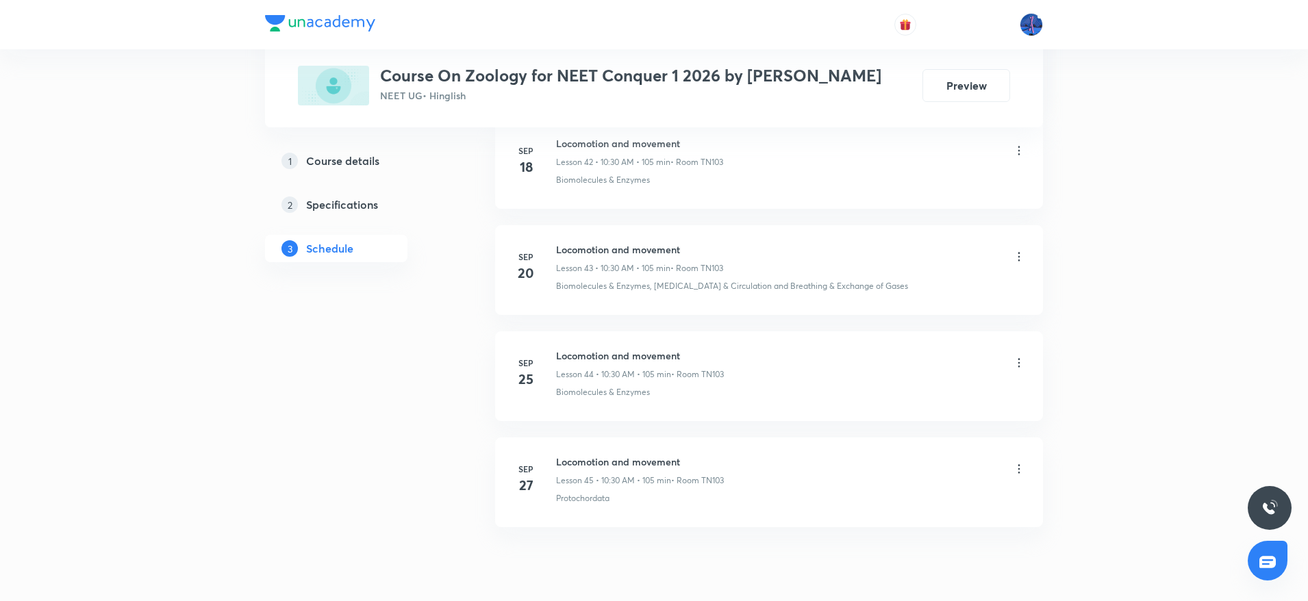
scroll to position [5288, 0]
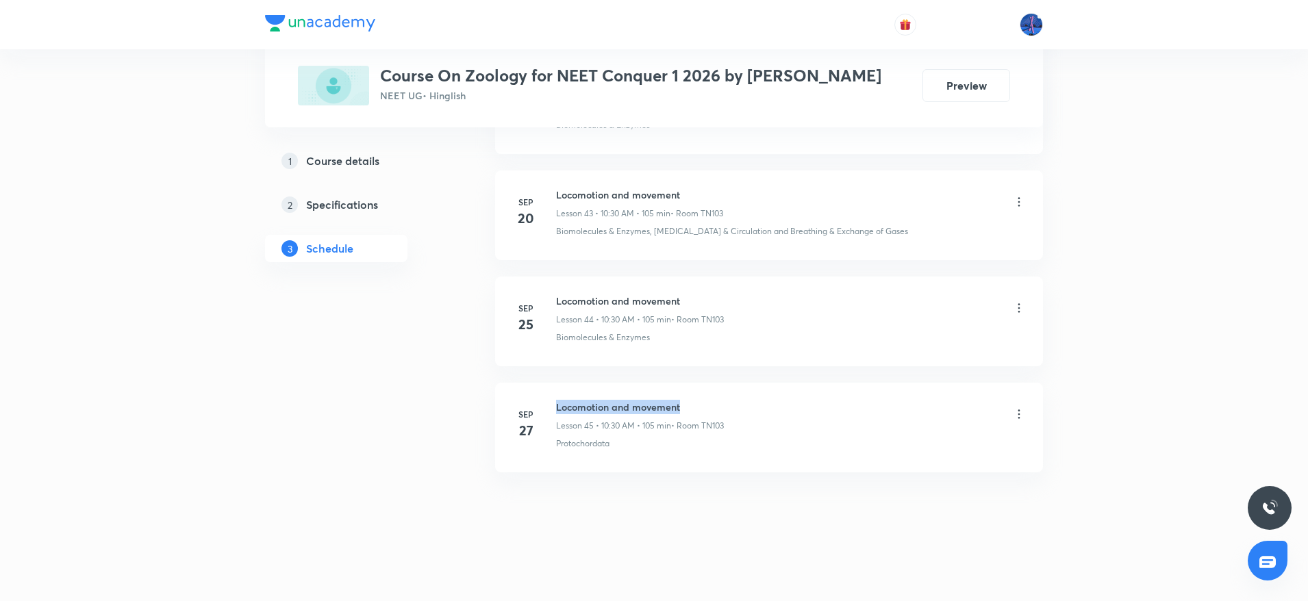
drag, startPoint x: 558, startPoint y: 408, endPoint x: 711, endPoint y: 389, distance: 154.6
click at [711, 389] on li "[DATE] Locomotion and movement Lesson 45 • 10:30 AM • 105 min • Room TN103 Prot…" at bounding box center [769, 428] width 548 height 90
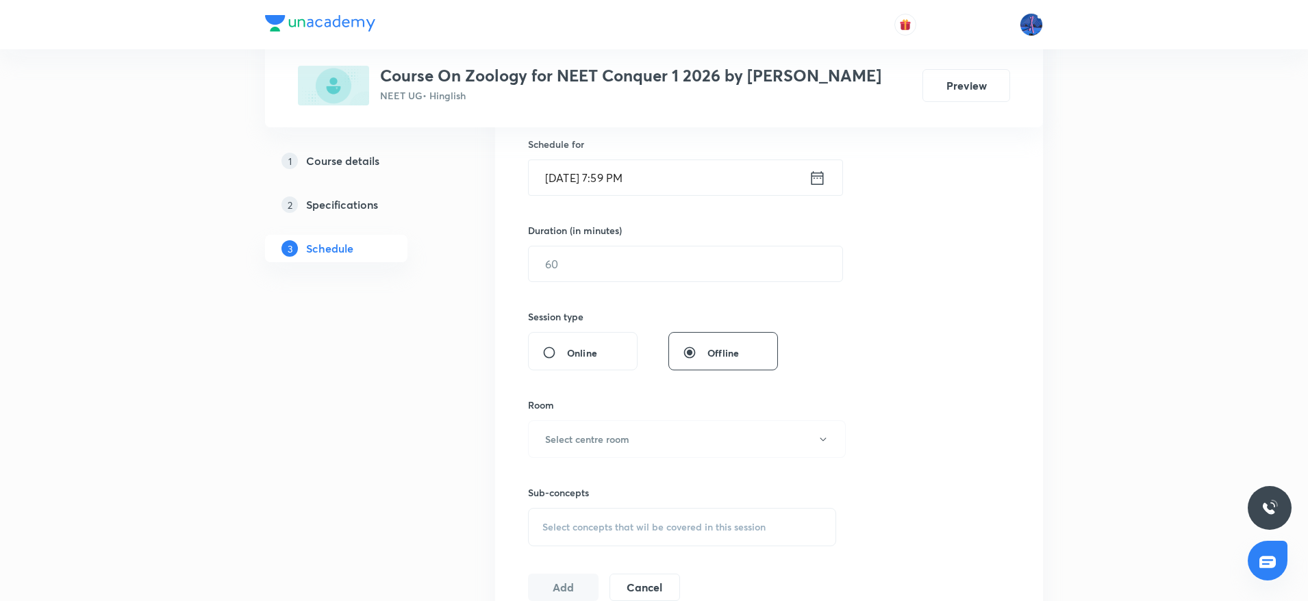
scroll to position [618, 0]
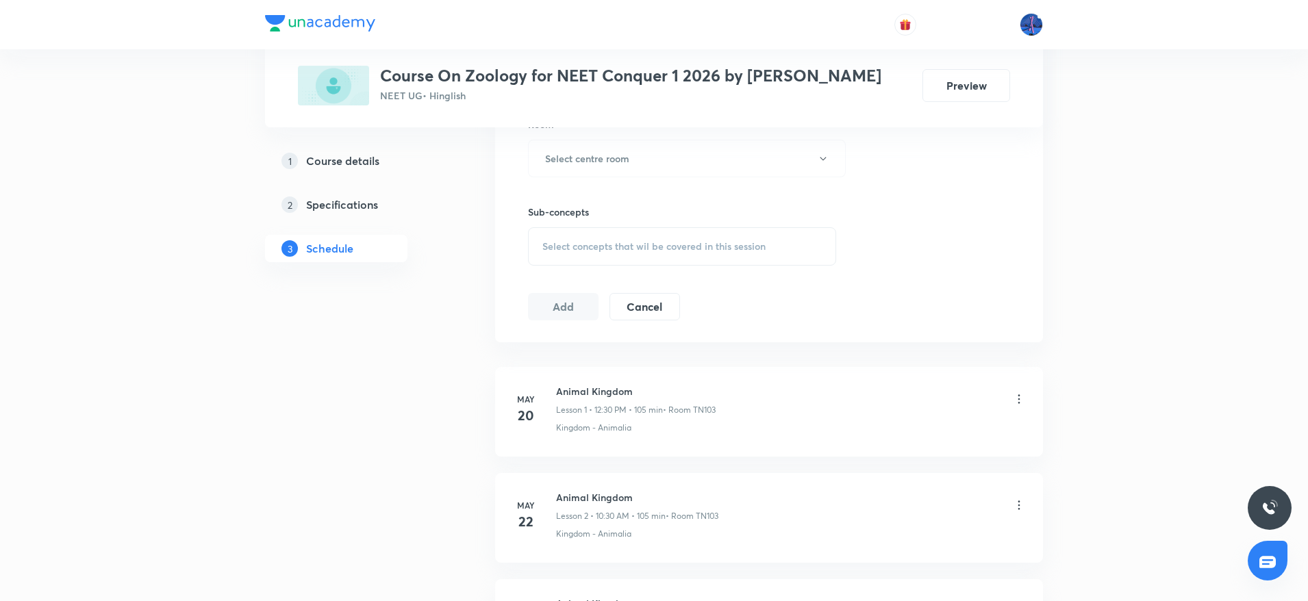
click at [689, 241] on span "Select concepts that wil be covered in this session" at bounding box center [653, 246] width 223 height 11
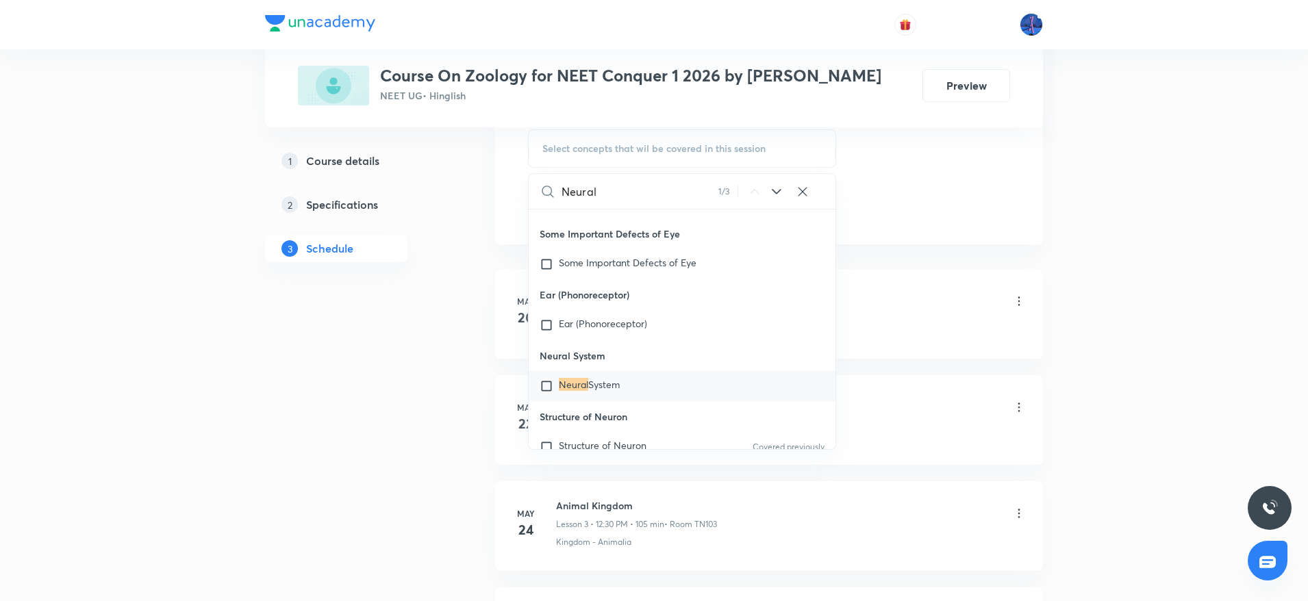
scroll to position [656, 0]
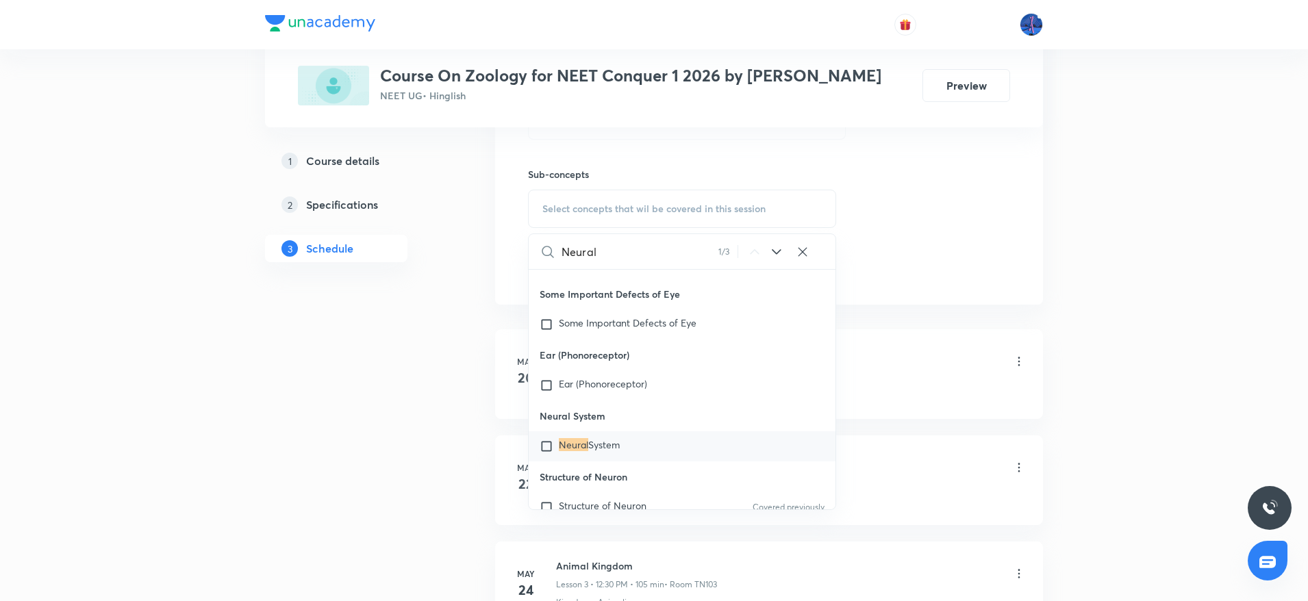
type input "Neural"
click at [777, 250] on icon at bounding box center [776, 252] width 16 height 16
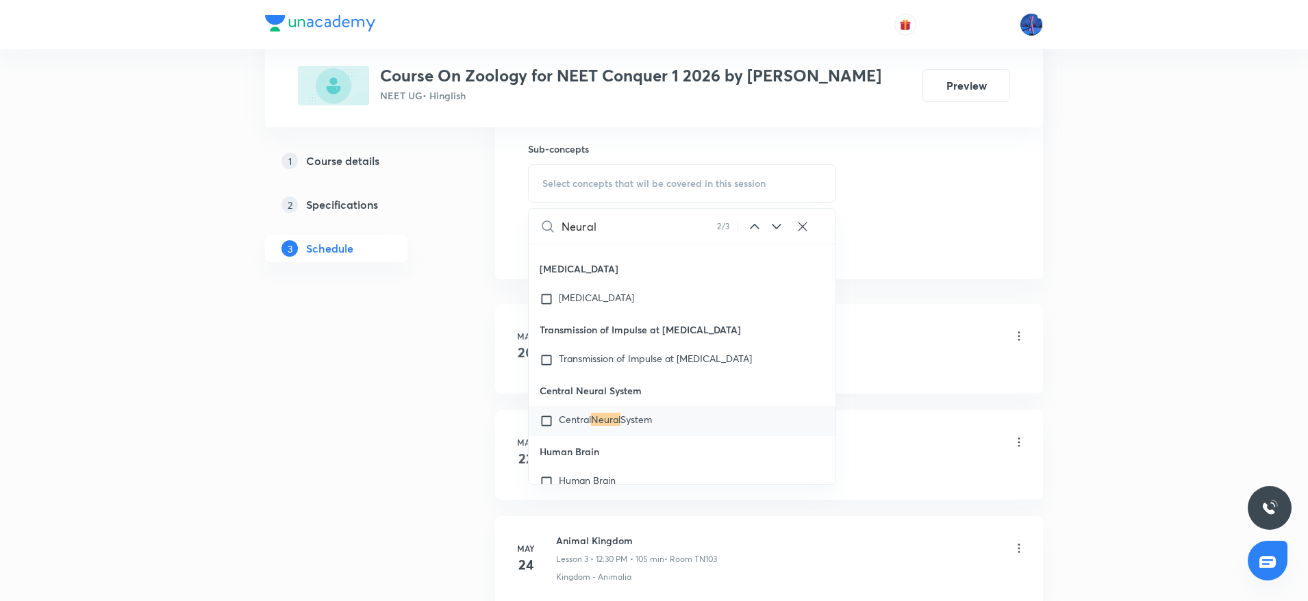
scroll to position [684, 0]
click at [774, 223] on icon at bounding box center [776, 224] width 9 height 5
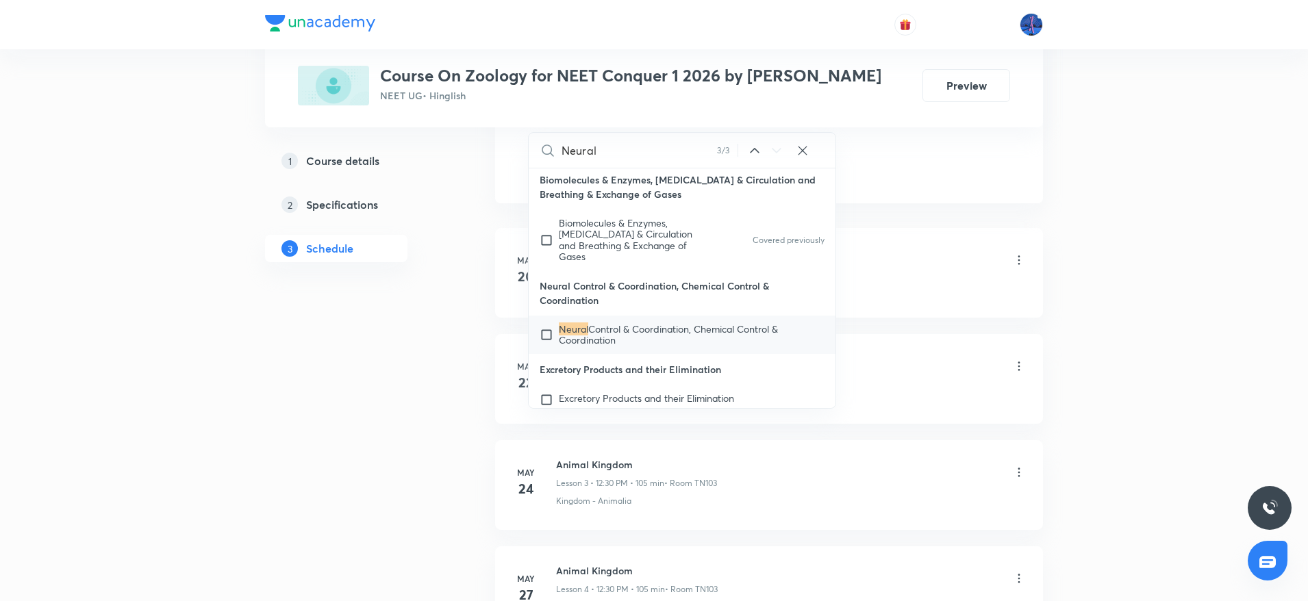
scroll to position [759, 0]
drag, startPoint x: 540, startPoint y: 297, endPoint x: 677, endPoint y: 295, distance: 137.0
click at [677, 295] on p "Neural Control & Coordination, Chemical Control & Coordination" at bounding box center [682, 291] width 307 height 45
copy p "Neural Control & Coordination"
click at [703, 340] on span "Control & Coordination, Chemical Control & Coordination" at bounding box center [668, 333] width 219 height 24
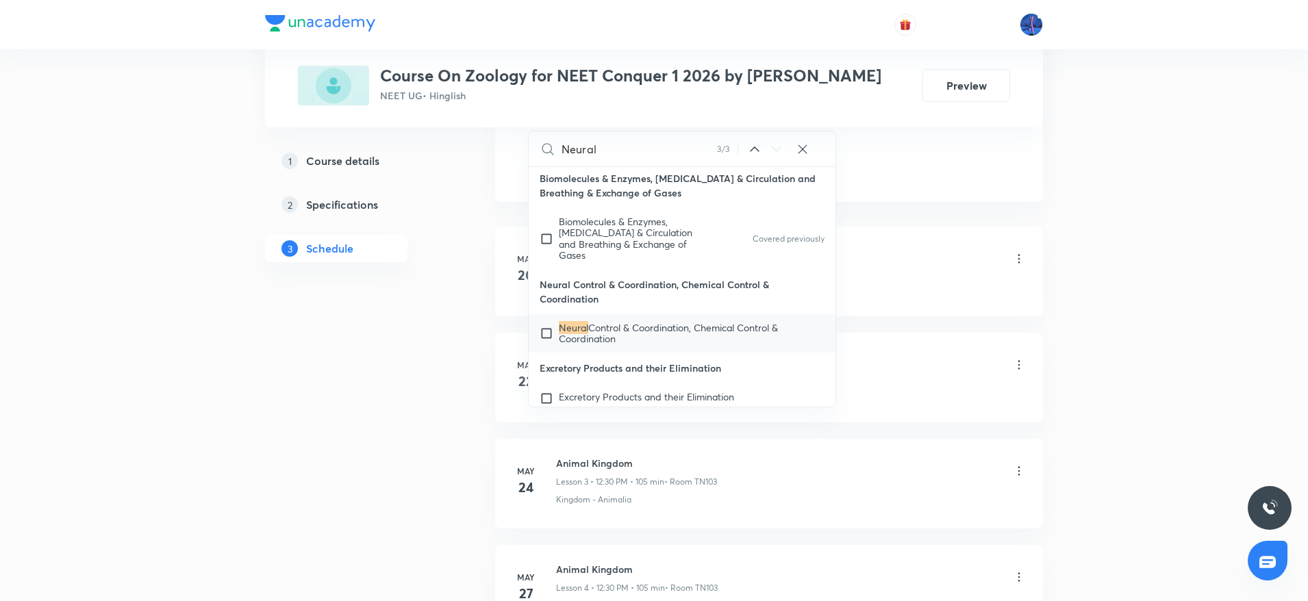
checkbox input "true"
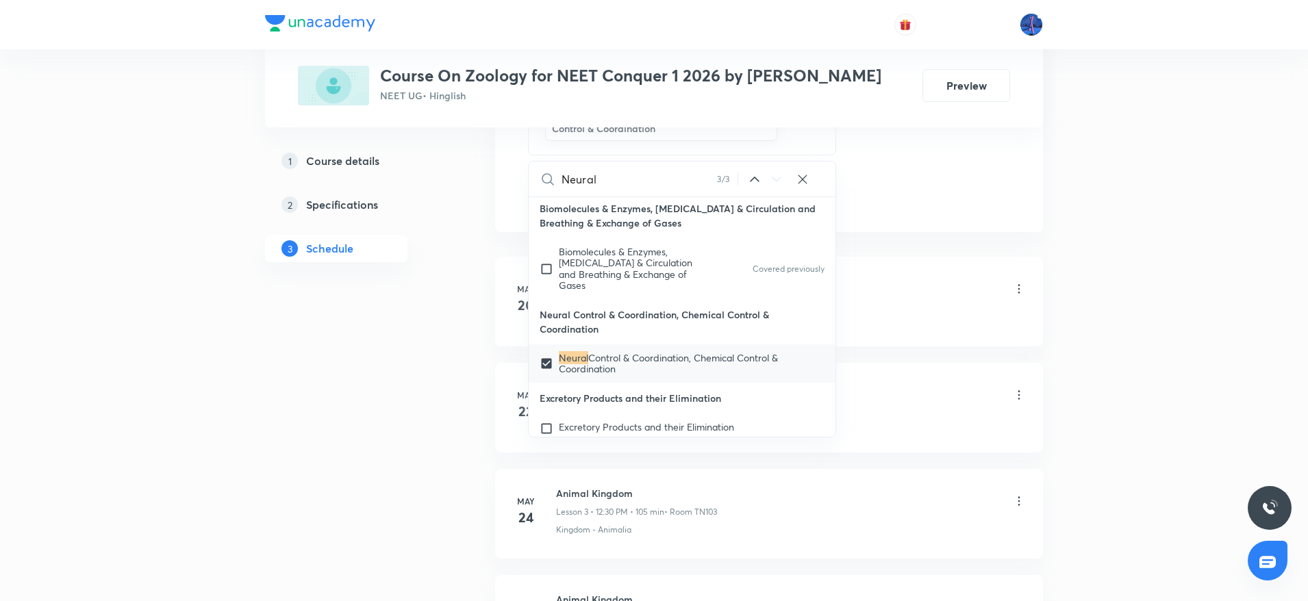
click at [879, 323] on div "Kingdom - Animalia" at bounding box center [791, 318] width 470 height 12
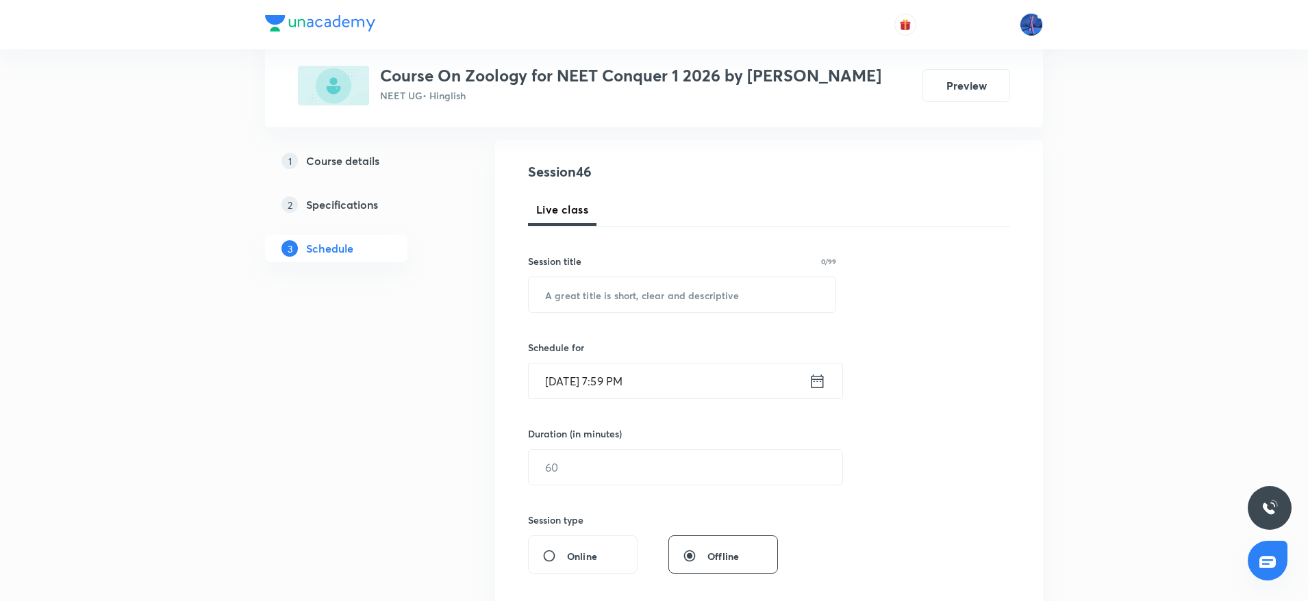
scroll to position [117, 0]
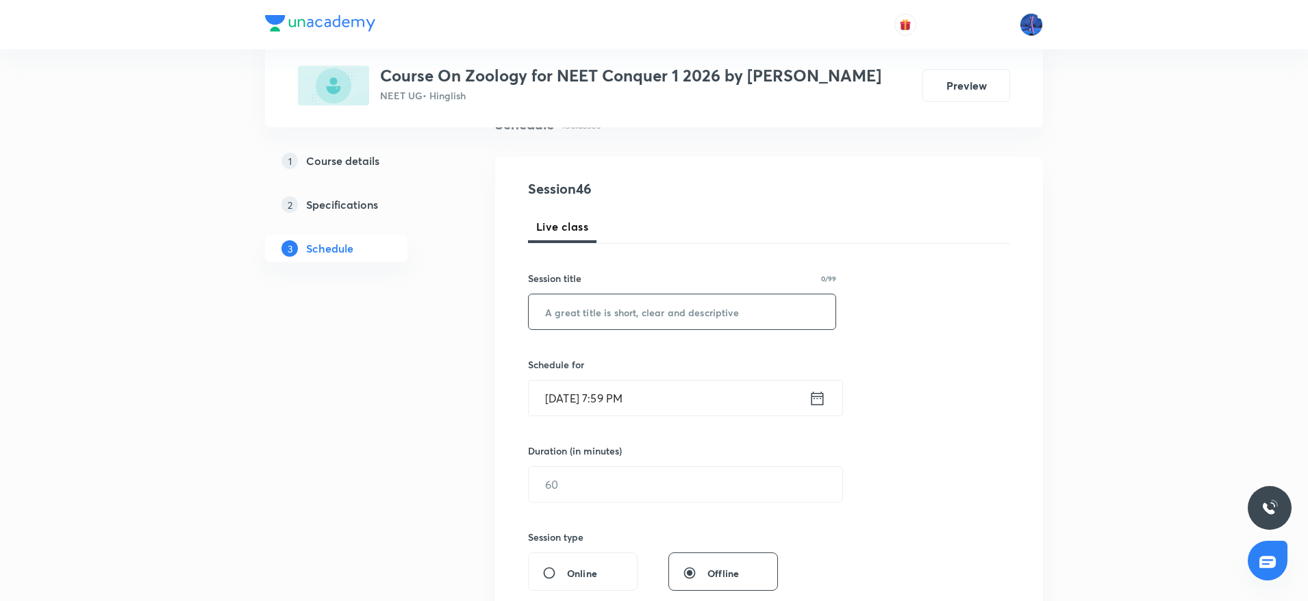
click at [738, 308] on input "text" at bounding box center [682, 312] width 307 height 35
paste input "Neural Control & Coordination"
type input "Neural Control & Coordination"
click at [771, 399] on input "Oct 3, 2025, 7:59 PM" at bounding box center [669, 398] width 280 height 35
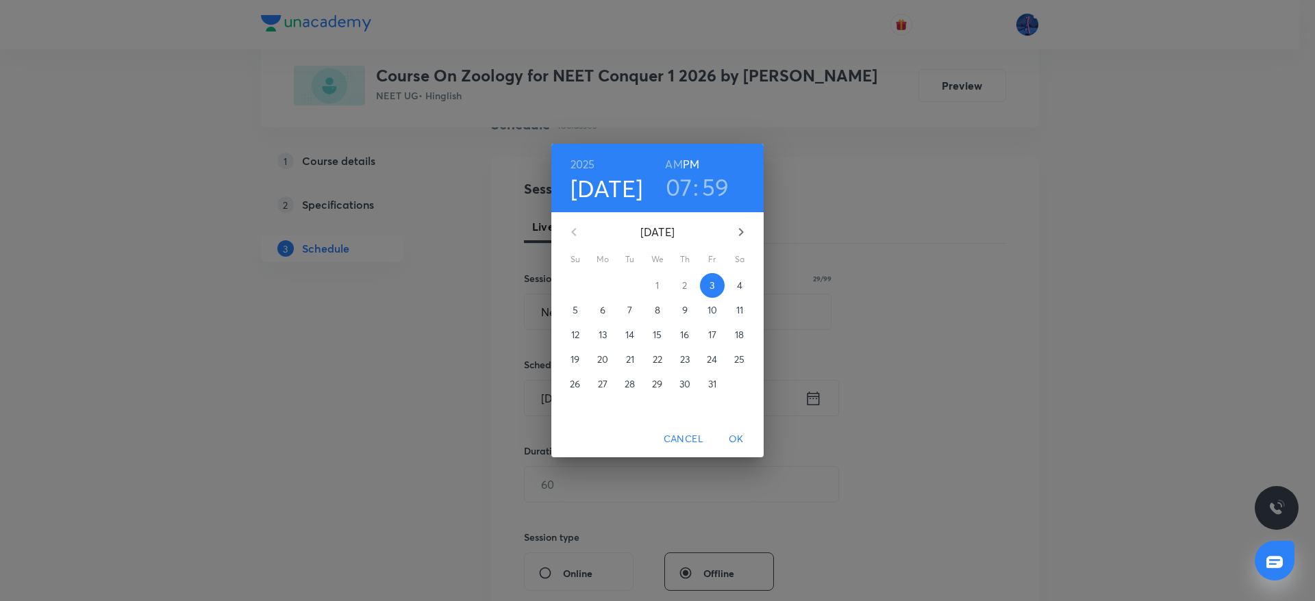
click at [740, 292] on button "4" at bounding box center [739, 285] width 25 height 25
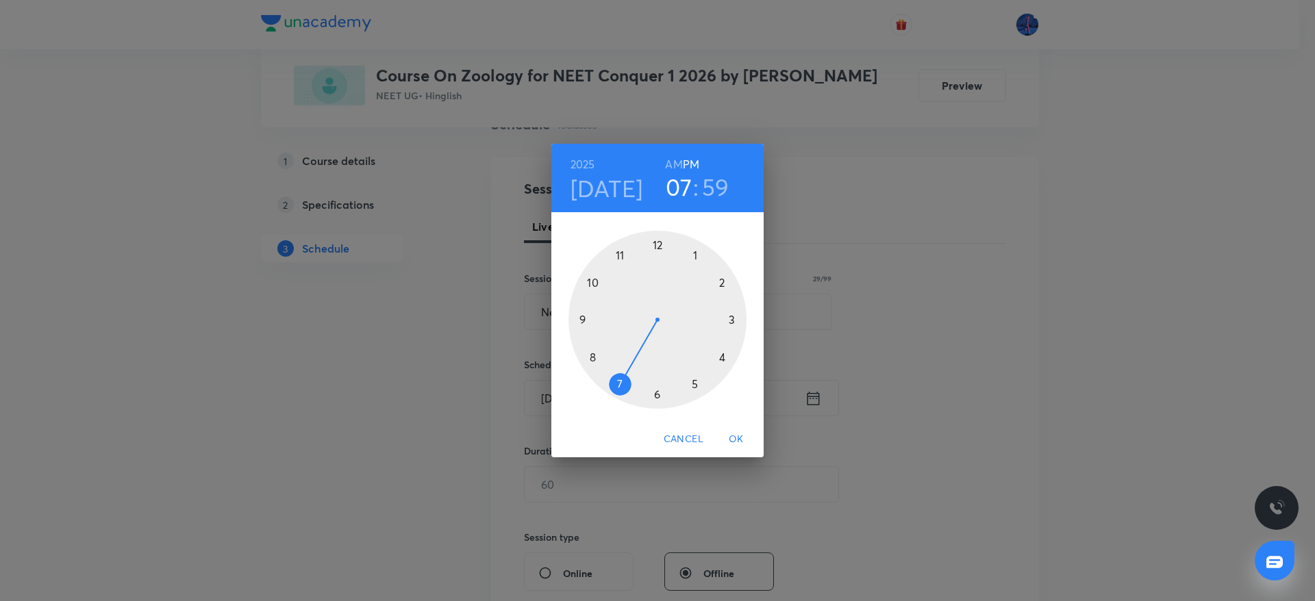
click at [671, 171] on h6 "AM" at bounding box center [673, 164] width 17 height 19
click at [594, 283] on div at bounding box center [657, 320] width 178 height 178
click at [661, 391] on div at bounding box center [657, 320] width 178 height 178
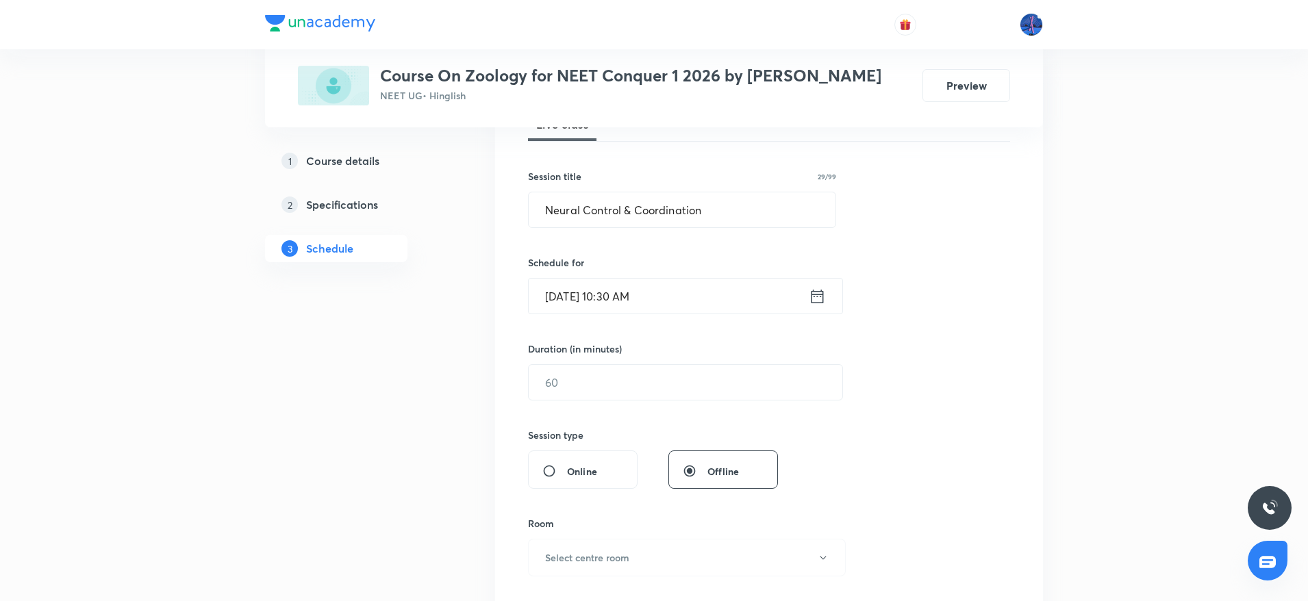
scroll to position [240, 0]
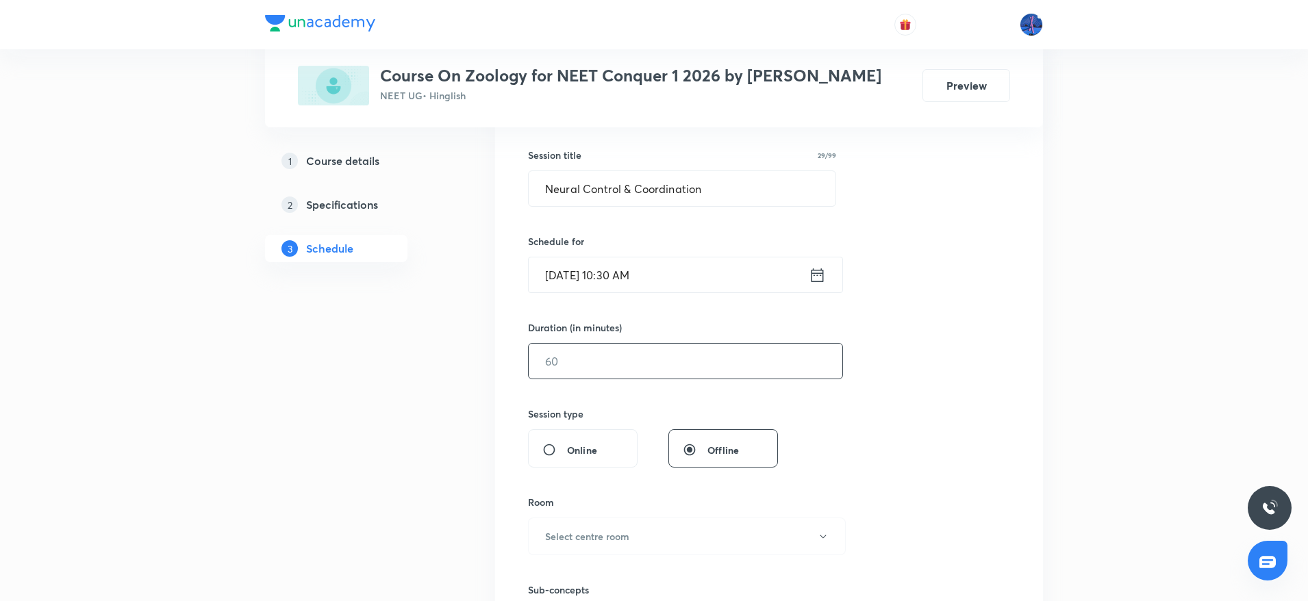
click at [665, 361] on input "text" at bounding box center [686, 361] width 314 height 35
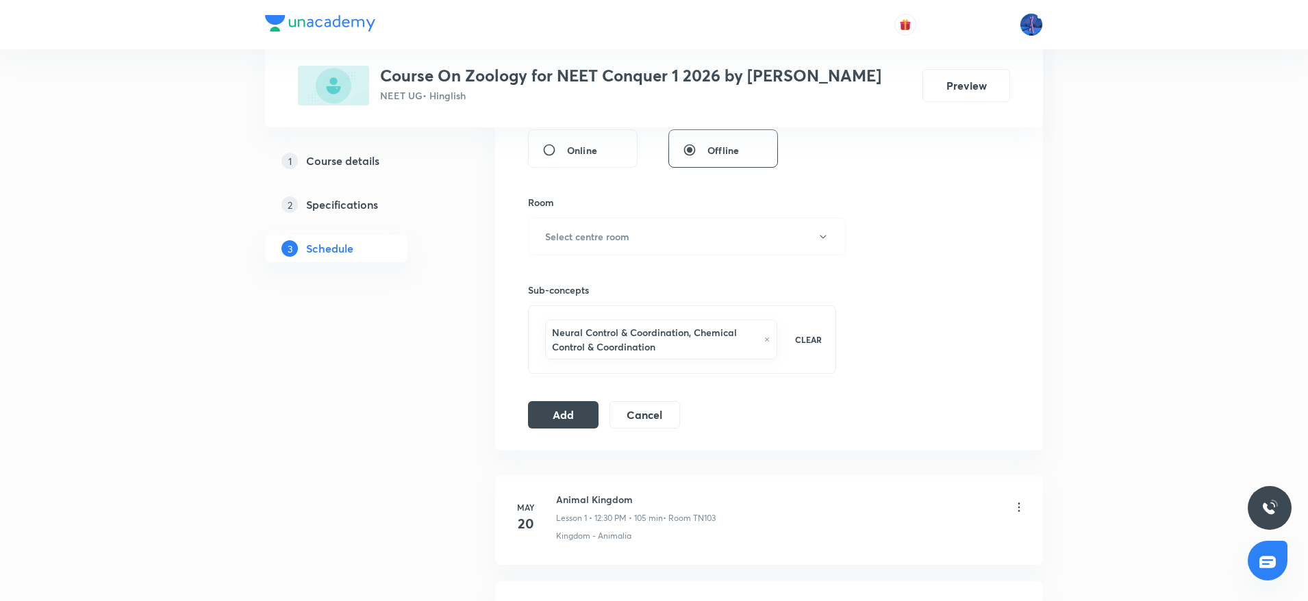
scroll to position [545, 0]
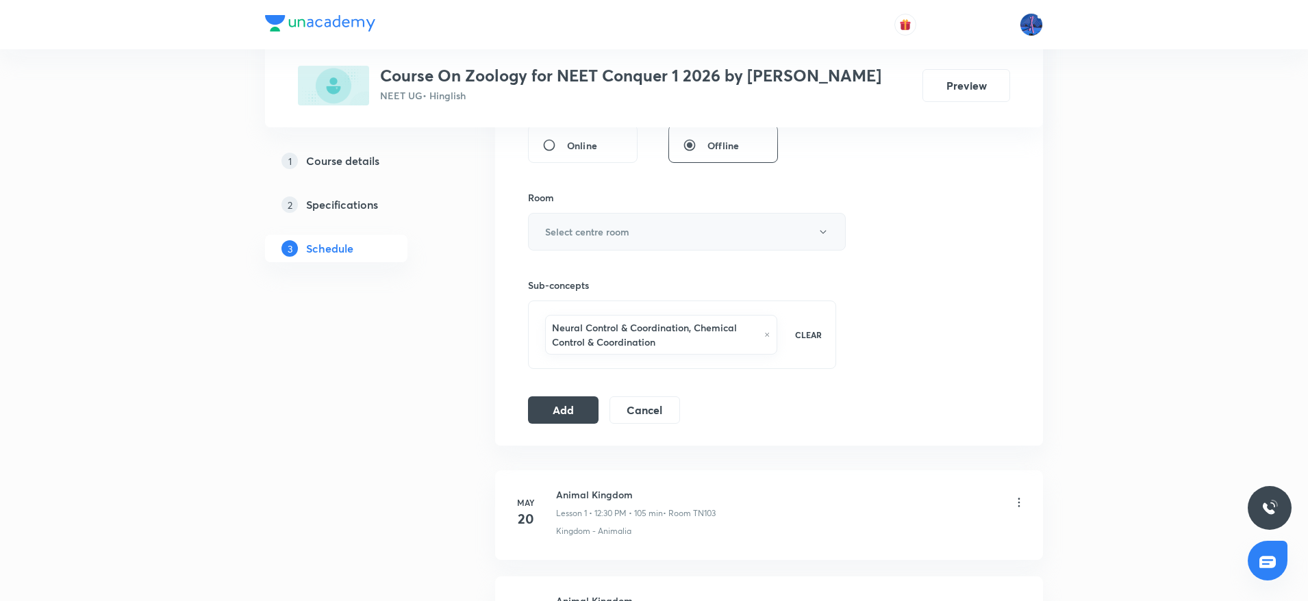
type input "105"
click at [710, 220] on button "Select centre room" at bounding box center [687, 232] width 318 height 38
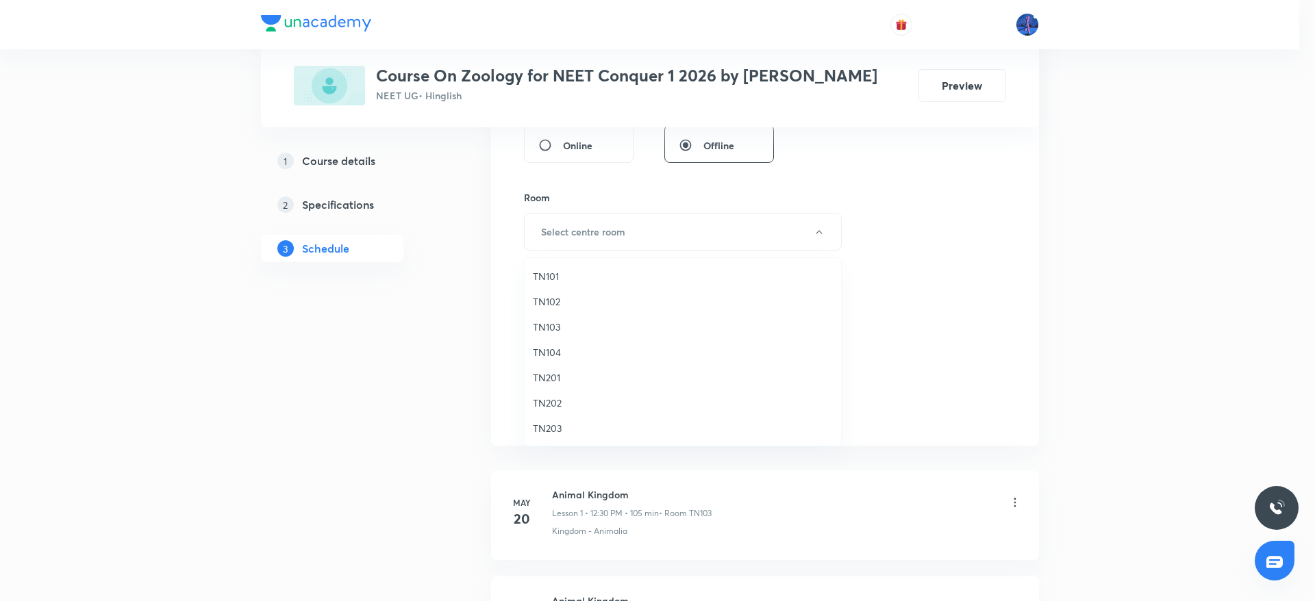
click at [564, 323] on span "TN103" at bounding box center [683, 327] width 300 height 14
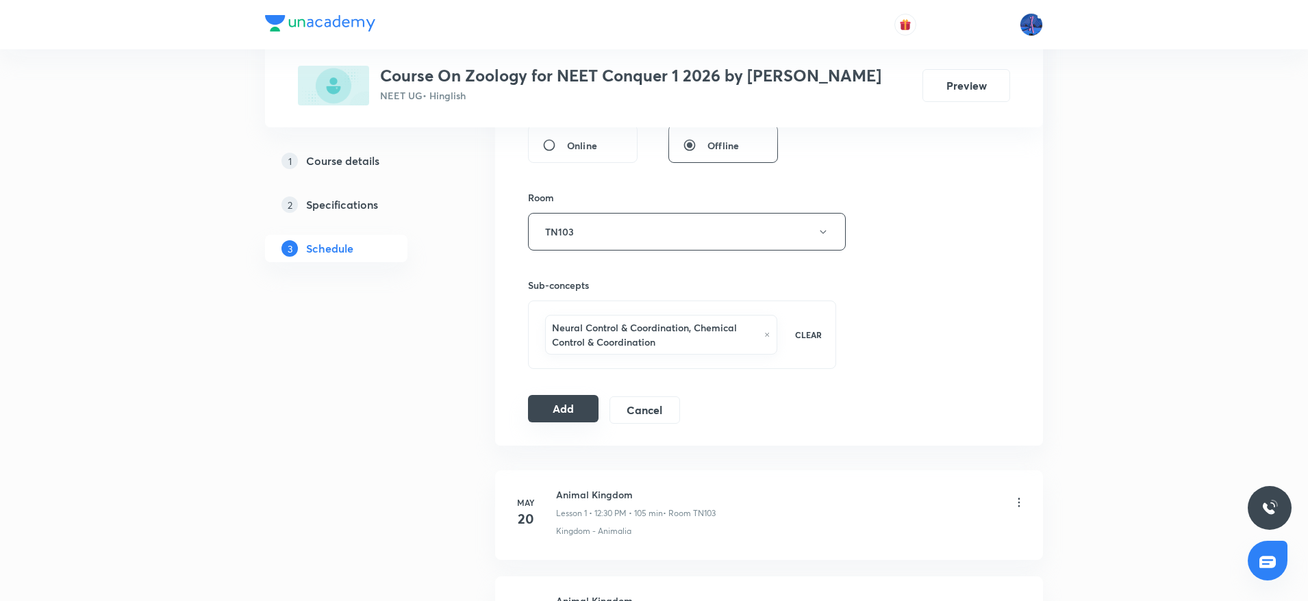
click at [571, 401] on button "Add" at bounding box center [563, 408] width 71 height 27
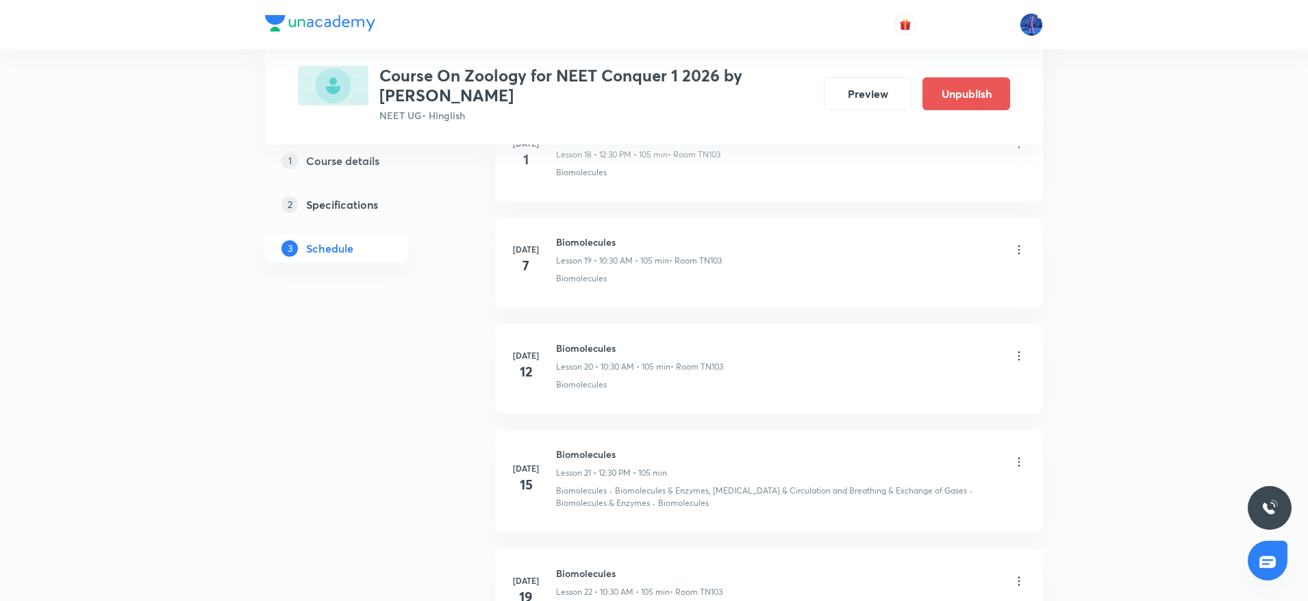
scroll to position [2834, 0]
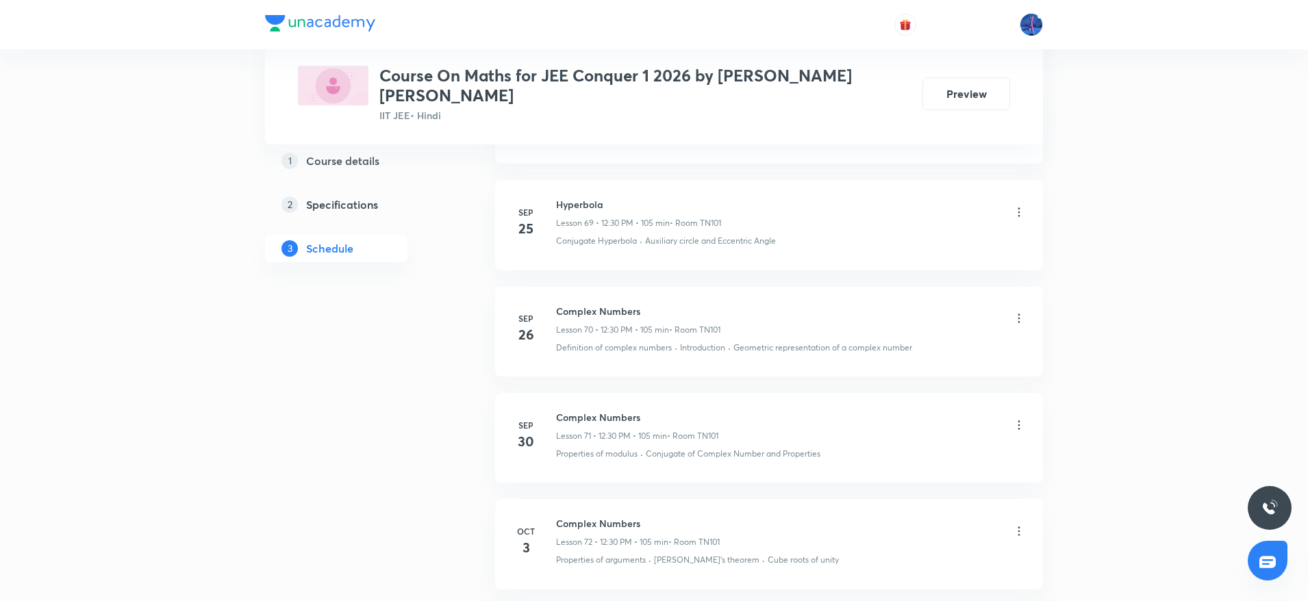
scroll to position [8279, 0]
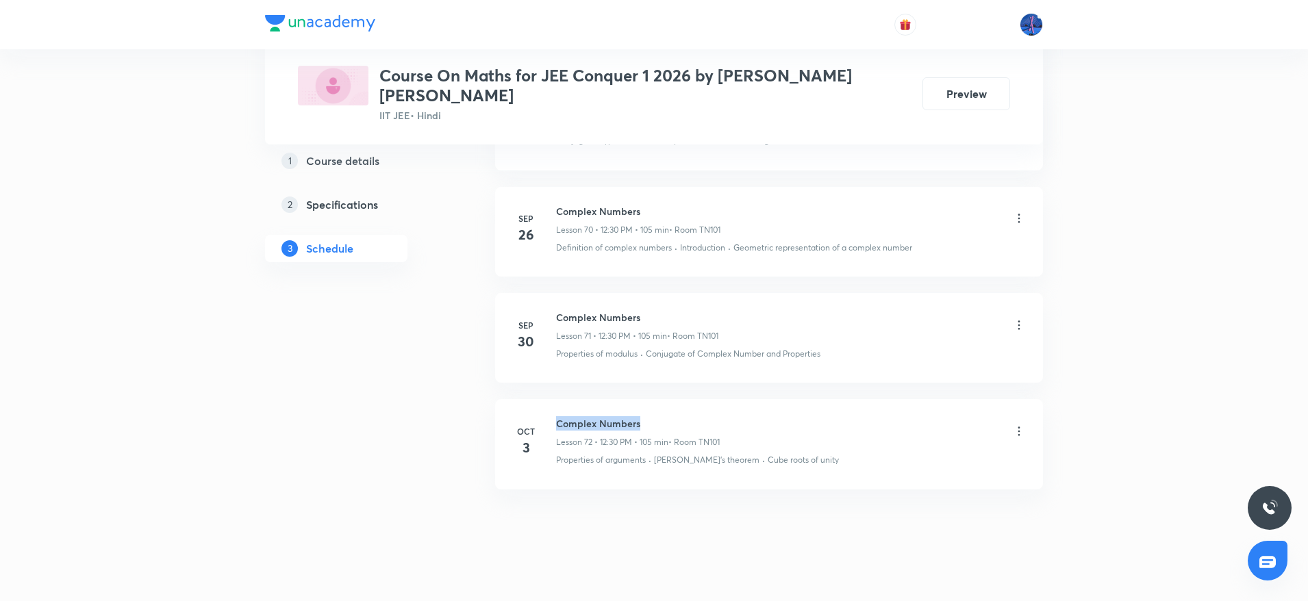
drag, startPoint x: 558, startPoint y: 403, endPoint x: 655, endPoint y: 397, distance: 98.1
click at [655, 399] on li "[DATE] Complex Numbers Lesson 72 • 12:30 PM • 105 min • Room TN101 Properties o…" at bounding box center [769, 444] width 548 height 90
copy h6 "Complex Numbers"
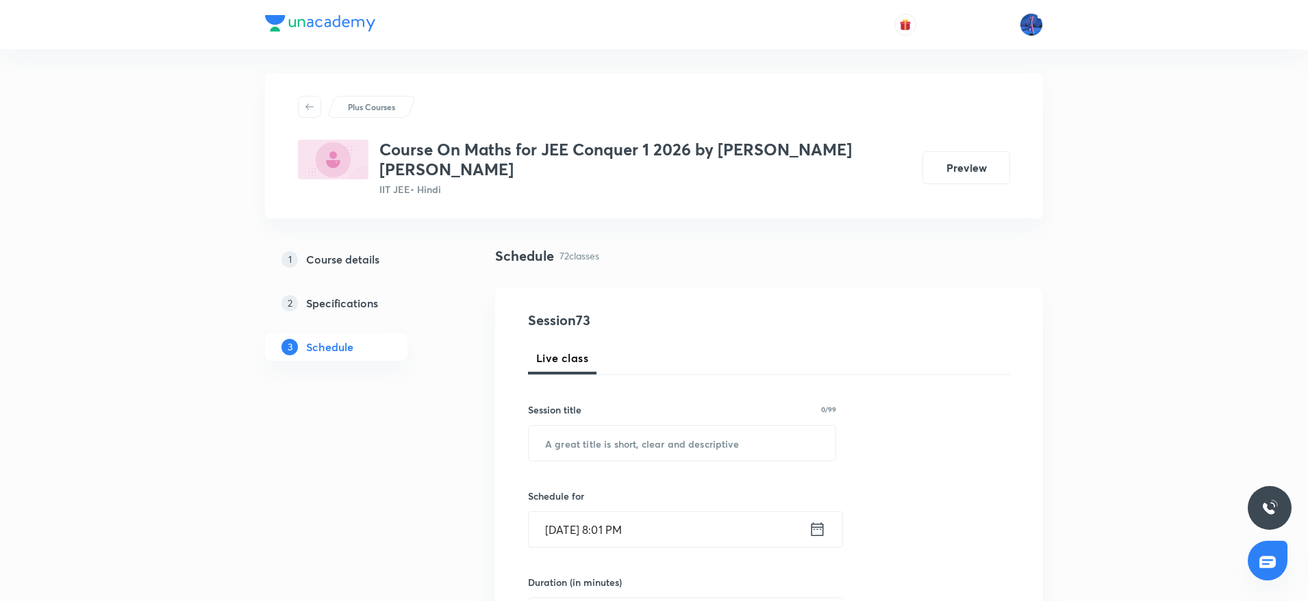
scroll to position [0, 0]
click at [680, 429] on input "text" at bounding box center [682, 446] width 307 height 35
paste input "Complex Numbers"
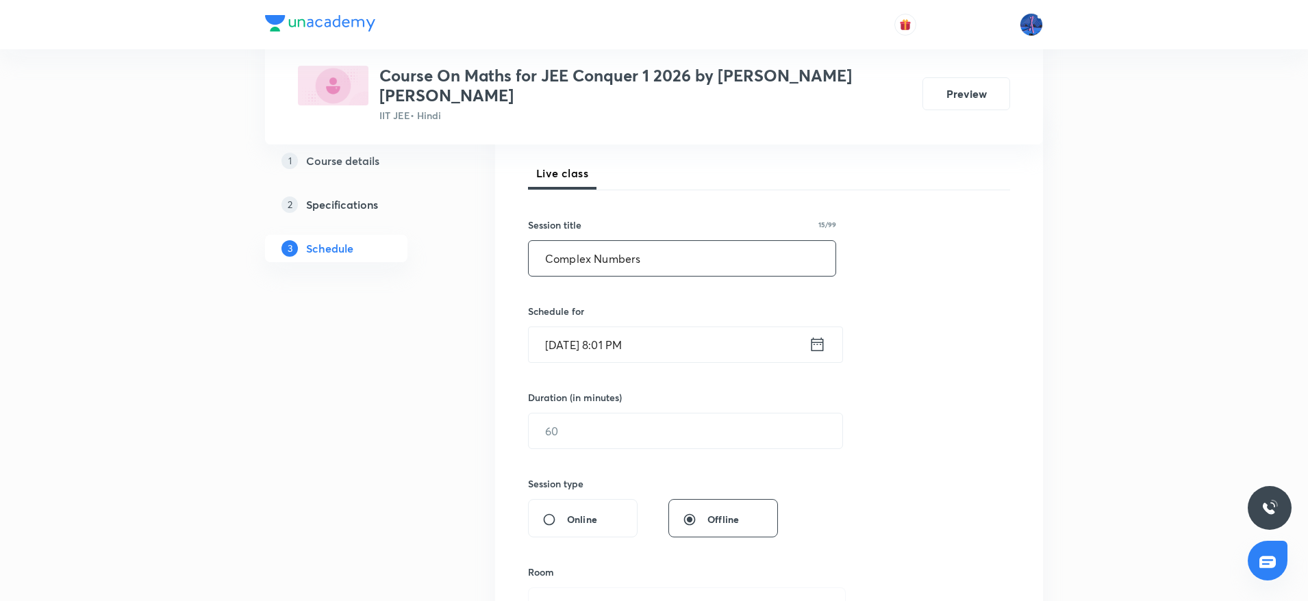
scroll to position [212, 0]
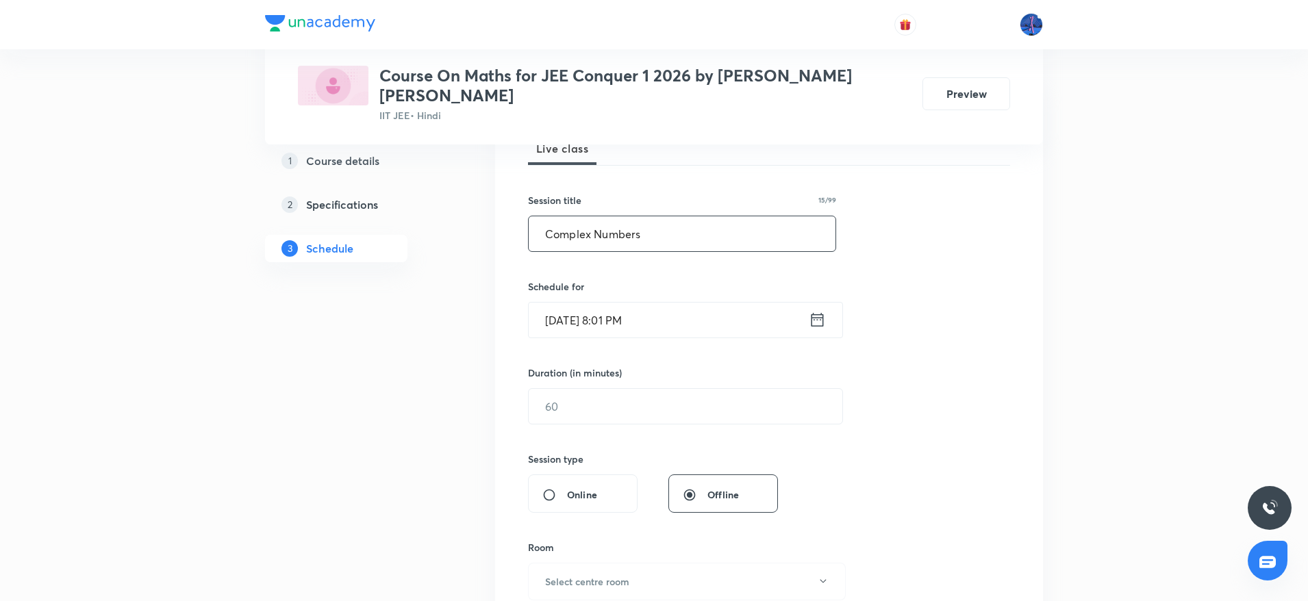
type input "Complex Numbers"
click at [745, 303] on input "[DATE] 8:01 PM" at bounding box center [669, 320] width 280 height 35
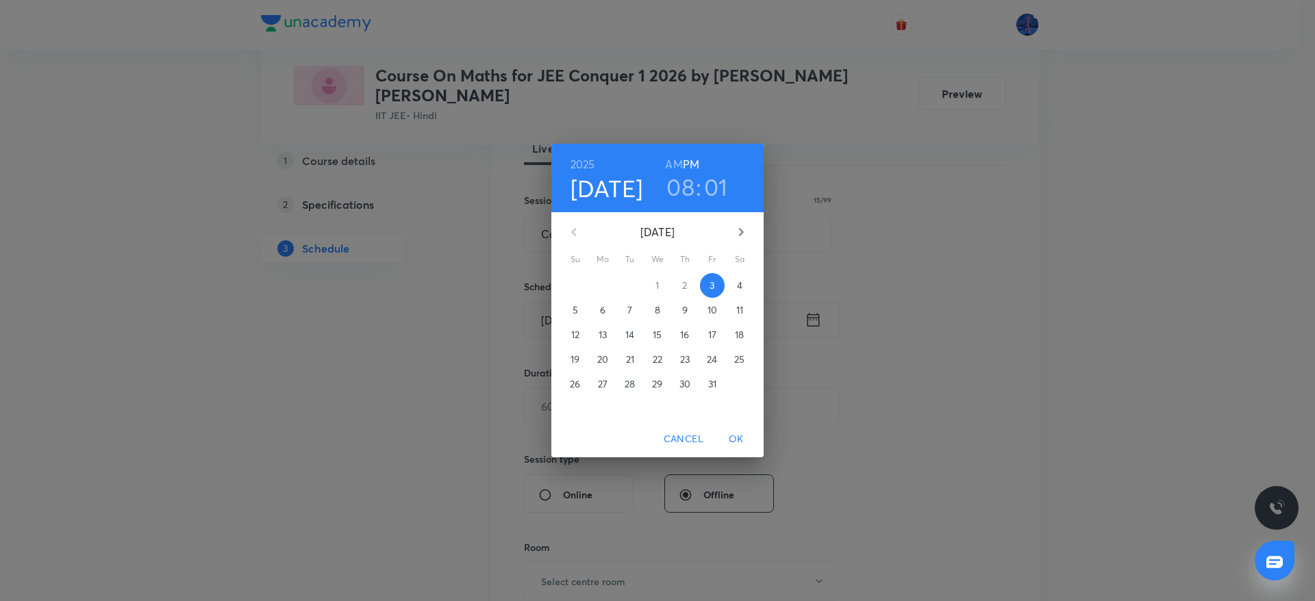
click at [740, 286] on p "4" at bounding box center [739, 286] width 5 height 14
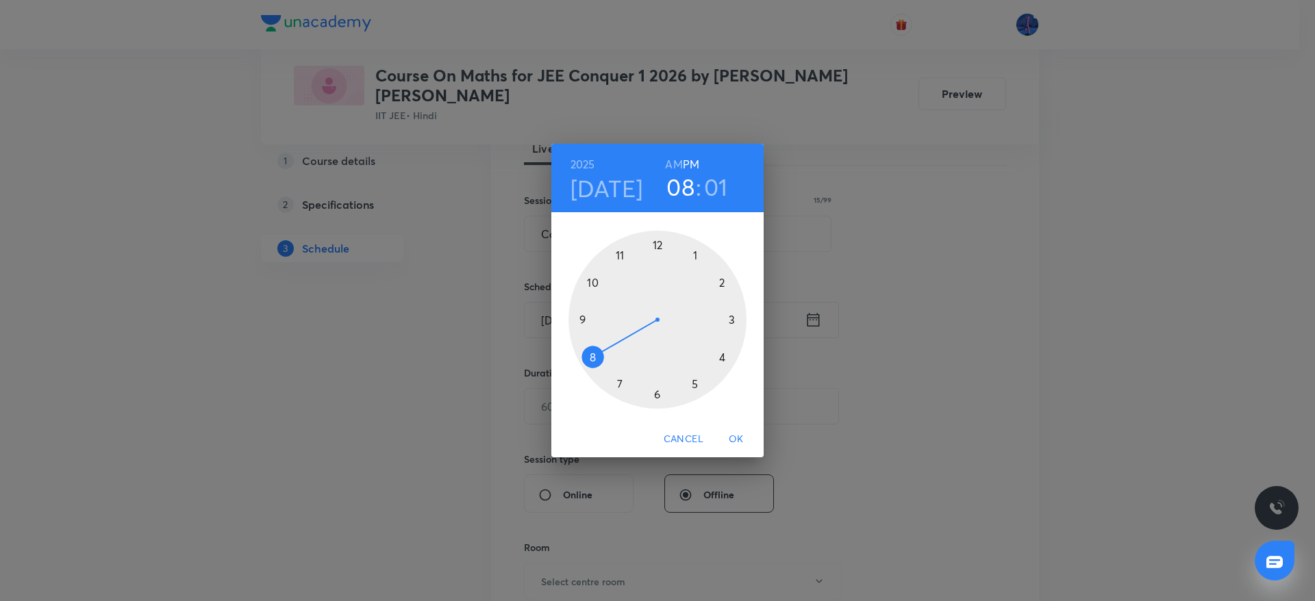
click at [673, 164] on h6 "AM" at bounding box center [673, 164] width 17 height 19
click at [595, 283] on div at bounding box center [657, 320] width 178 height 178
click at [658, 394] on div at bounding box center [657, 320] width 178 height 178
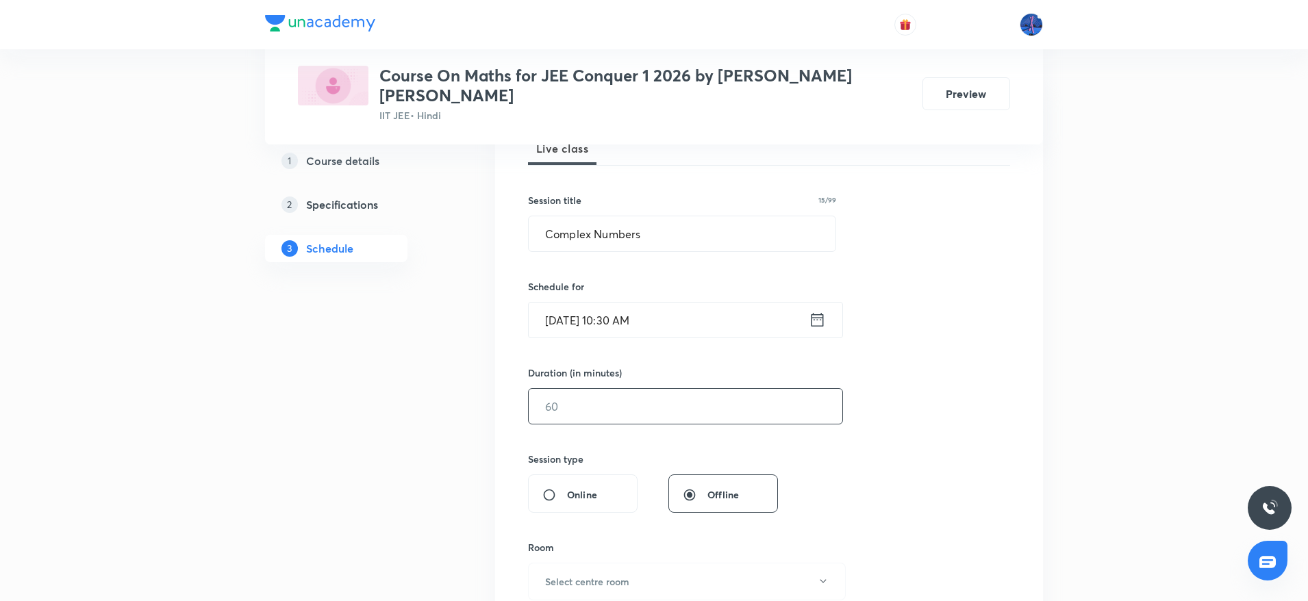
click at [671, 392] on input "text" at bounding box center [686, 406] width 314 height 35
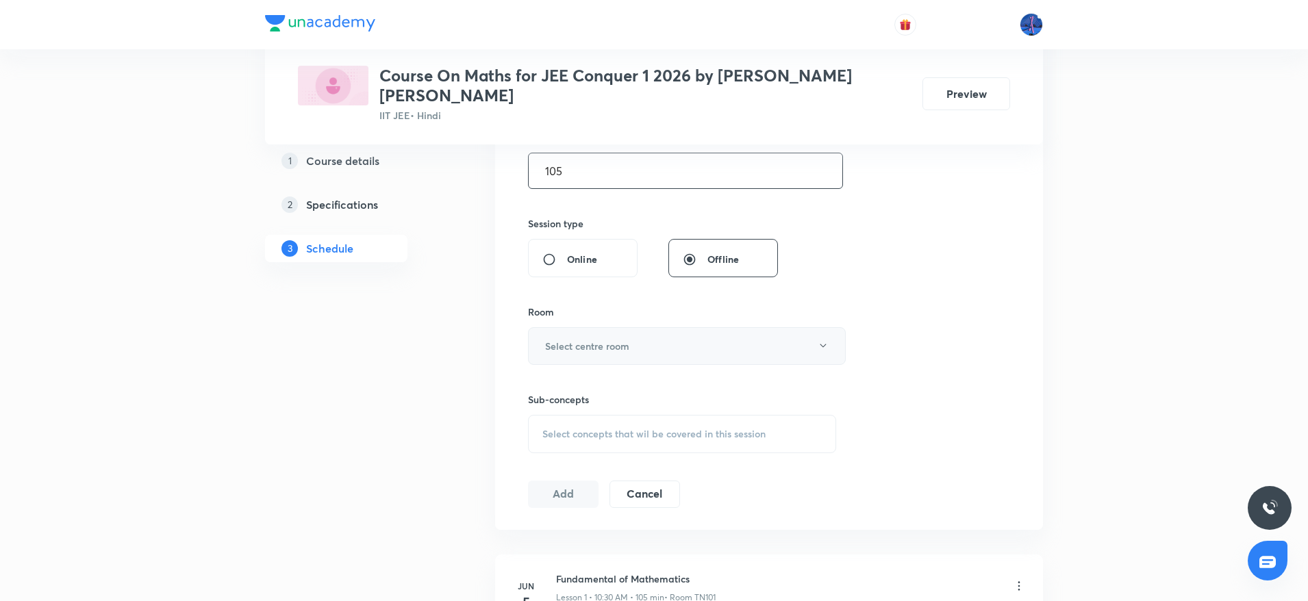
scroll to position [449, 0]
type input "105"
click at [781, 332] on button "Select centre room" at bounding box center [687, 346] width 318 height 38
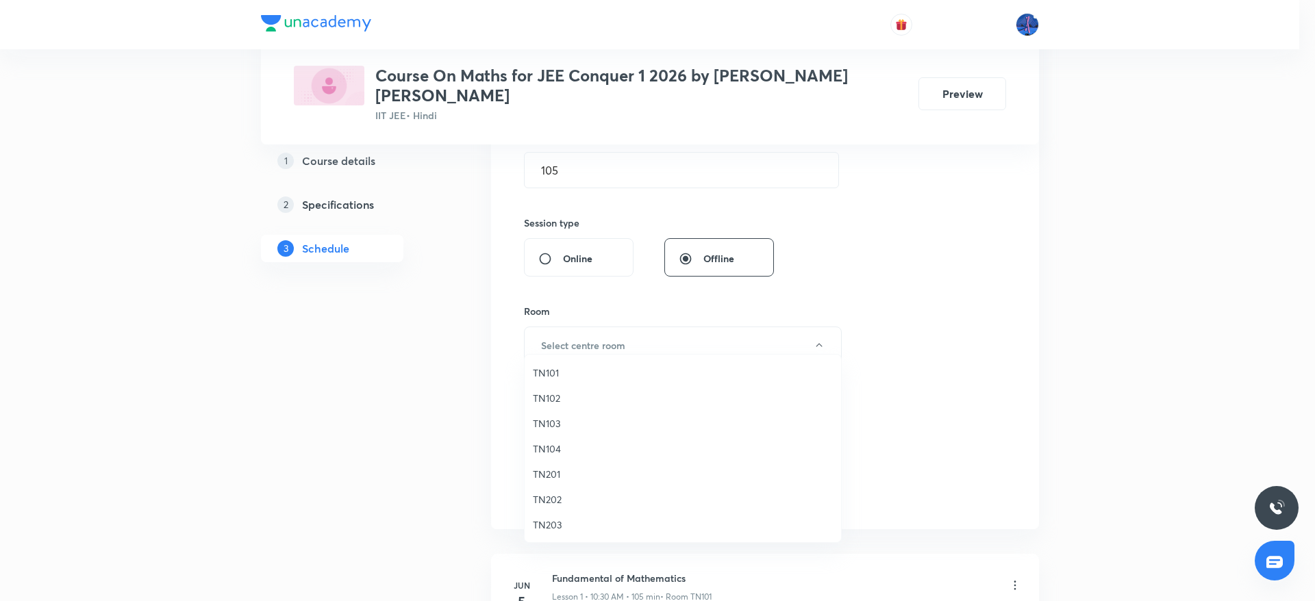
click at [625, 382] on li "TN101" at bounding box center [683, 372] width 316 height 25
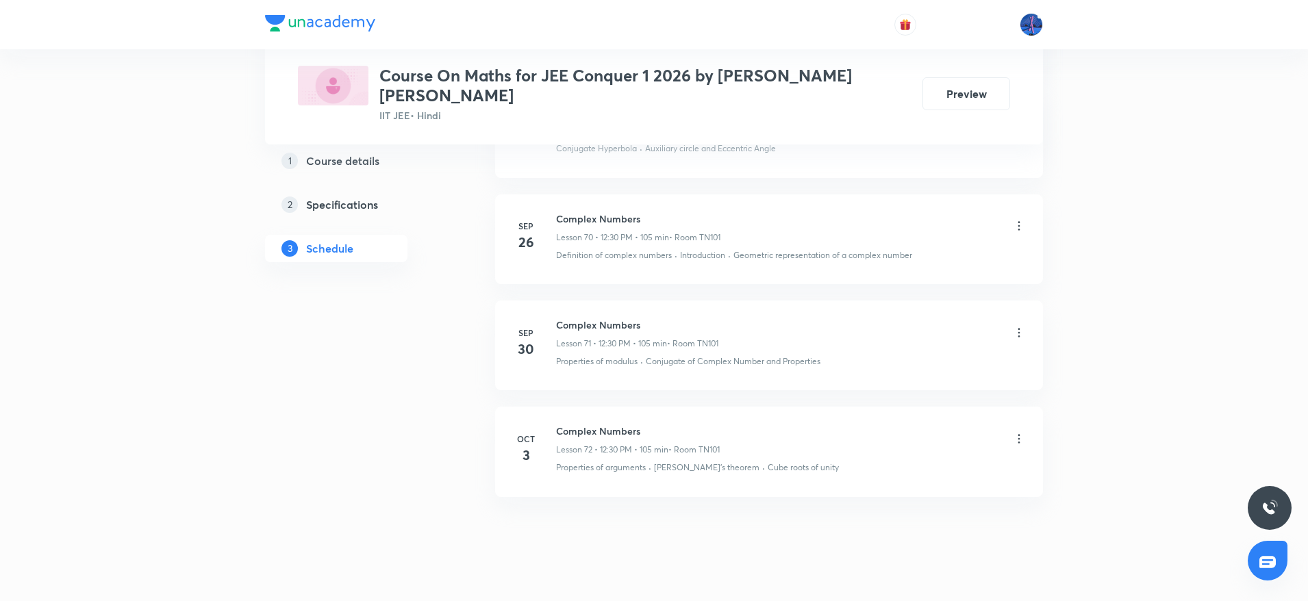
scroll to position [8279, 0]
drag, startPoint x: 830, startPoint y: 442, endPoint x: 741, endPoint y: 455, distance: 90.0
click at [741, 455] on li "[DATE] Complex Numbers Lesson 72 • 12:30 PM • 105 min • Room TN101 Properties o…" at bounding box center [769, 444] width 548 height 90
copy p "Cube roots of unity"
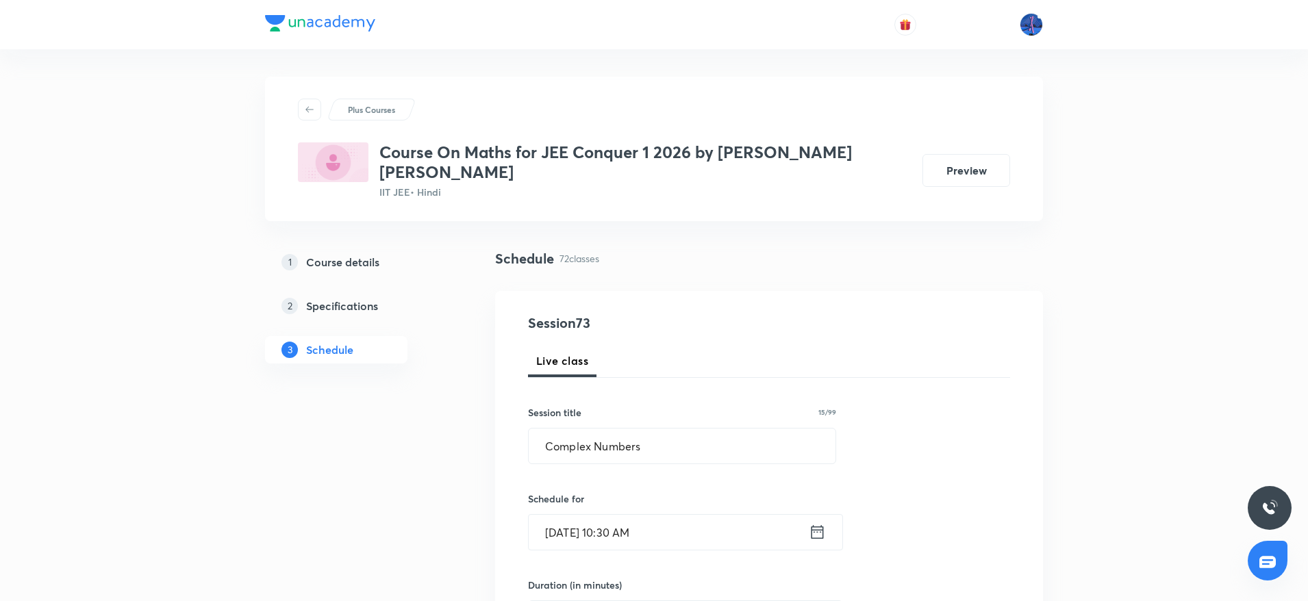
scroll to position [514, 0]
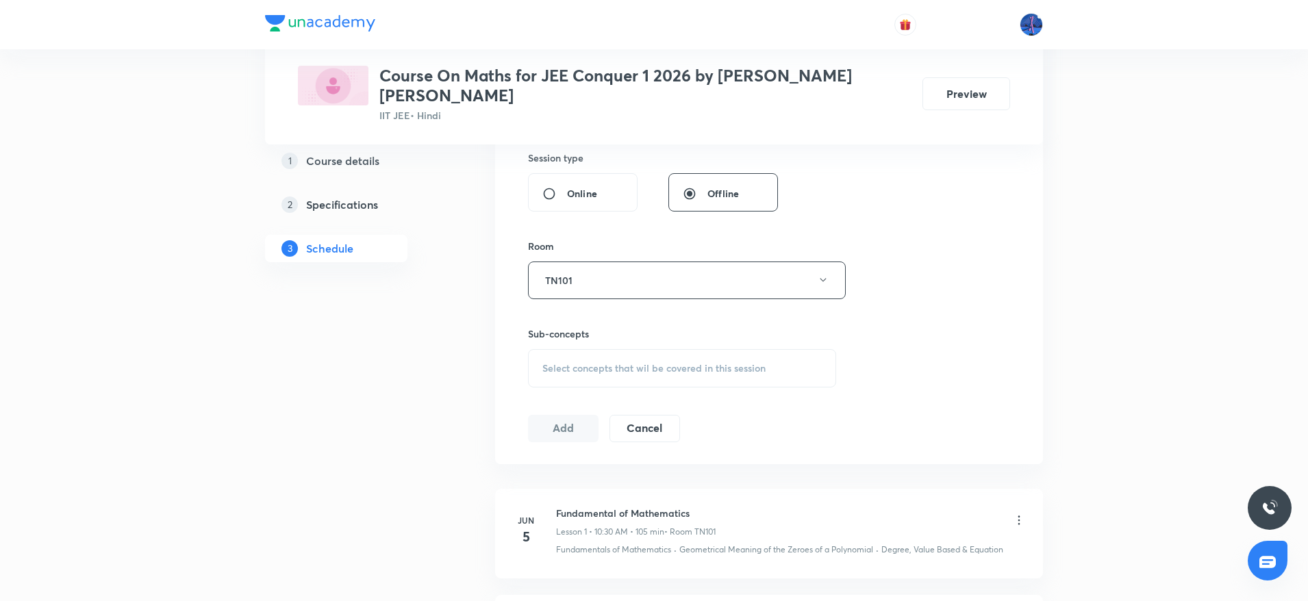
click at [750, 363] on span "Select concepts that wil be covered in this session" at bounding box center [653, 368] width 223 height 11
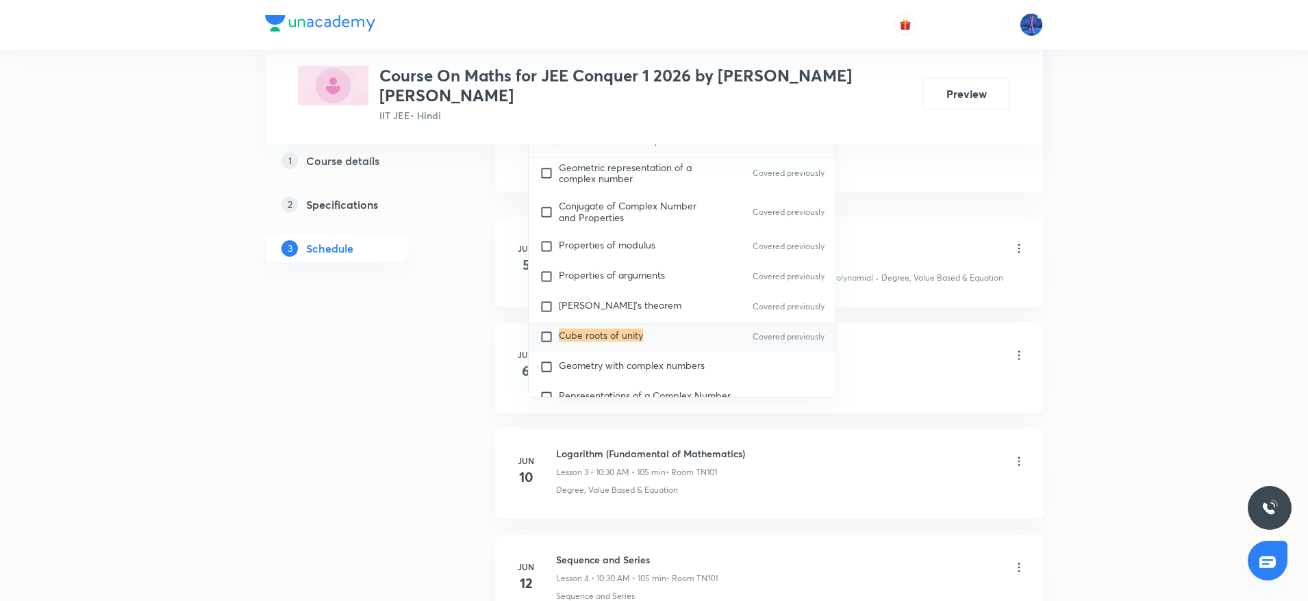
scroll to position [1018, 0]
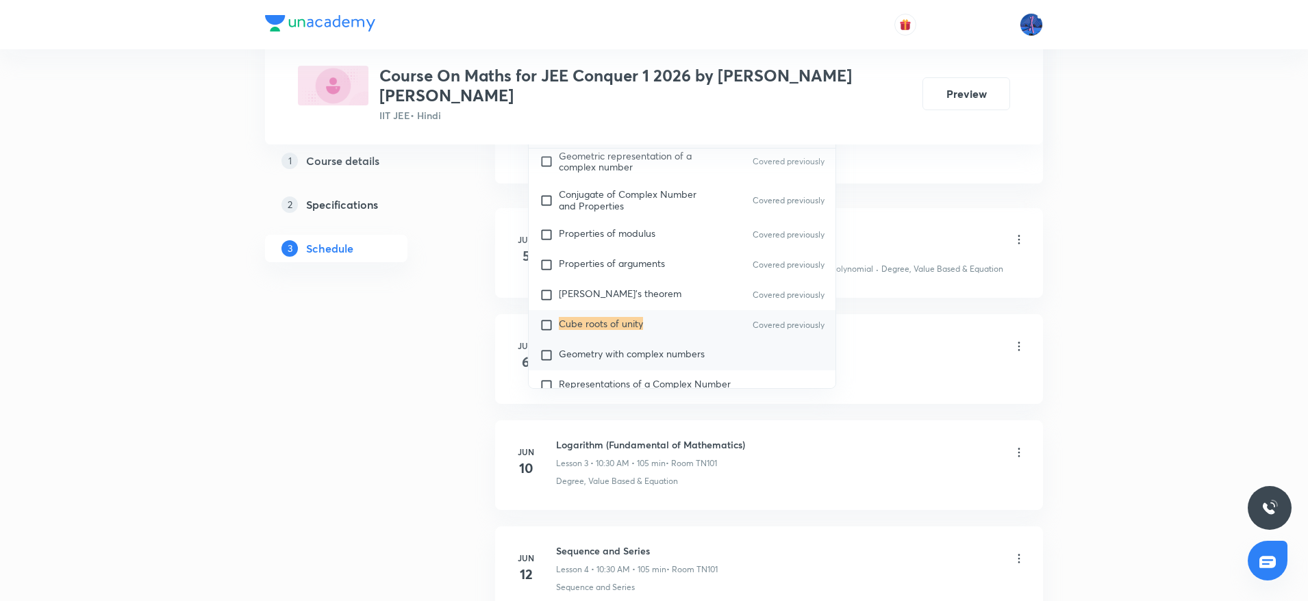
type input "Cube roots of unity"
click at [708, 340] on div "Geometry with complex numbers" at bounding box center [682, 355] width 307 height 30
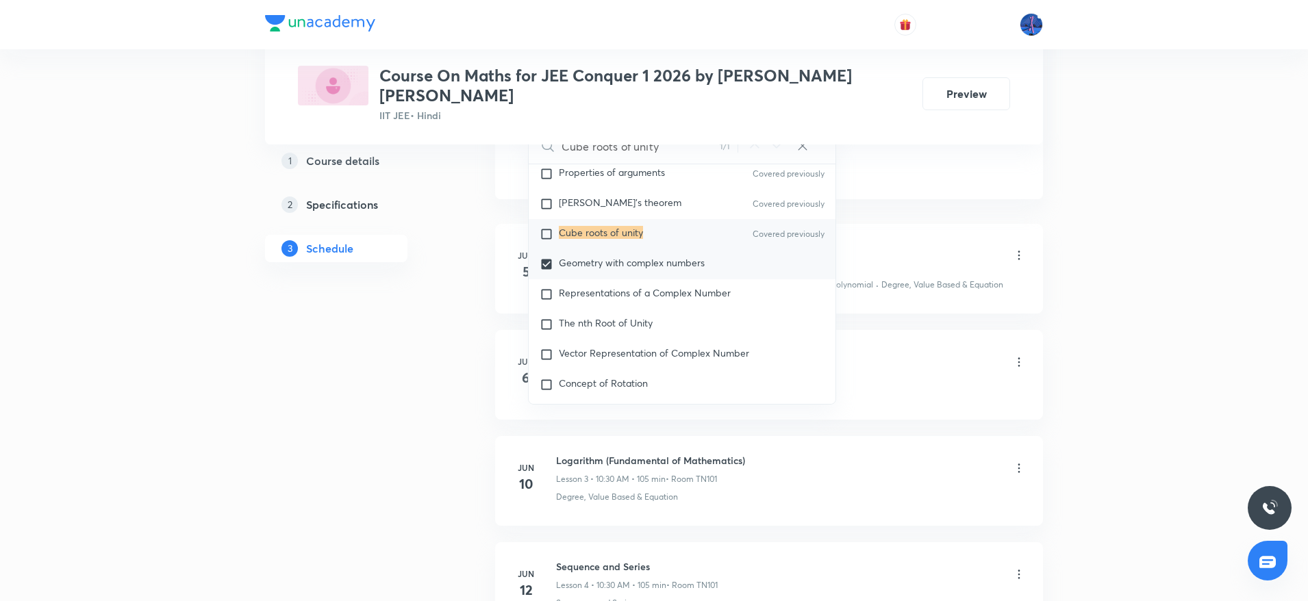
scroll to position [1141, 0]
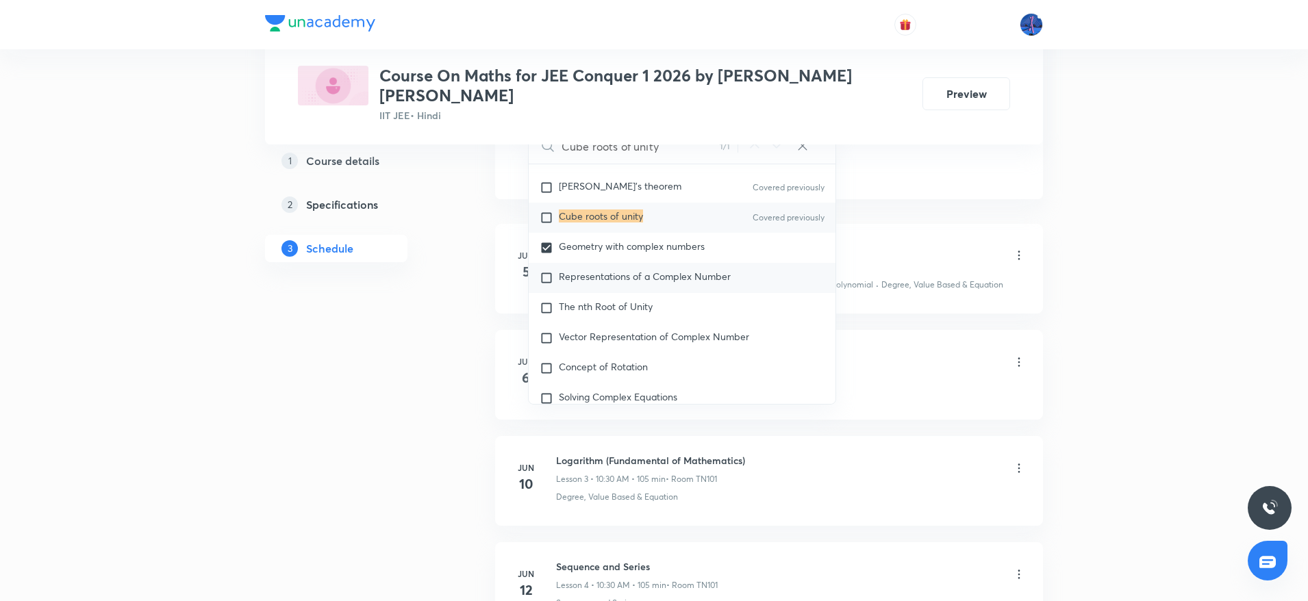
click at [673, 268] on div "Representations of a Complex Number" at bounding box center [682, 278] width 307 height 30
checkbox input "true"
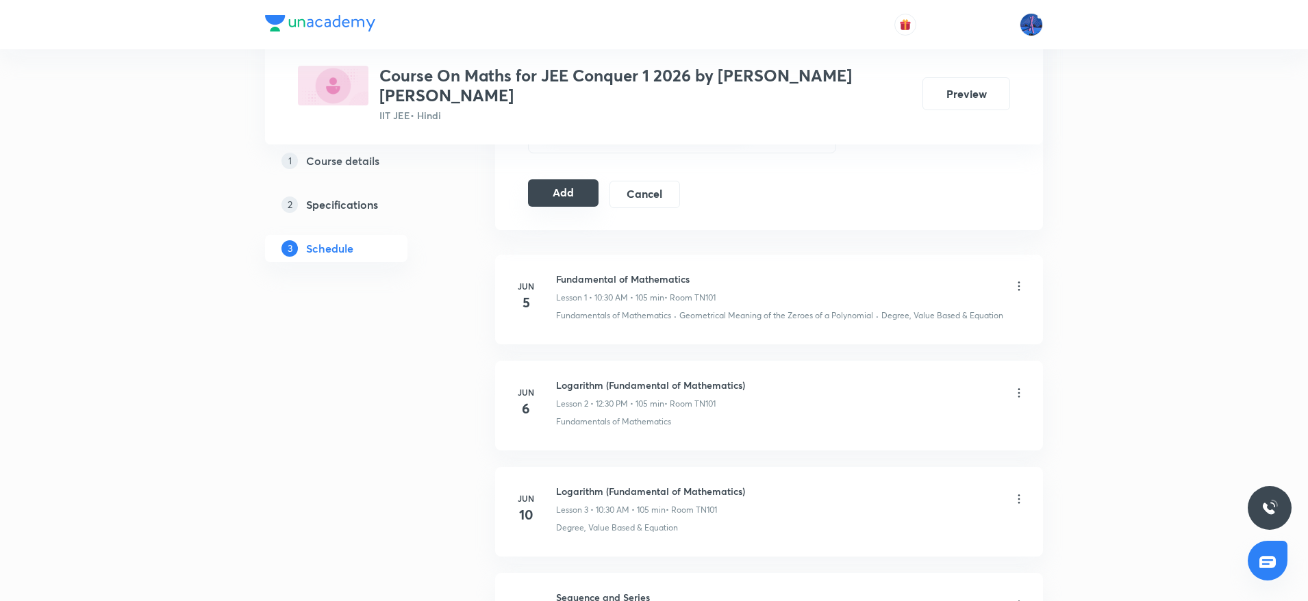
click at [560, 184] on button "Add" at bounding box center [563, 192] width 71 height 27
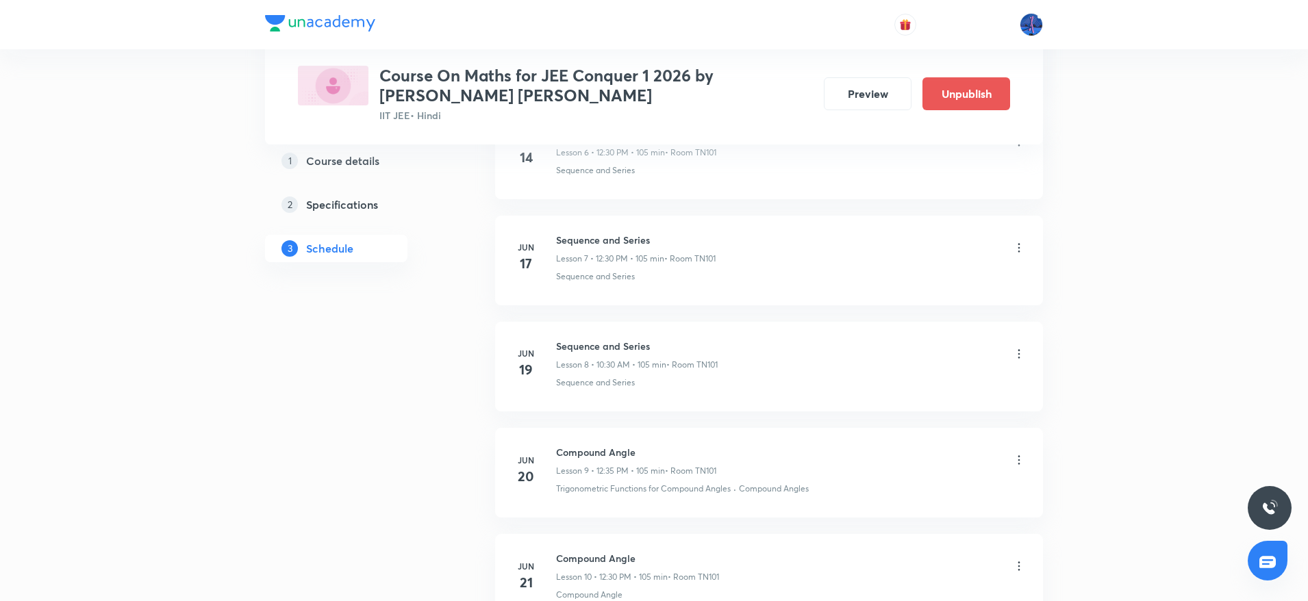
scroll to position [812, 0]
